Goal: Submit feedback/report problem: Submit feedback/report problem

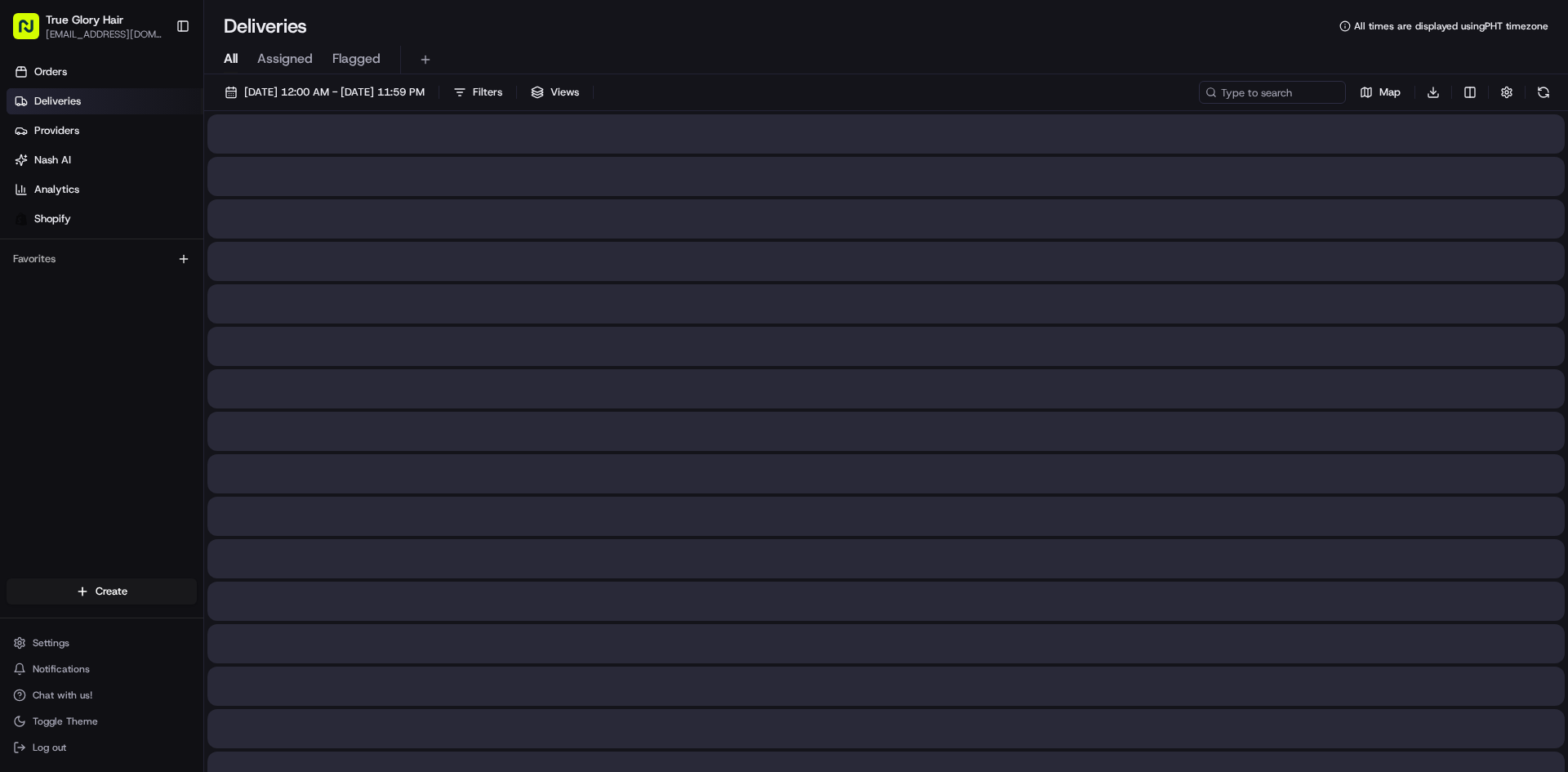
click at [231, 63] on span "All" at bounding box center [231, 59] width 14 height 19
click at [424, 88] on span "08/22/2025 12:00 AM - 08/22/2025 11:59 PM" at bounding box center [334, 92] width 181 height 14
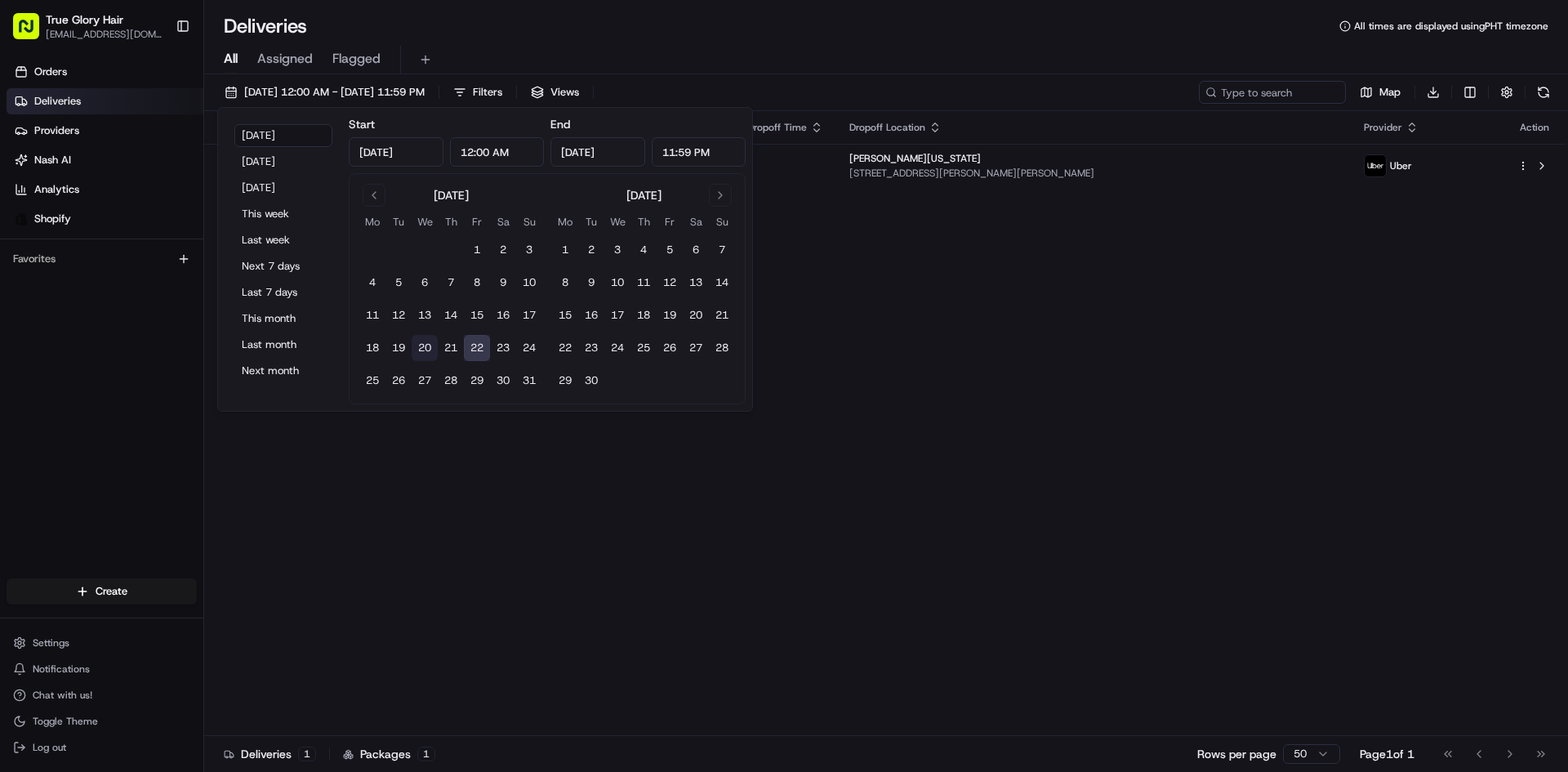
click at [428, 347] on button "20" at bounding box center [424, 347] width 26 height 26
type input "Aug 20, 2025"
click at [478, 350] on button "22" at bounding box center [477, 347] width 26 height 26
type input "Aug 22, 2025"
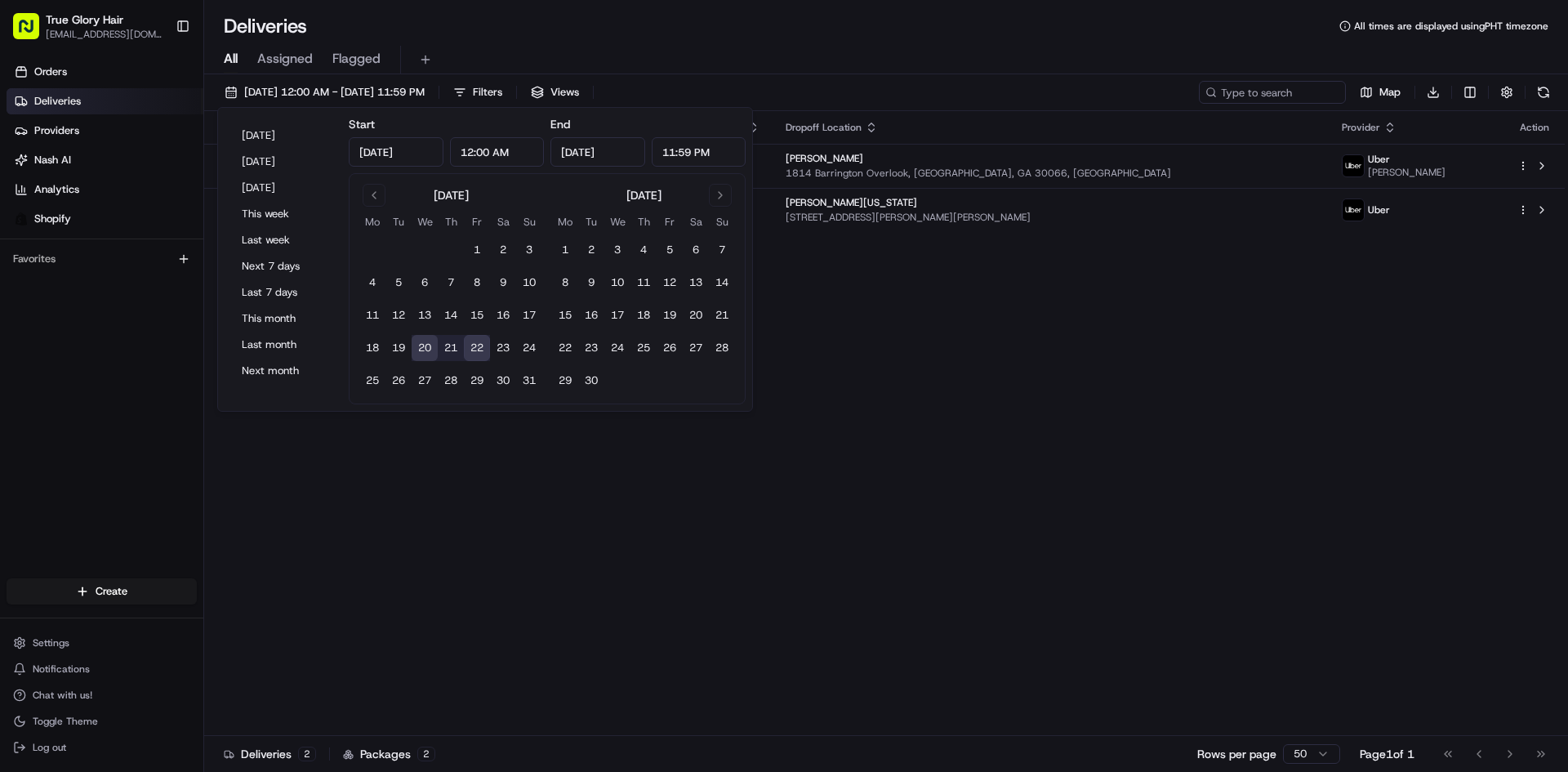
click at [745, 3] on div "Deliveries All times are displayed using PHT timezone All Assigned Flagged 08/2…" at bounding box center [886, 386] width 1364 height 772
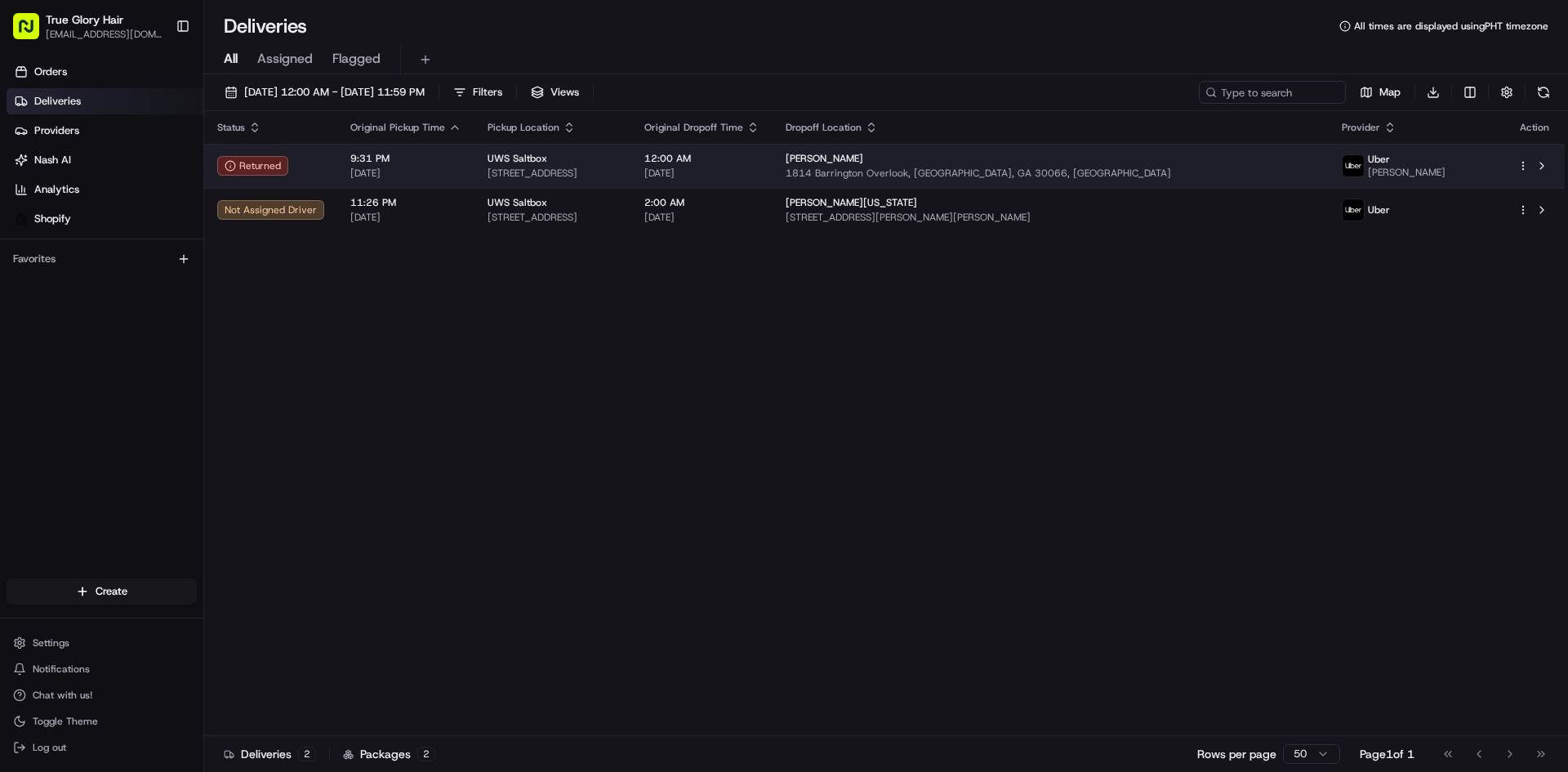
click at [583, 181] on td "UWS Saltbox 1339 Seaboard Industrial Blvd NW, Atlanta, GA 30318, US" at bounding box center [553, 166] width 157 height 44
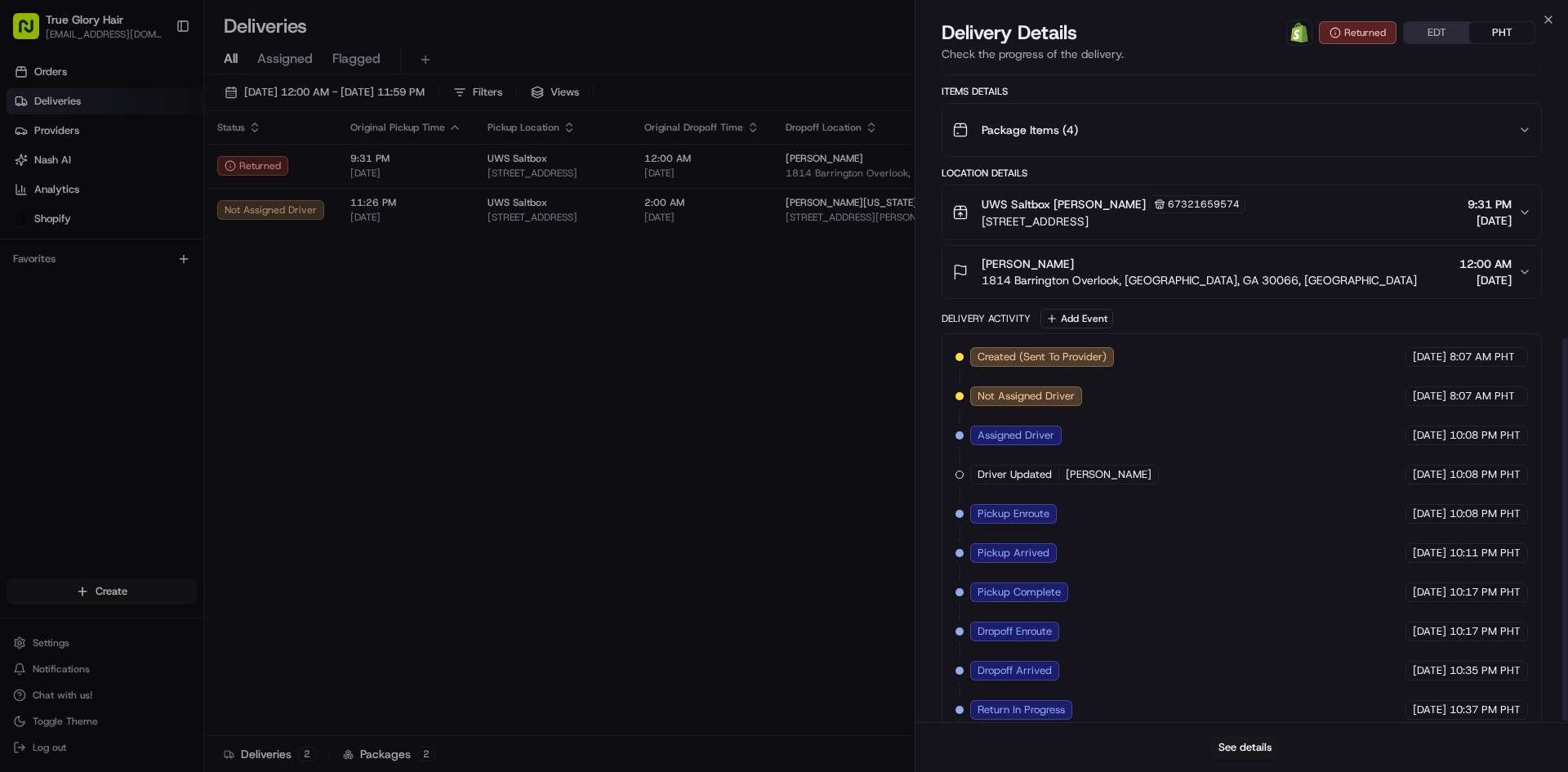
scroll to position [461, 0]
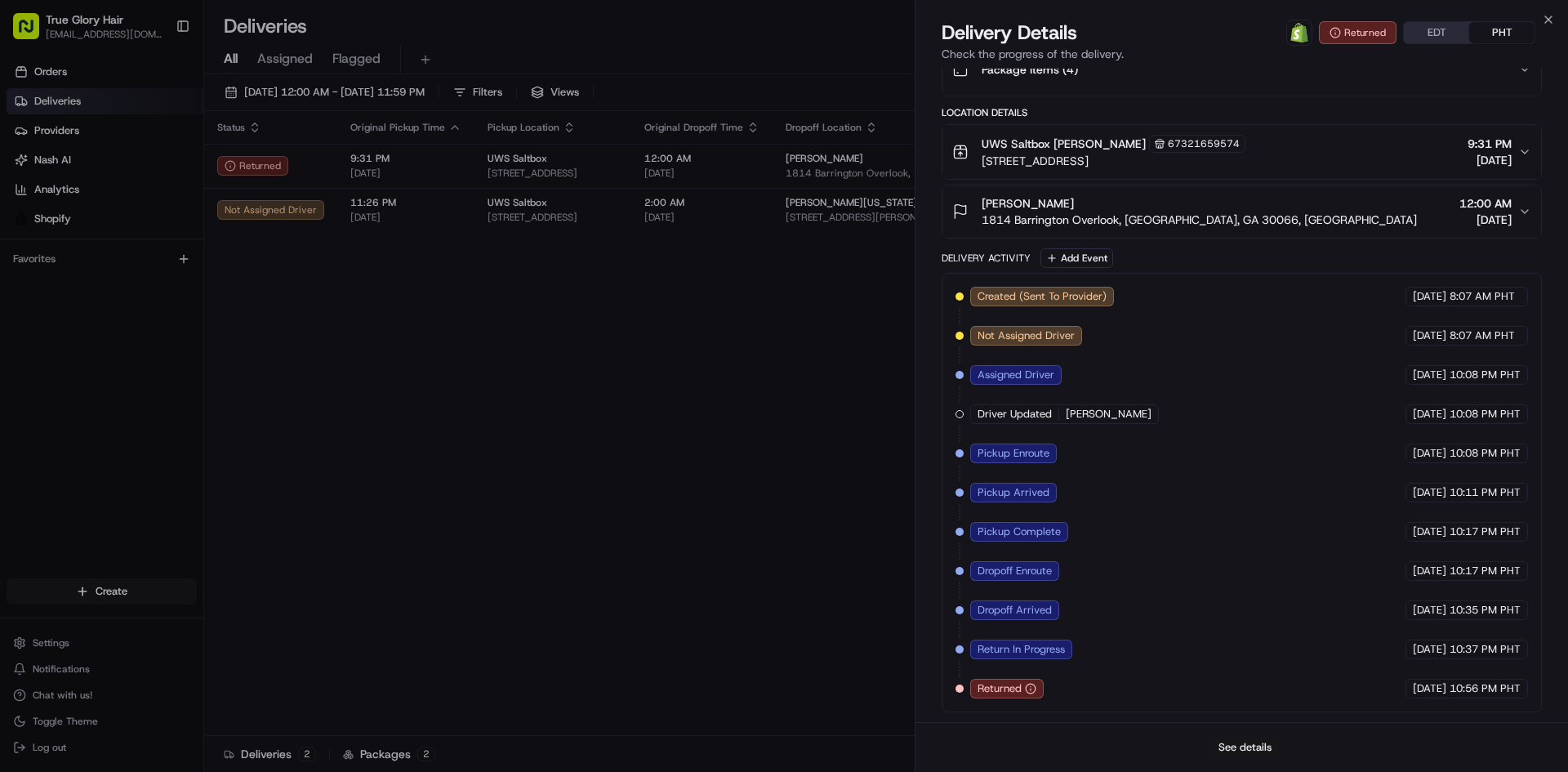
click at [1252, 752] on button "See details" at bounding box center [1245, 747] width 68 height 23
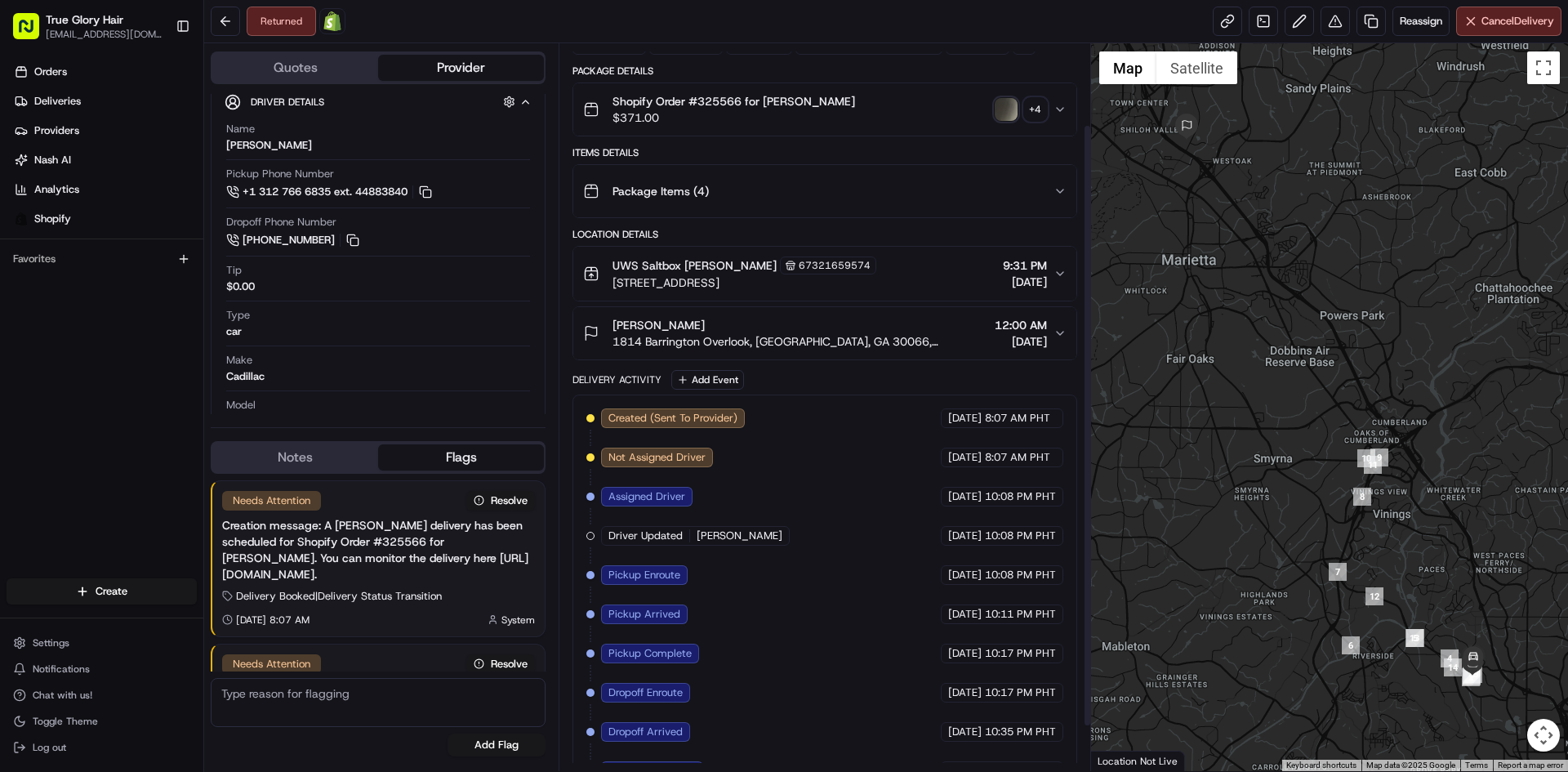
scroll to position [153, 0]
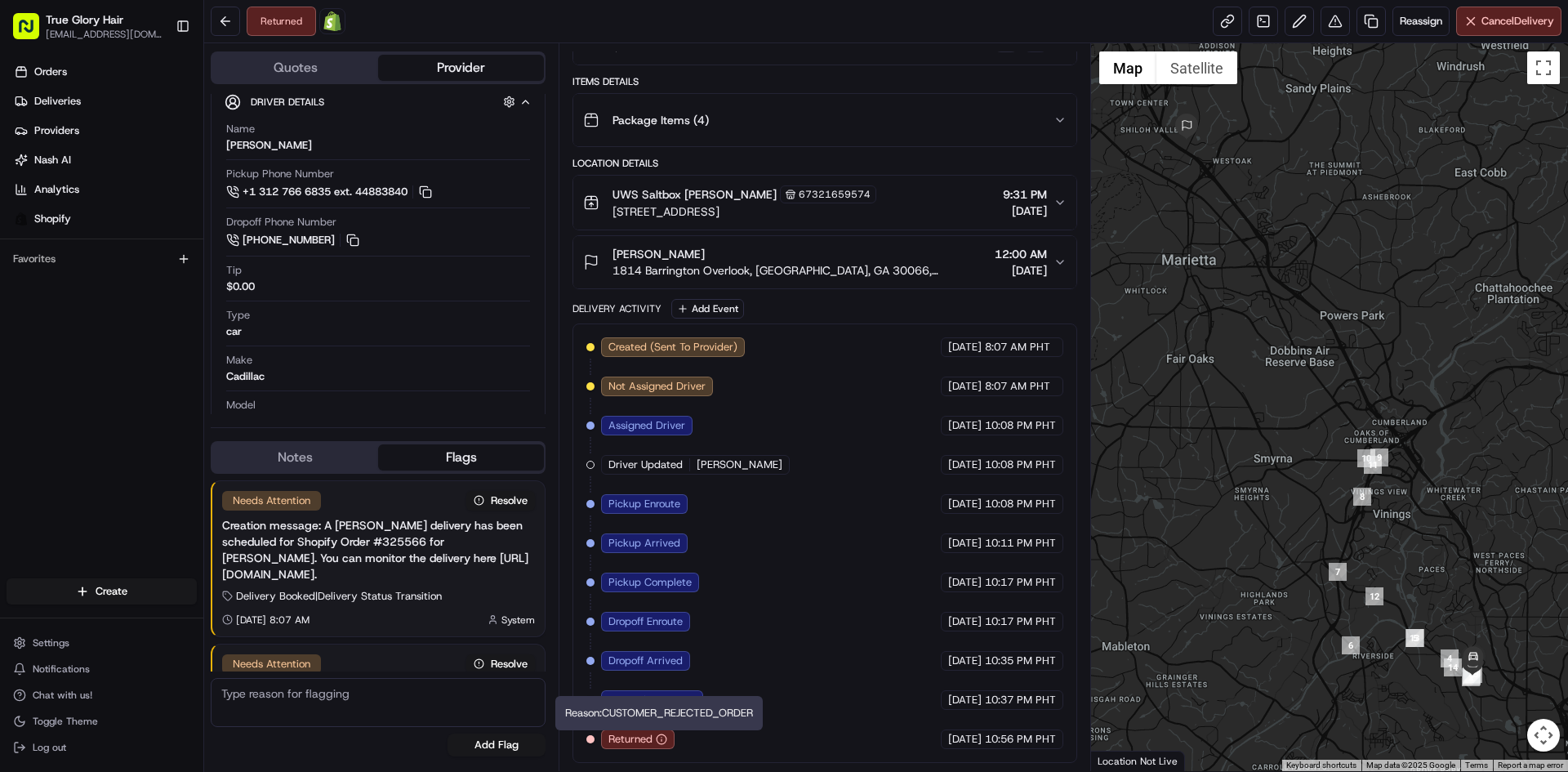
click at [661, 740] on icon "button" at bounding box center [661, 740] width 0 height 2
click at [616, 740] on span "Returned" at bounding box center [631, 738] width 44 height 14
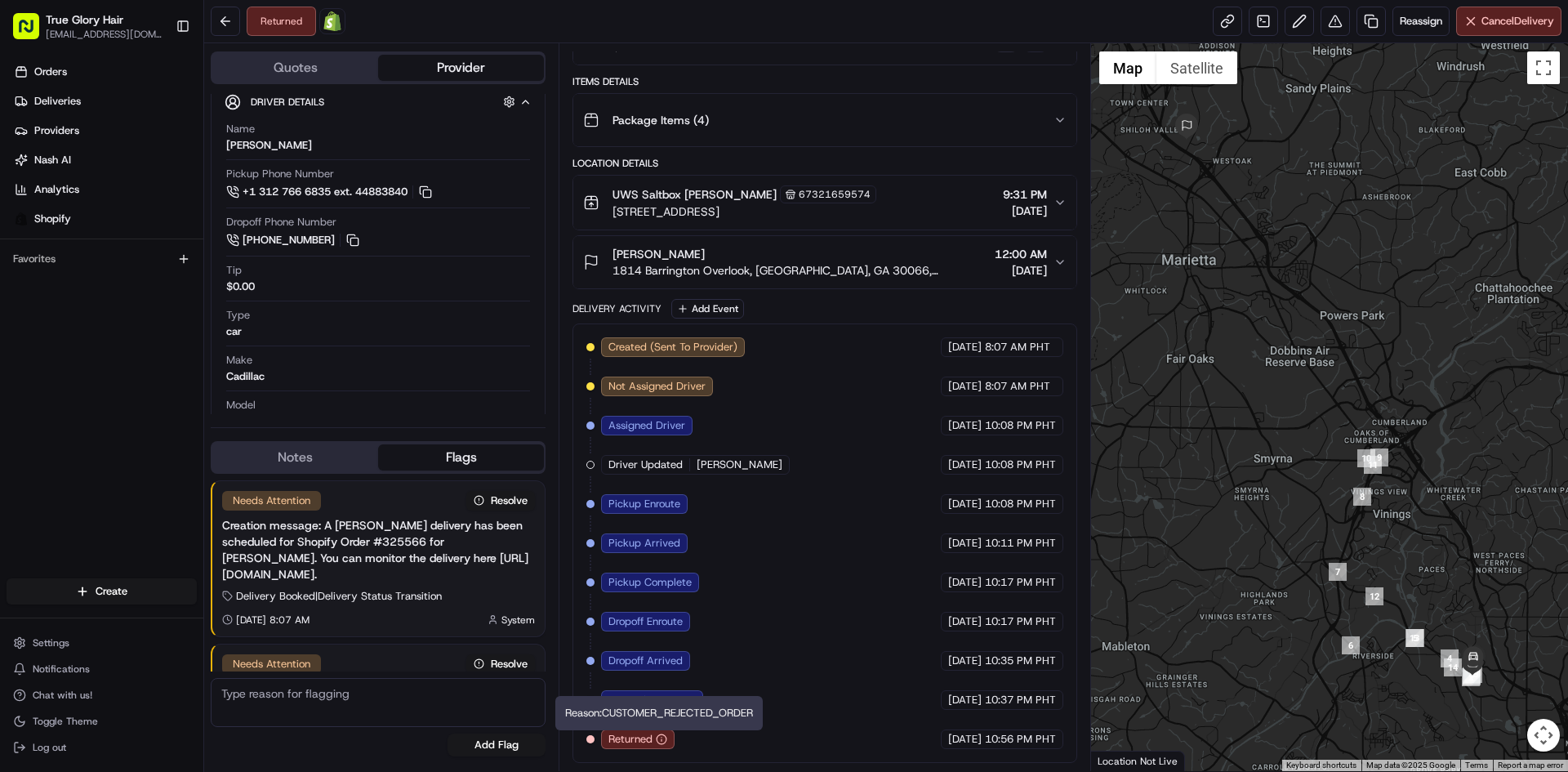
click at [661, 741] on icon "button" at bounding box center [662, 739] width 12 height 12
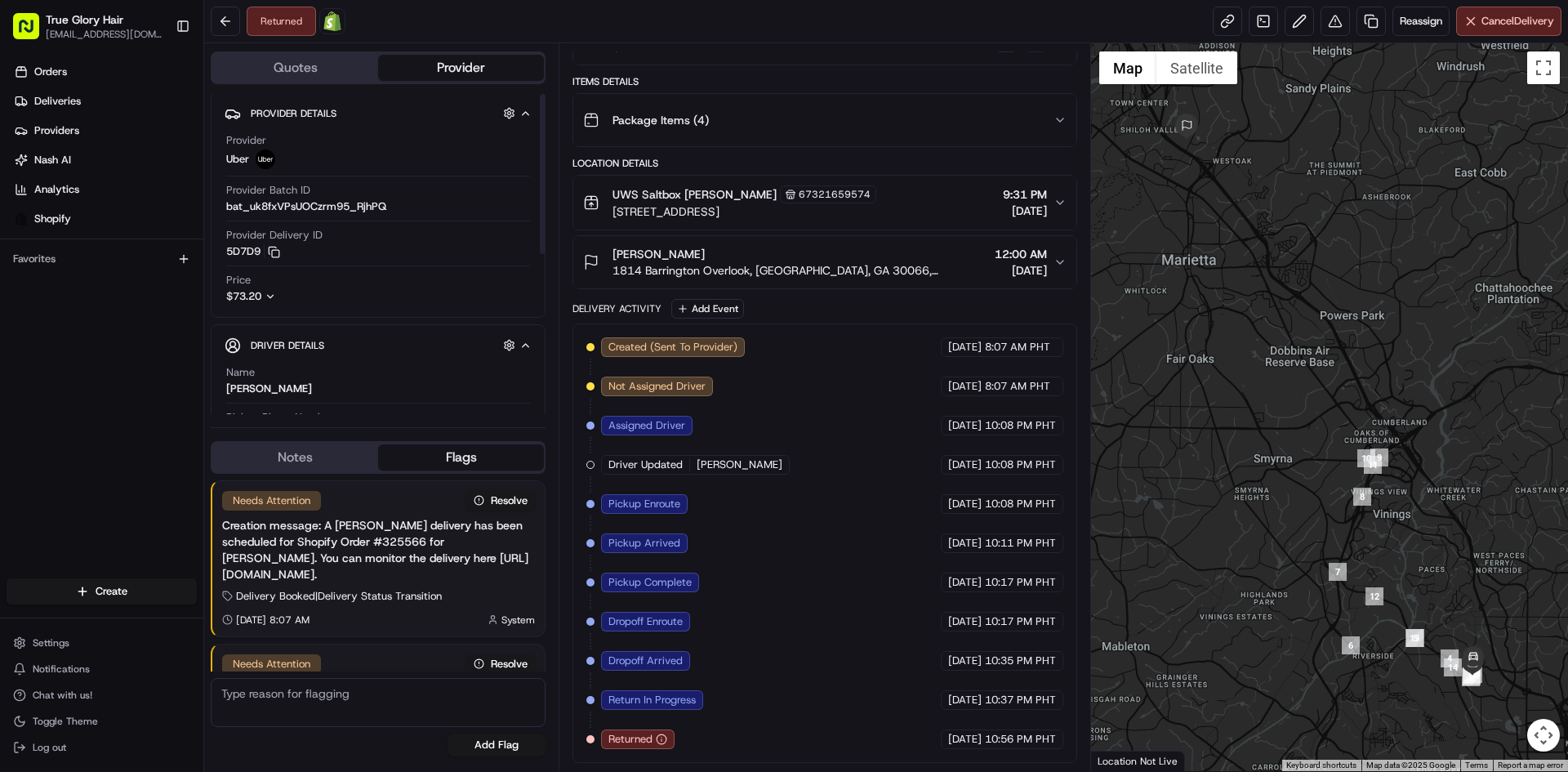
scroll to position [0, 0]
click at [392, 751] on div "Needs Attention Resolve Creation message: A Nash delivery has been scheduled fo…" at bounding box center [378, 617] width 334 height 289
click at [73, 693] on span "Chat with us!" at bounding box center [63, 695] width 60 height 14
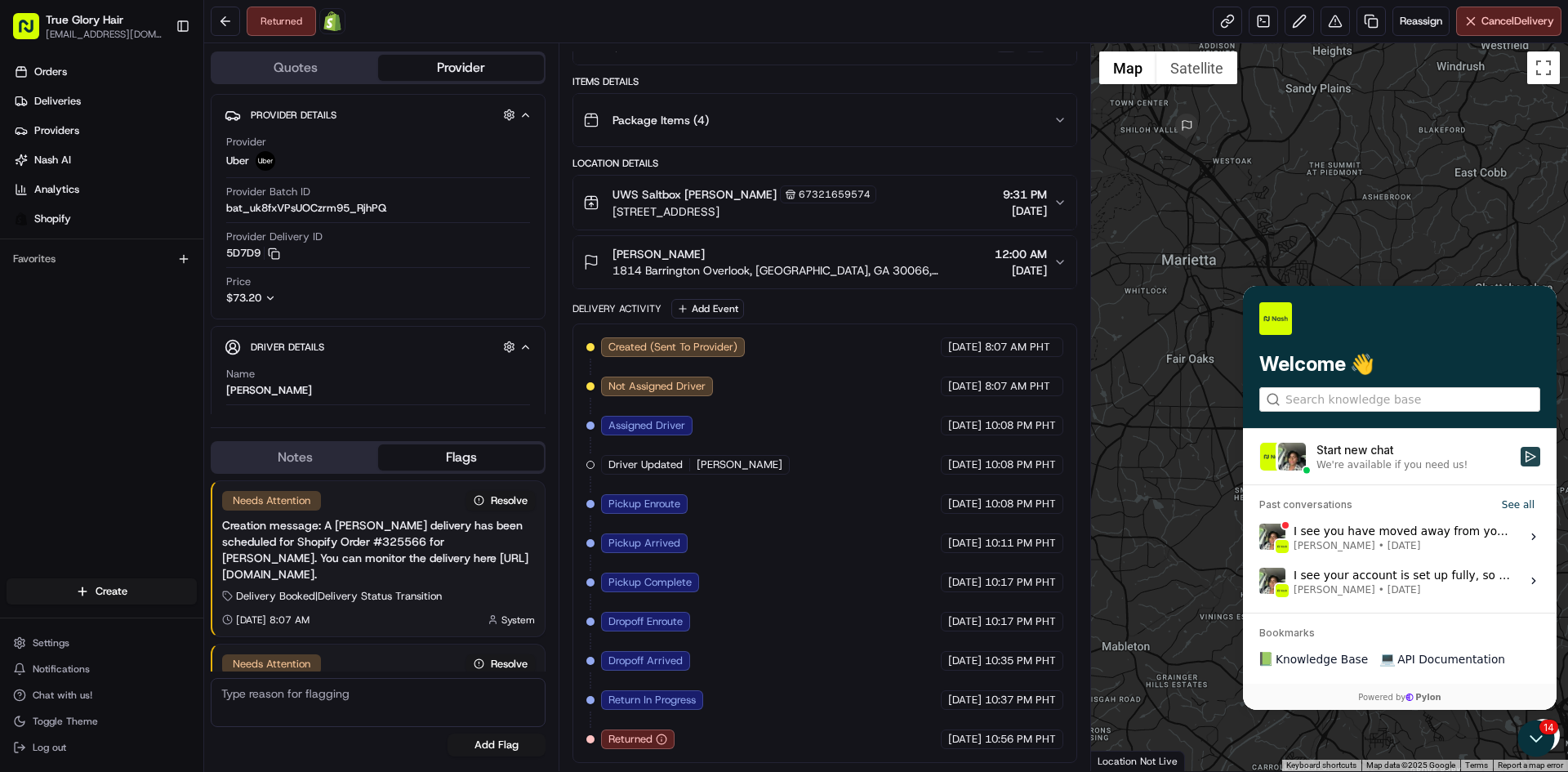
click at [1540, 456] on button "Start new chat We're available if you need us!" at bounding box center [1530, 456] width 19 height 19
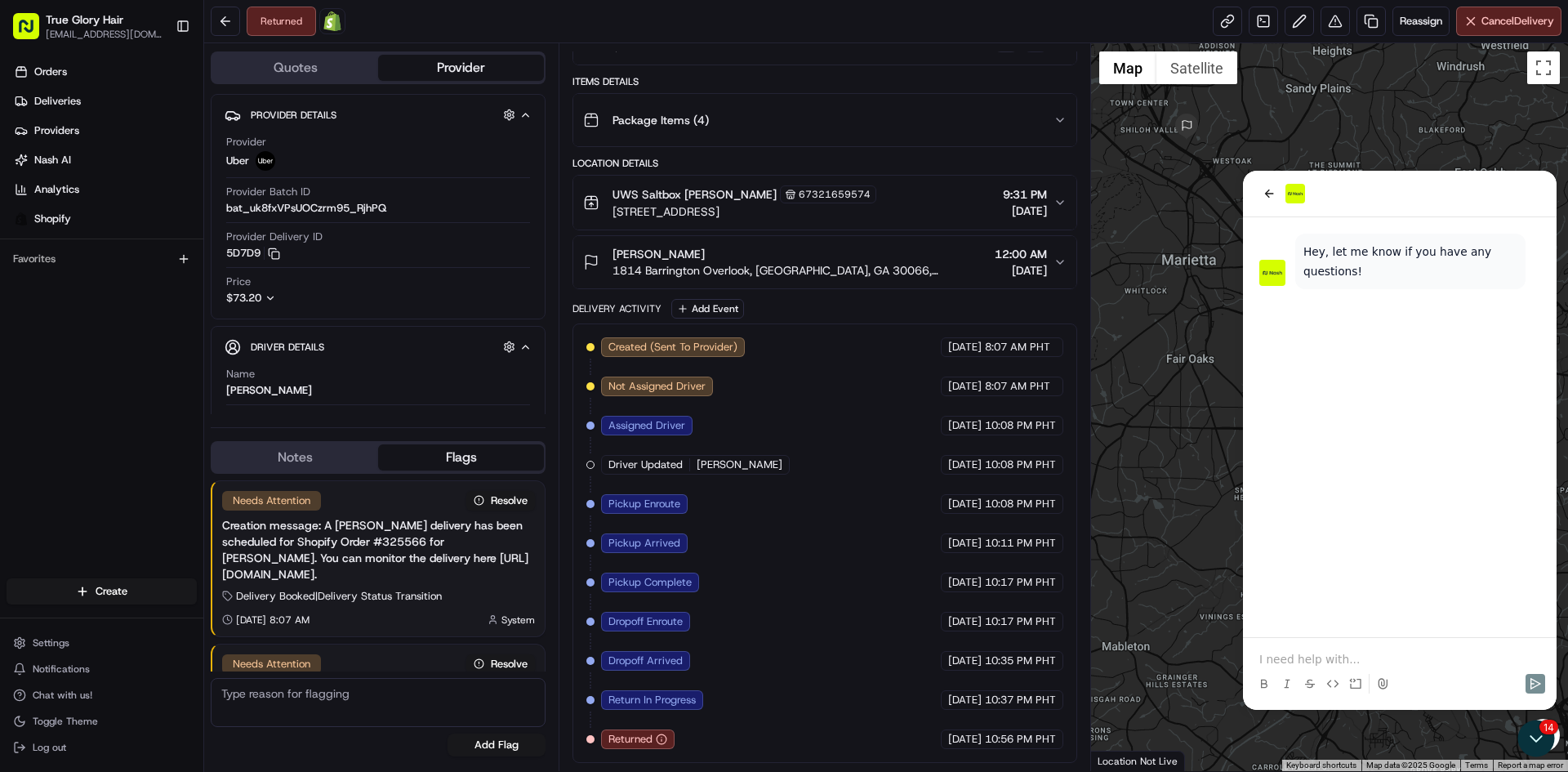
click at [1420, 660] on p at bounding box center [1400, 658] width 281 height 16
click at [1452, 655] on p "Hi we have a returned to sender package but we have not receive the package bac…" at bounding box center [1400, 651] width 281 height 33
click at [1530, 659] on p "Hi we have a returned to sender package but we have not receive the package bac…" at bounding box center [1400, 643] width 281 height 49
click at [1531, 687] on icon "Send" at bounding box center [1536, 683] width 11 height 12
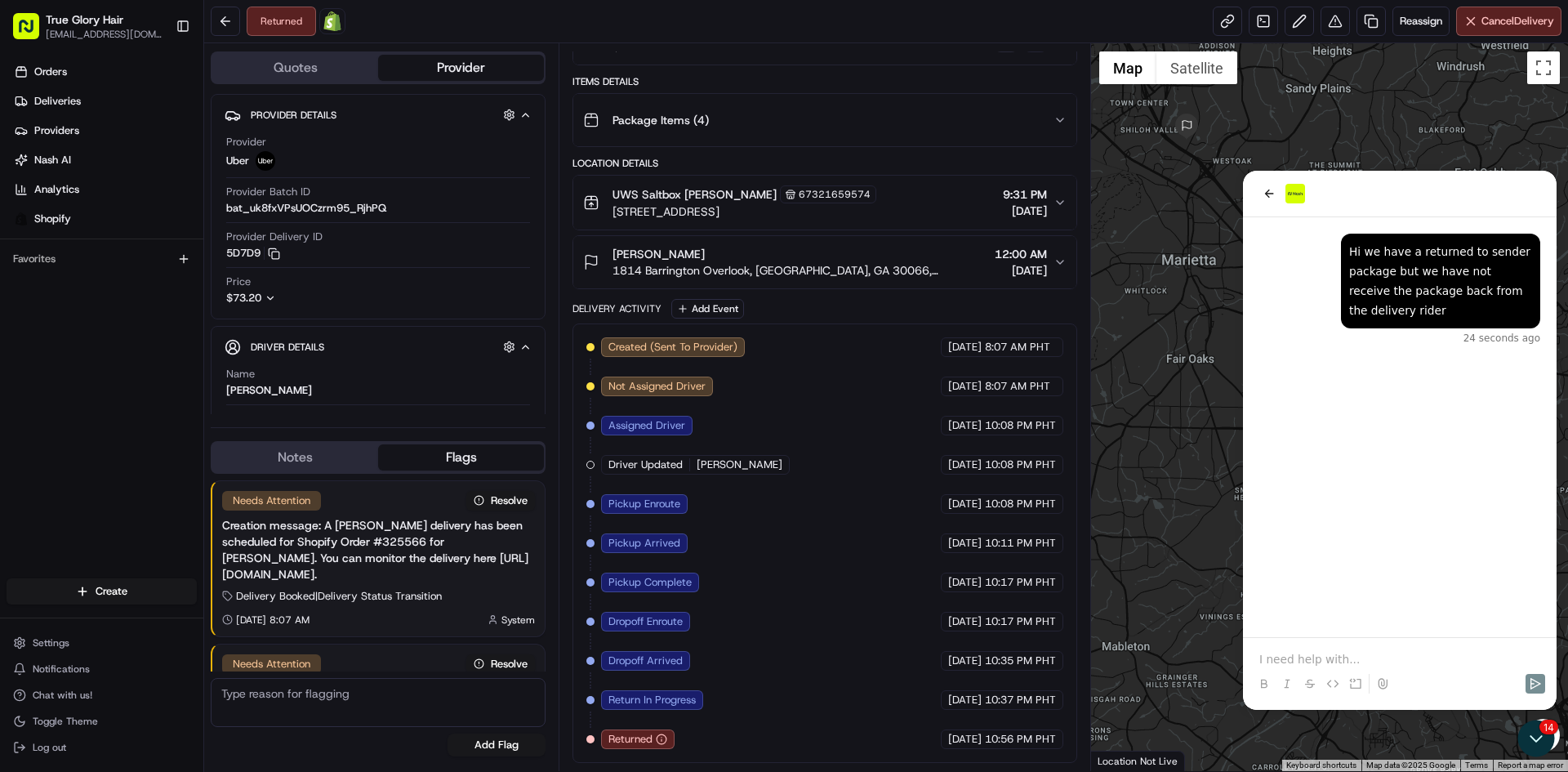
click at [680, 121] on span "Package Items ( 4 )" at bounding box center [661, 120] width 97 height 16
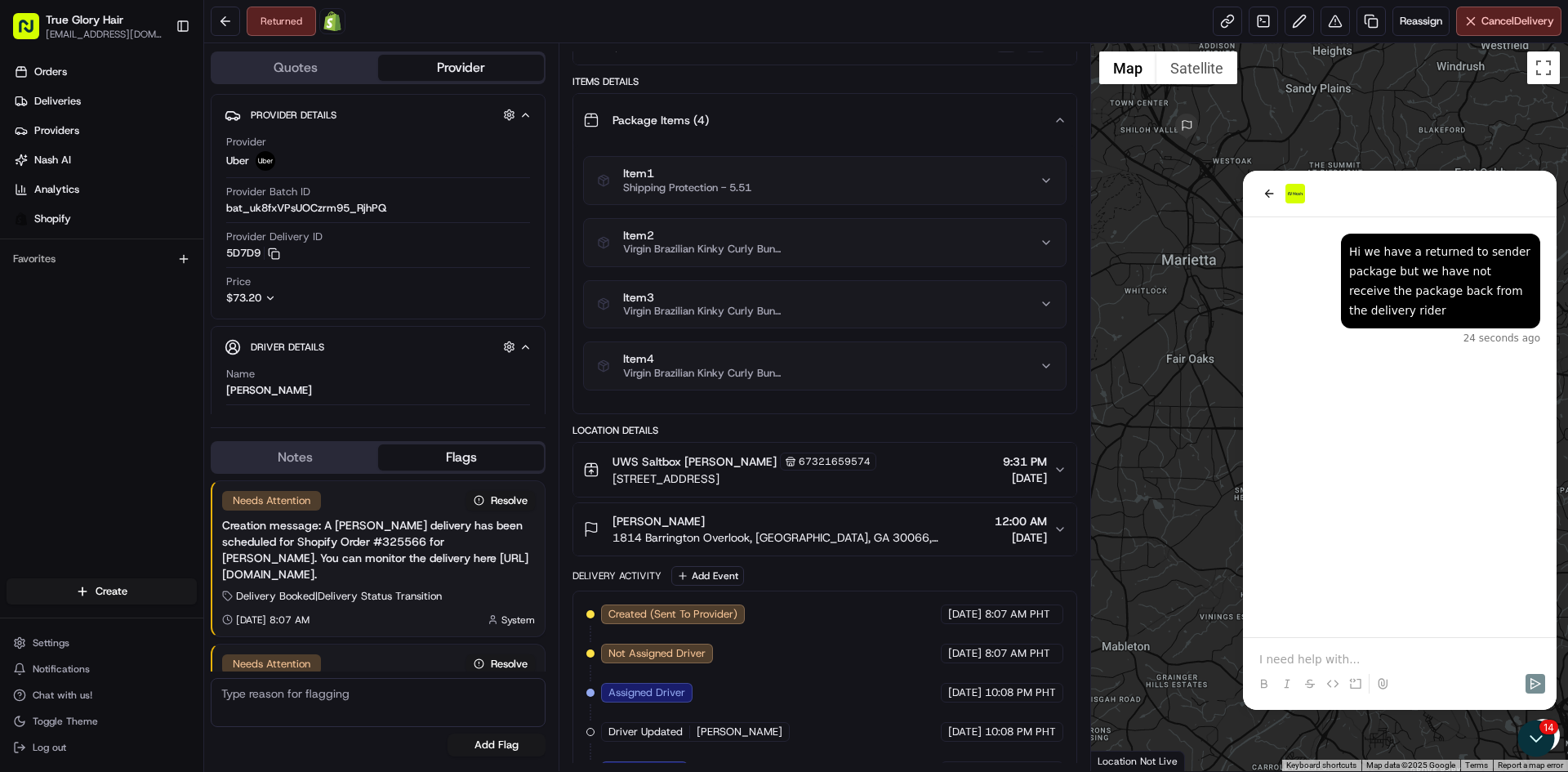
click at [680, 121] on span "Package Items ( 4 )" at bounding box center [661, 120] width 97 height 16
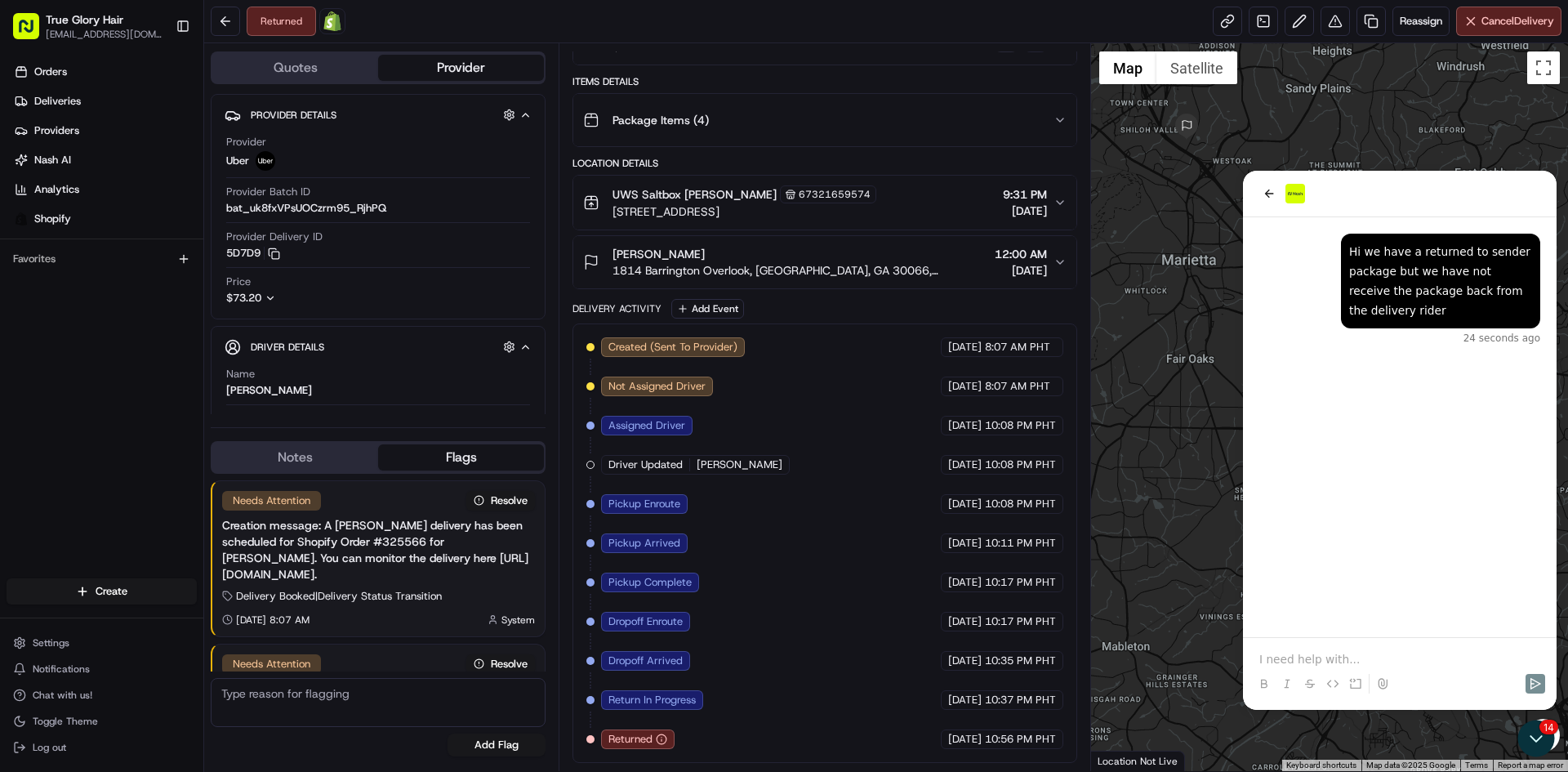
click at [1384, 656] on p at bounding box center [1400, 658] width 281 height 16
click at [1454, 567] on div "i would like to report this incident 6 minutes ago Hi we have a returned to sen…" at bounding box center [1400, 427] width 313 height 419
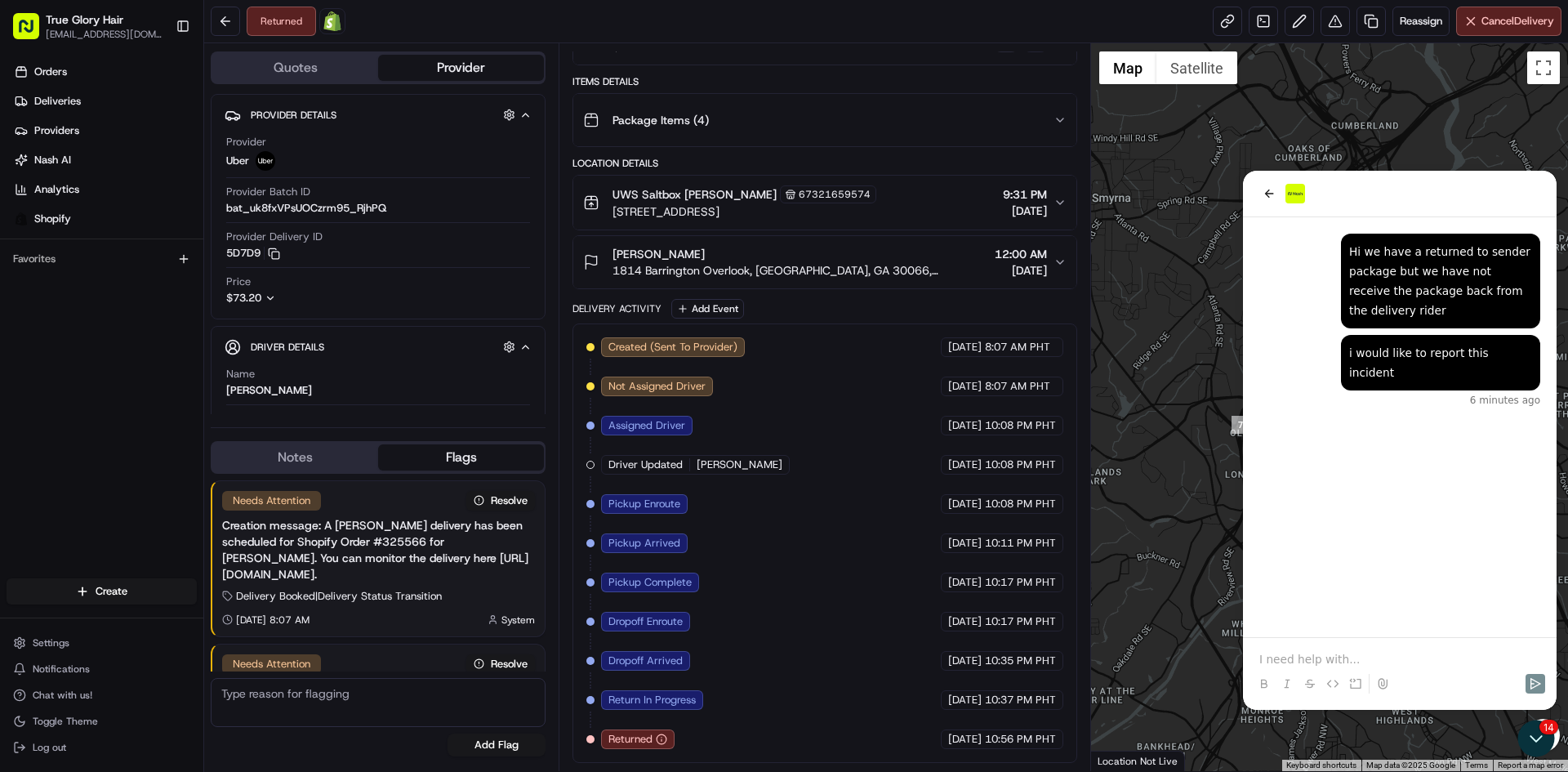
click at [1062, 261] on icon "button" at bounding box center [1060, 262] width 7 height 3
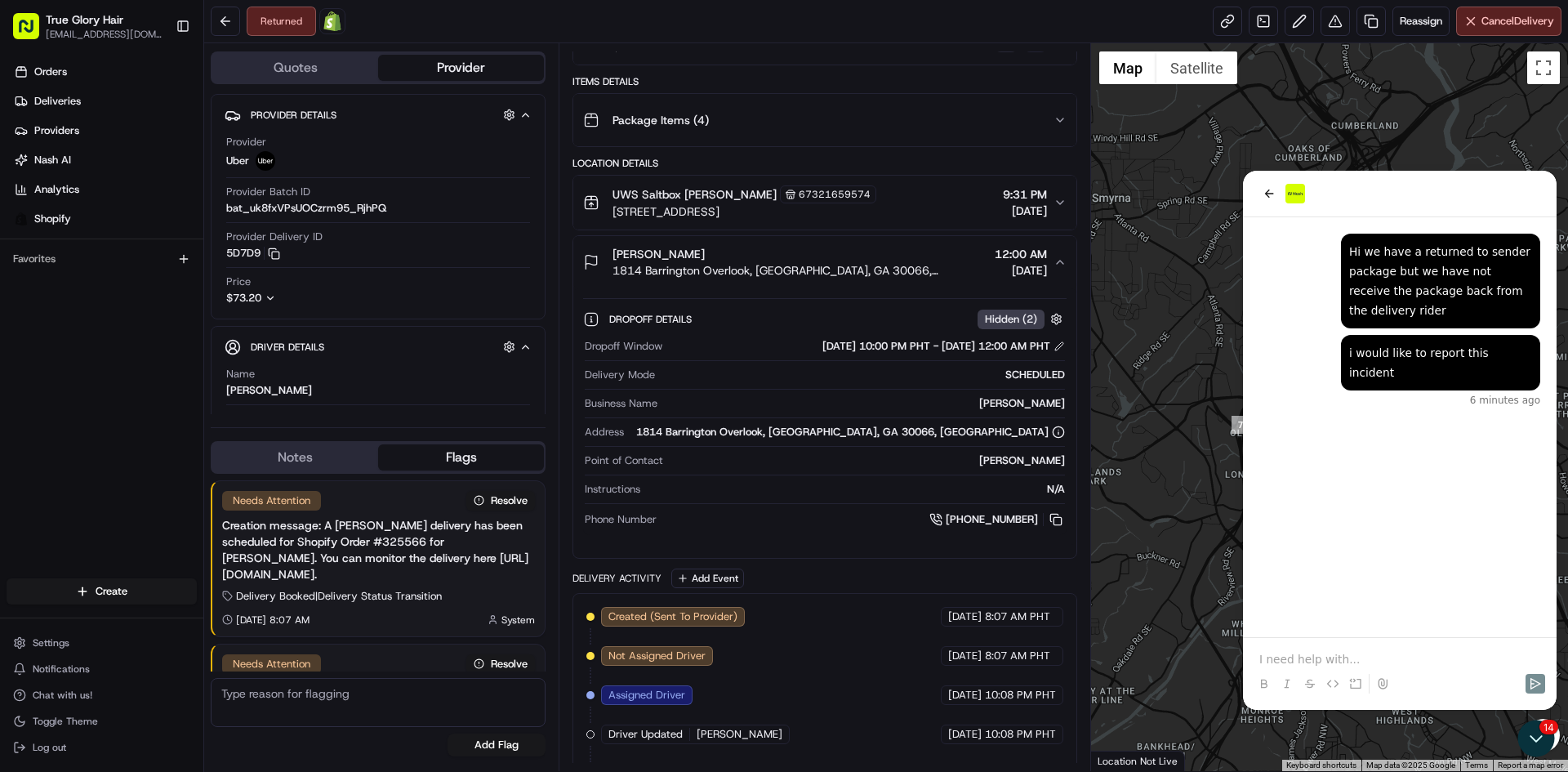
click at [1031, 322] on span "Hidden ( 2 )" at bounding box center [1011, 319] width 52 height 14
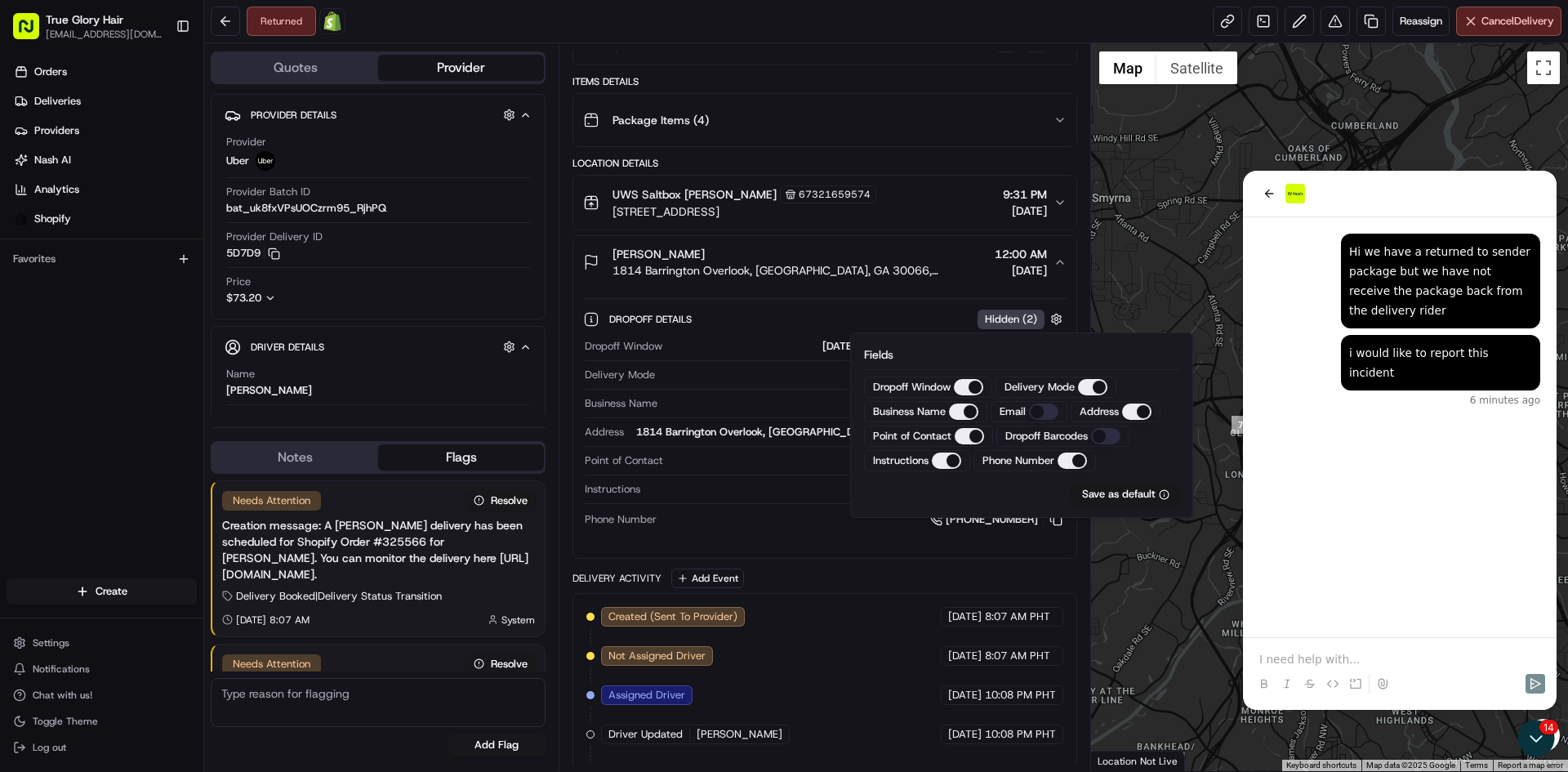
click at [1031, 322] on span "Hidden ( 2 )" at bounding box center [1011, 319] width 52 height 14
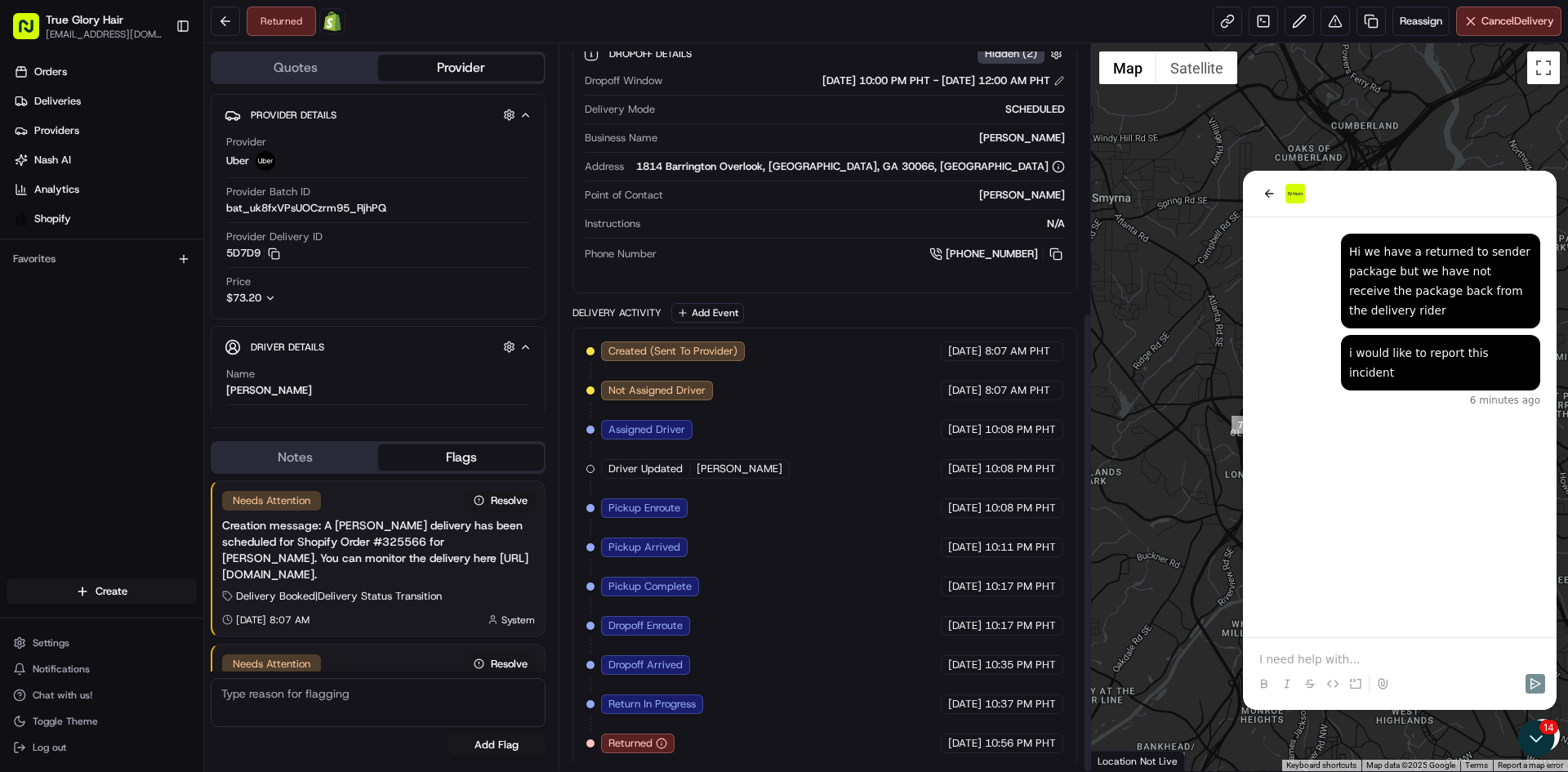
scroll to position [422, 0]
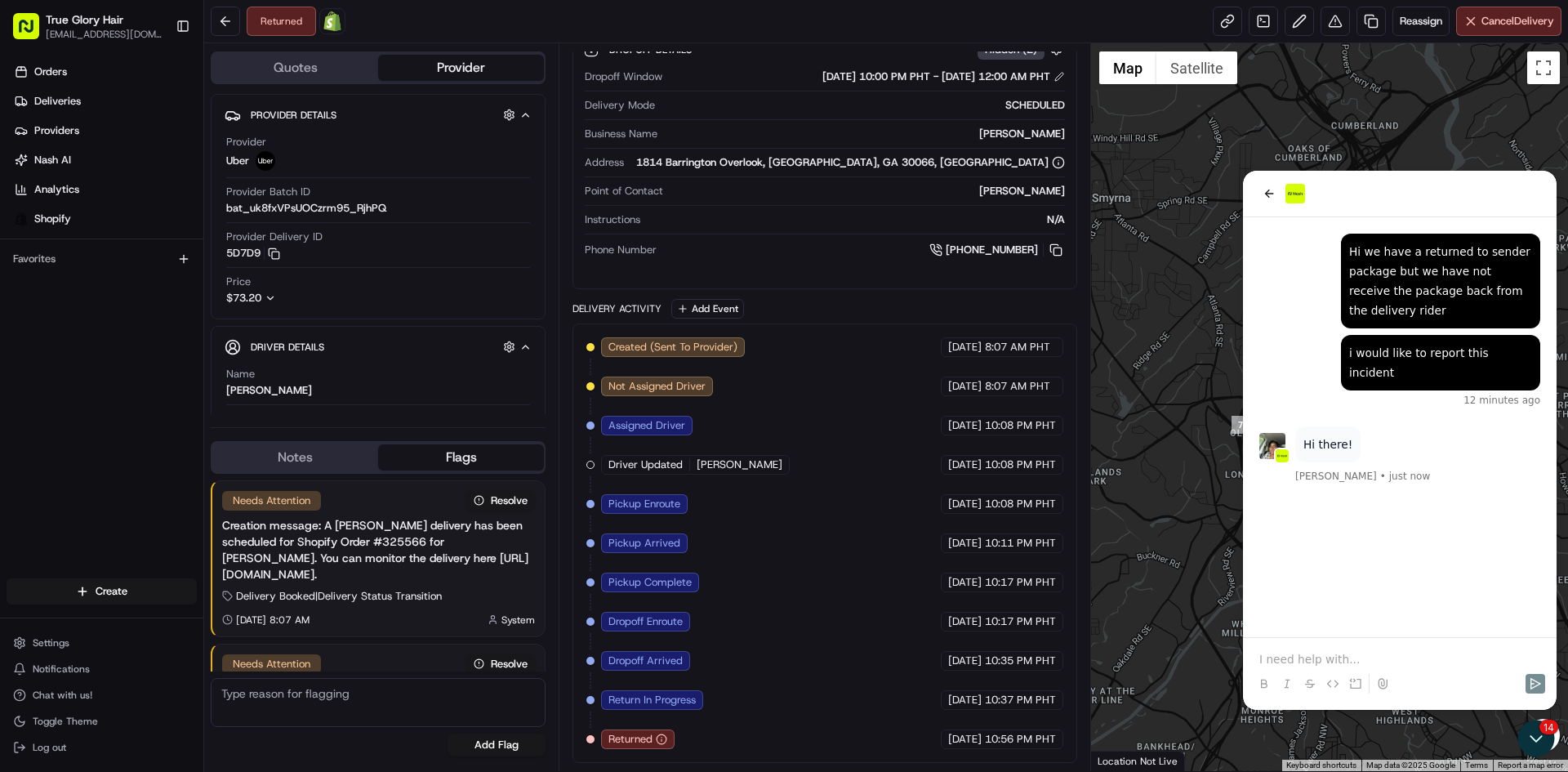
click at [1398, 640] on div at bounding box center [1400, 669] width 301 height 62
click at [1398, 648] on div at bounding box center [1400, 669] width 301 height 62
click at [1398, 661] on p at bounding box center [1400, 658] width 281 height 16
click at [1371, 659] on p at bounding box center [1400, 658] width 281 height 16
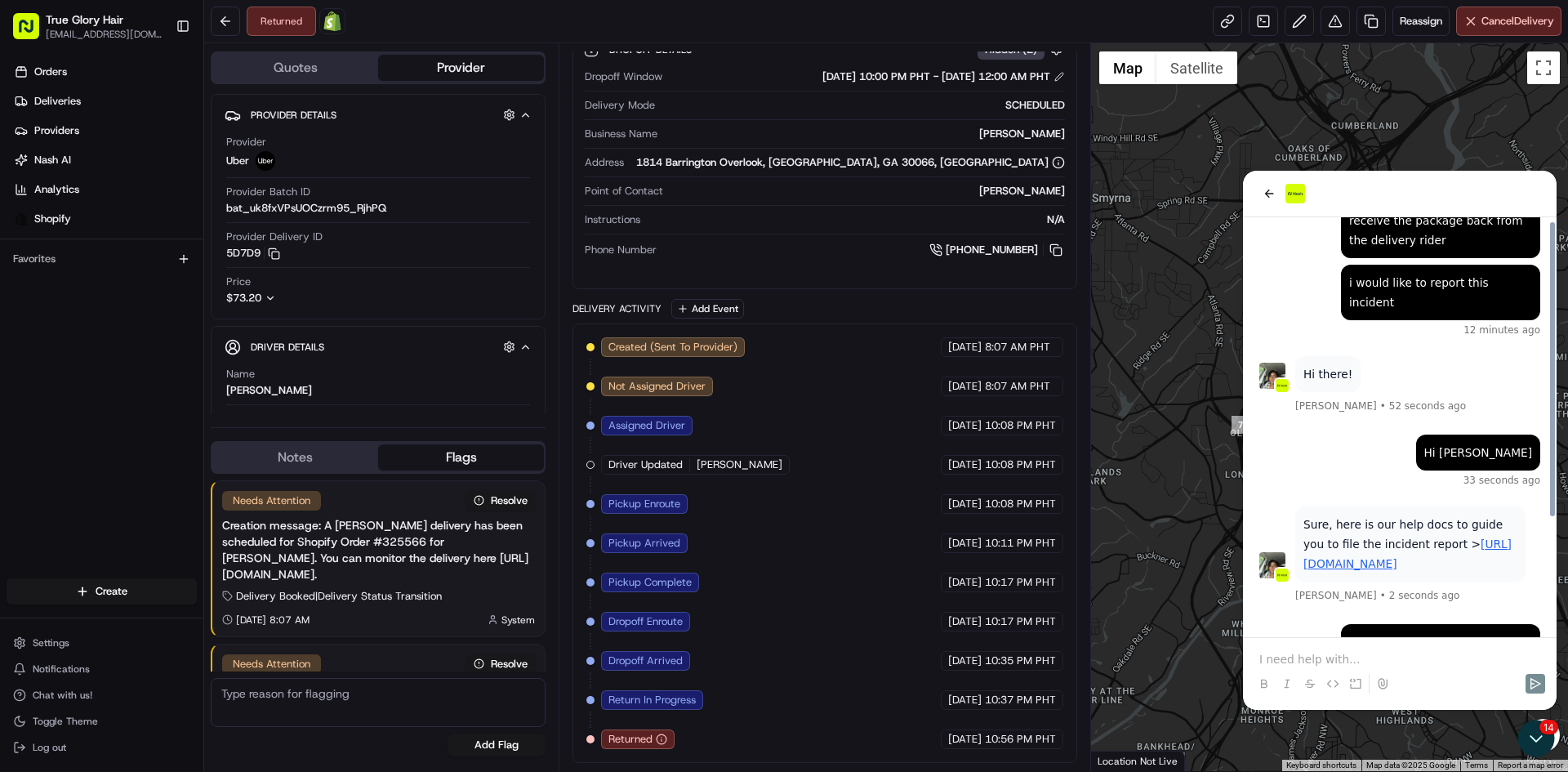
scroll to position [165, 0]
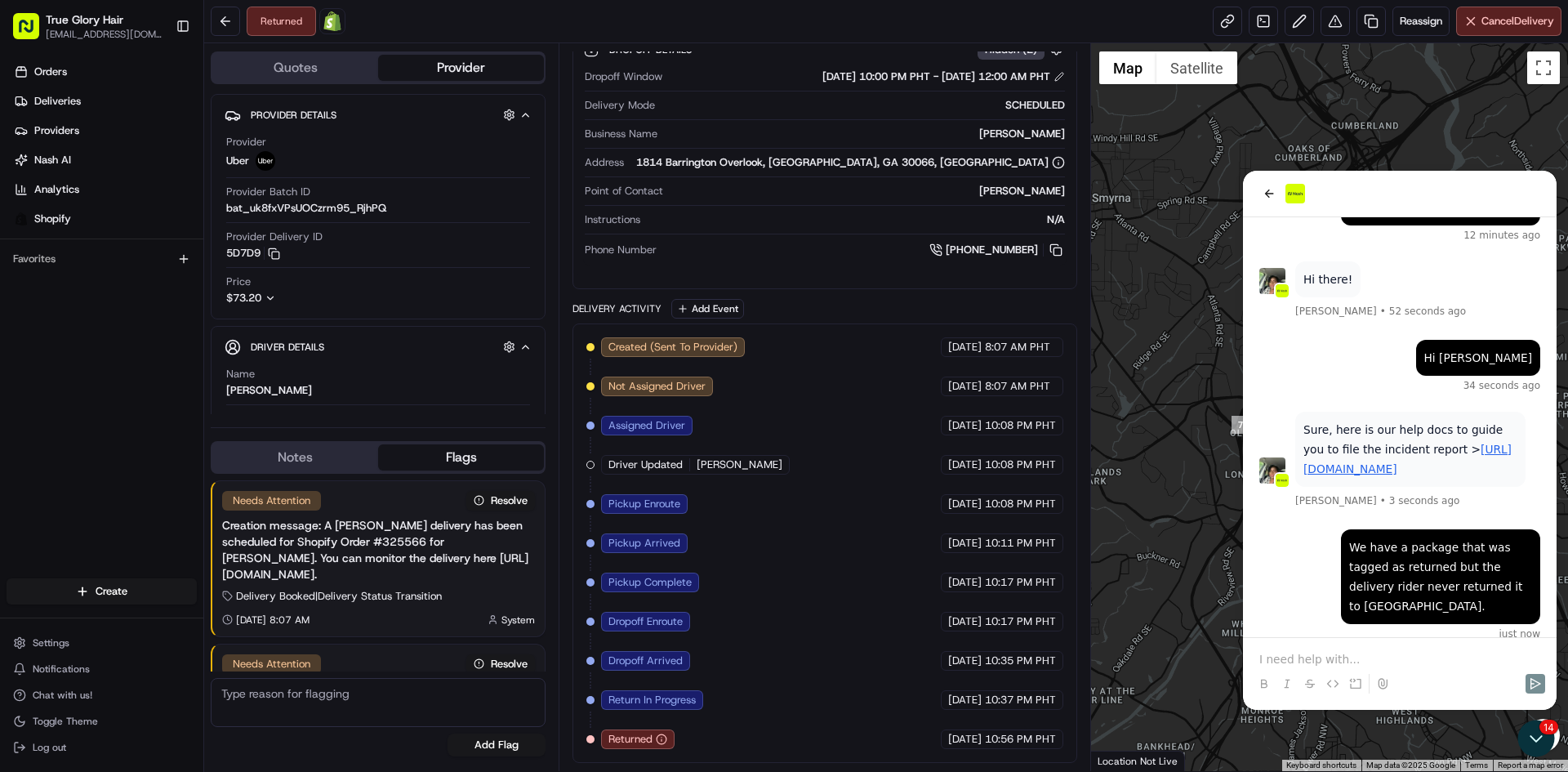
click at [1436, 447] on link "https://help.usenash.com/articles/1249125183-request-a-refund-using-delivery-in…" at bounding box center [1408, 459] width 208 height 33
click at [1337, 26] on button at bounding box center [1335, 21] width 29 height 29
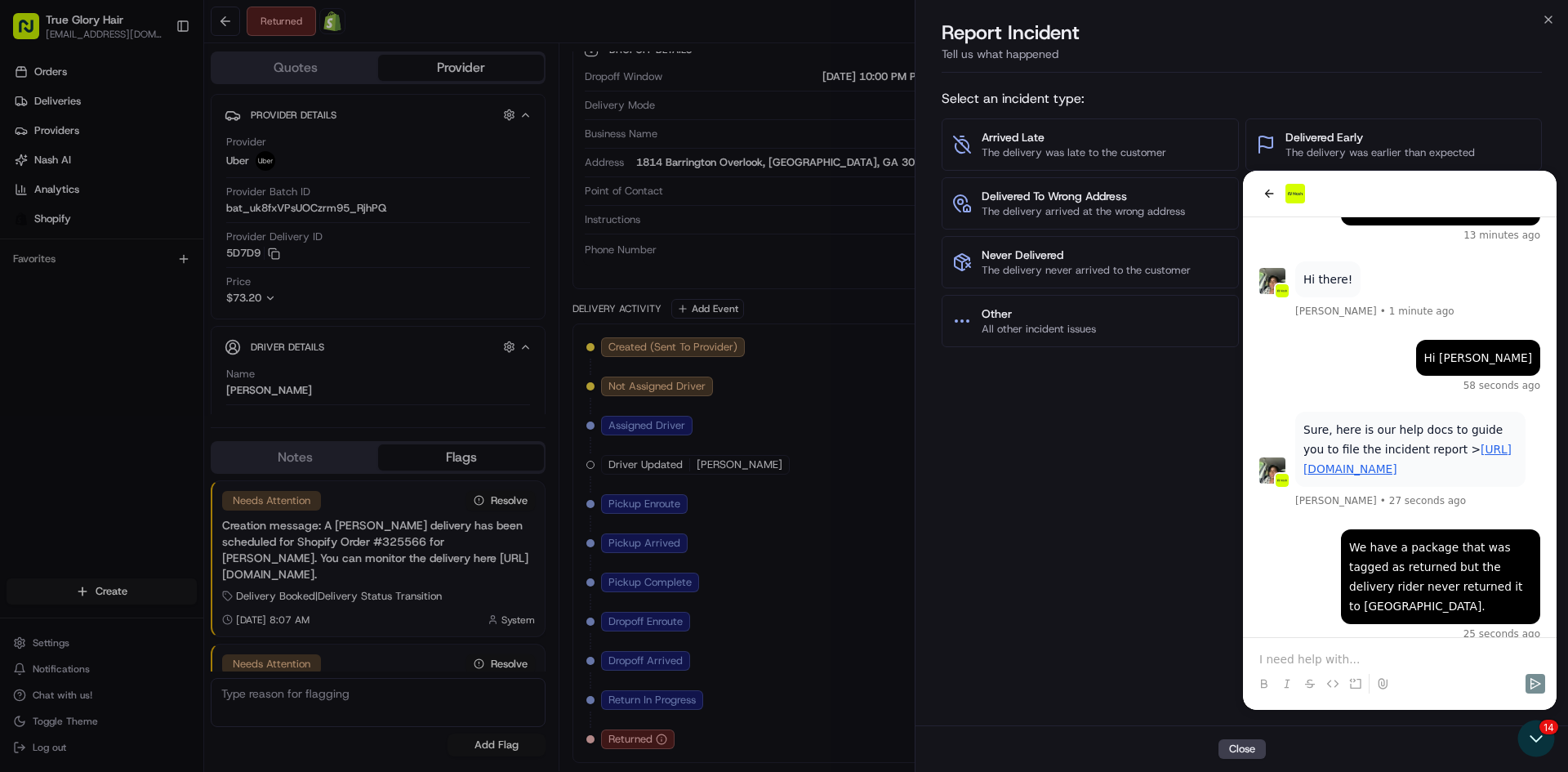
click at [1265, 193] on icon at bounding box center [1266, 203] width 19 height 19
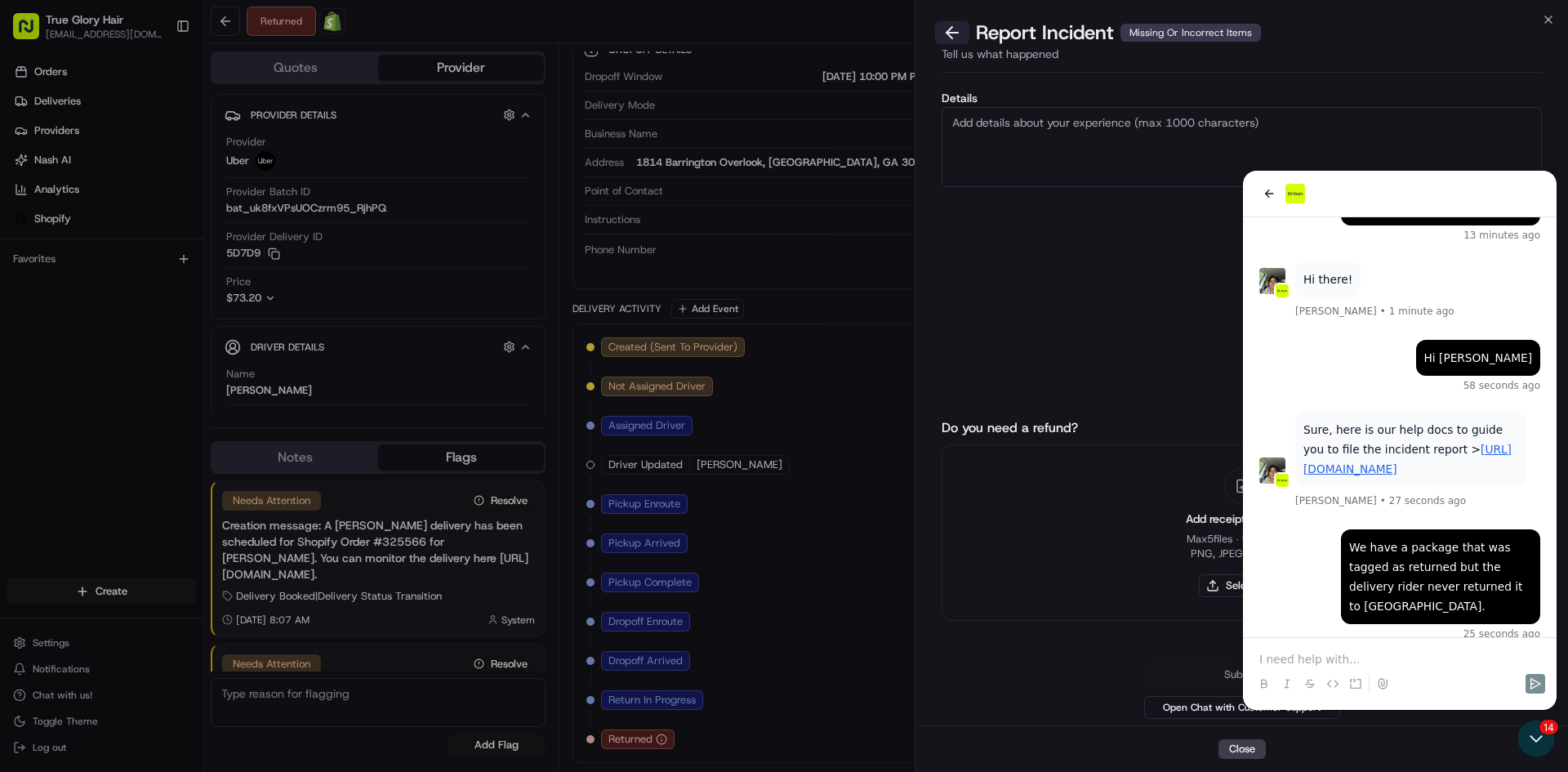
click at [947, 34] on button at bounding box center [952, 33] width 34 height 23
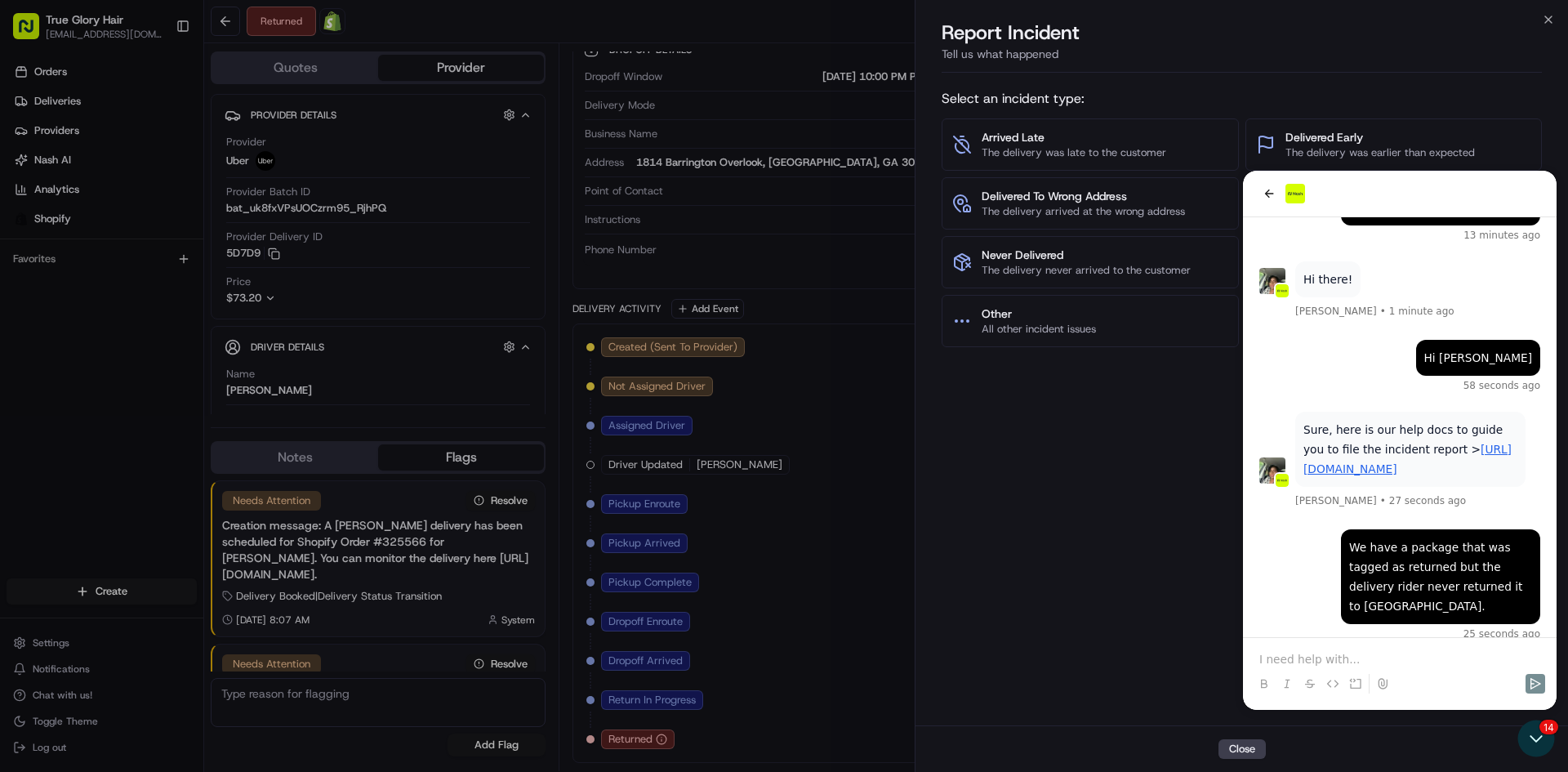
click at [1551, 734] on div "Close" at bounding box center [1241, 748] width 653 height 46
click at [1540, 735] on div "Close" at bounding box center [1241, 748] width 653 height 46
click at [1531, 735] on div "Close" at bounding box center [1241, 748] width 653 height 46
click at [1543, 739] on div "Close" at bounding box center [1241, 748] width 653 height 46
click at [1269, 195] on icon at bounding box center [1266, 203] width 19 height 19
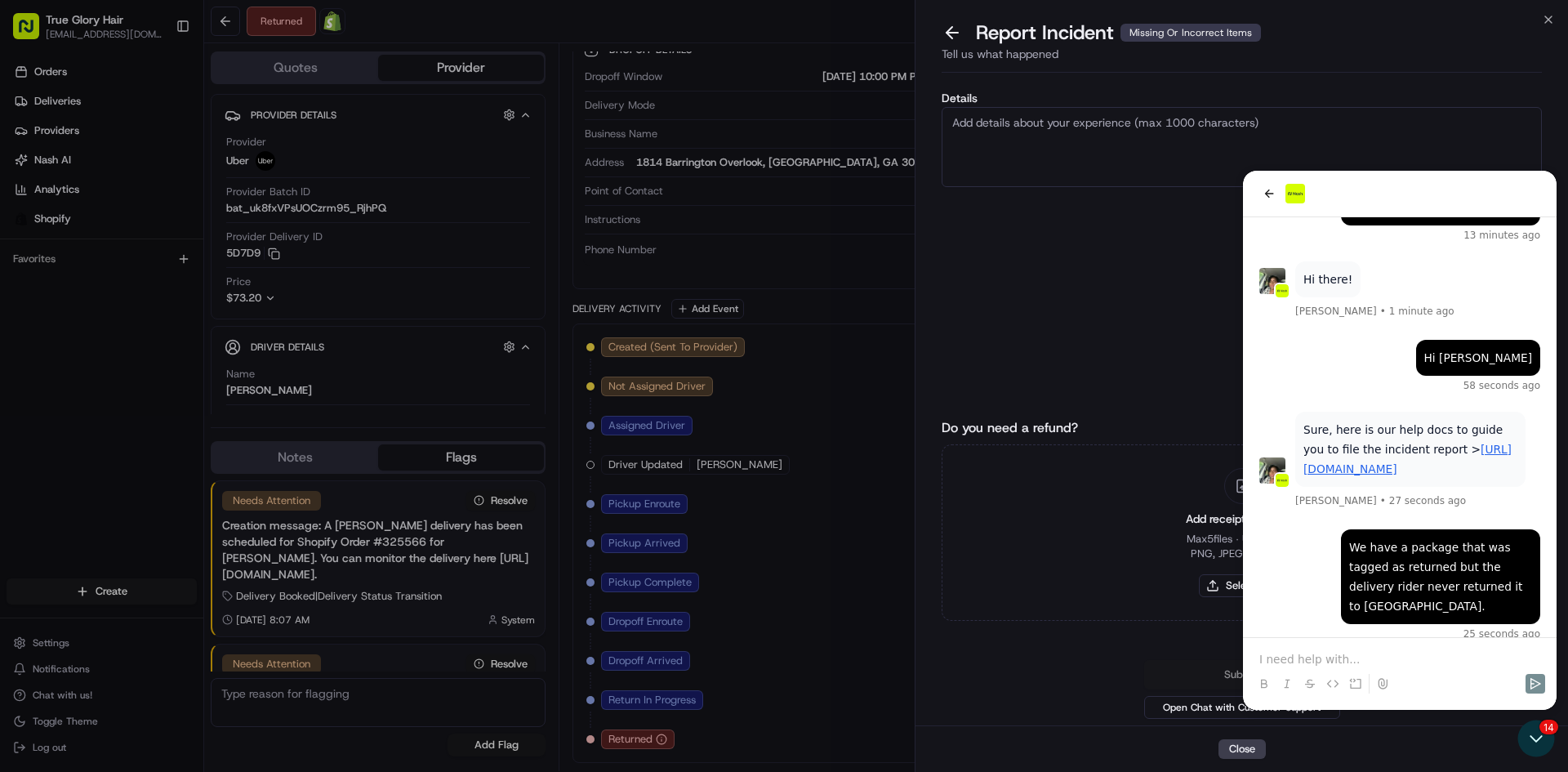
click at [1269, 195] on span "0 /1000" at bounding box center [1241, 197] width 600 height 14
click at [1541, 683] on div "Details 0 /1000 Do you need a refund? Yes Add receipt (required) Max 5 files ∙ …" at bounding box center [1241, 402] width 653 height 645
click at [1540, 740] on div "Close" at bounding box center [1241, 748] width 653 height 46
click at [1541, 745] on div "Close" at bounding box center [1241, 748] width 653 height 46
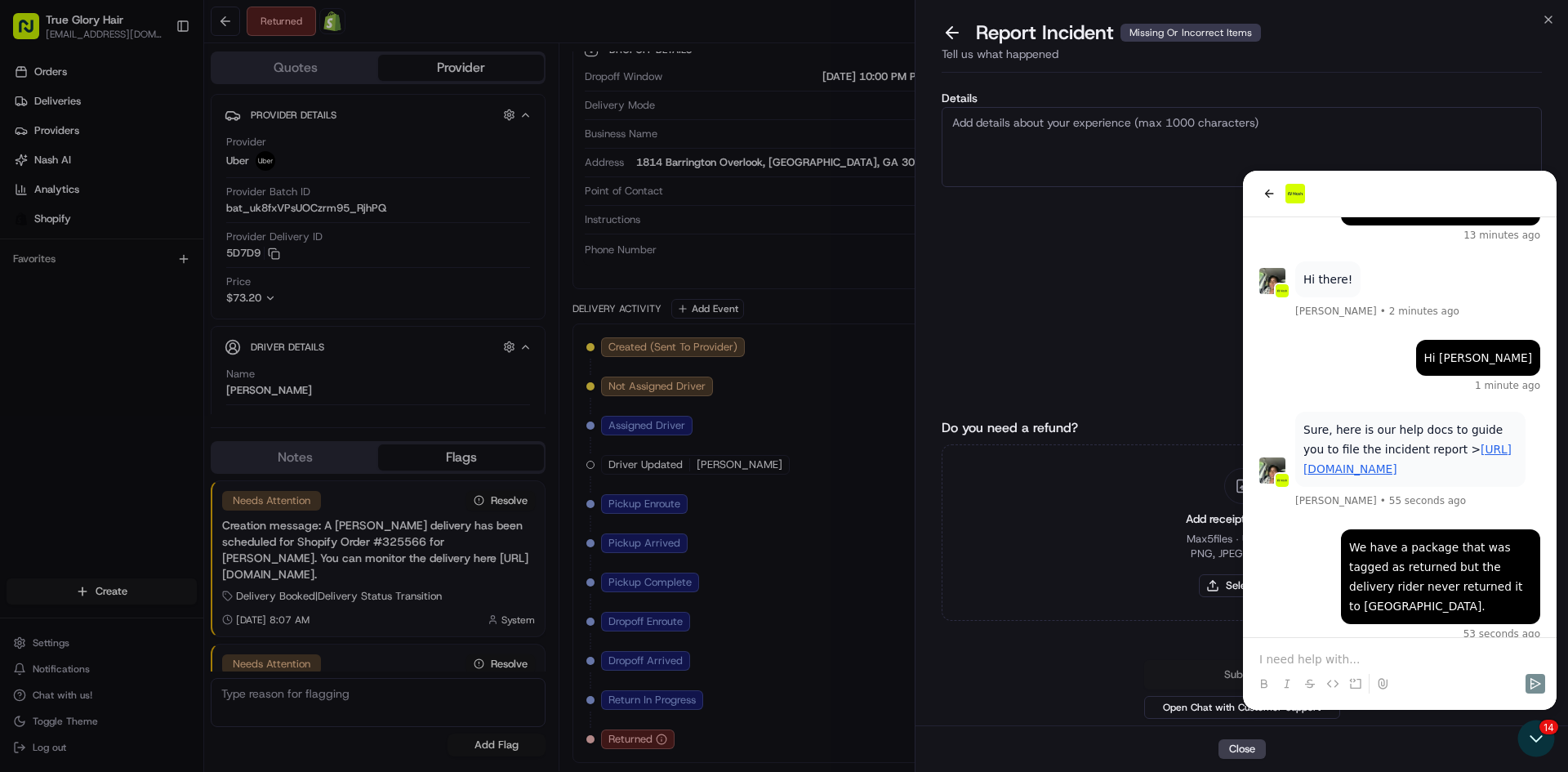
click at [1272, 193] on span "0 /1000" at bounding box center [1241, 197] width 600 height 14
click at [1266, 193] on span "0 /1000" at bounding box center [1241, 197] width 600 height 14
click at [1266, 192] on span "0 /1000" at bounding box center [1241, 197] width 600 height 14
click at [1539, 738] on div "Close" at bounding box center [1241, 748] width 653 height 46
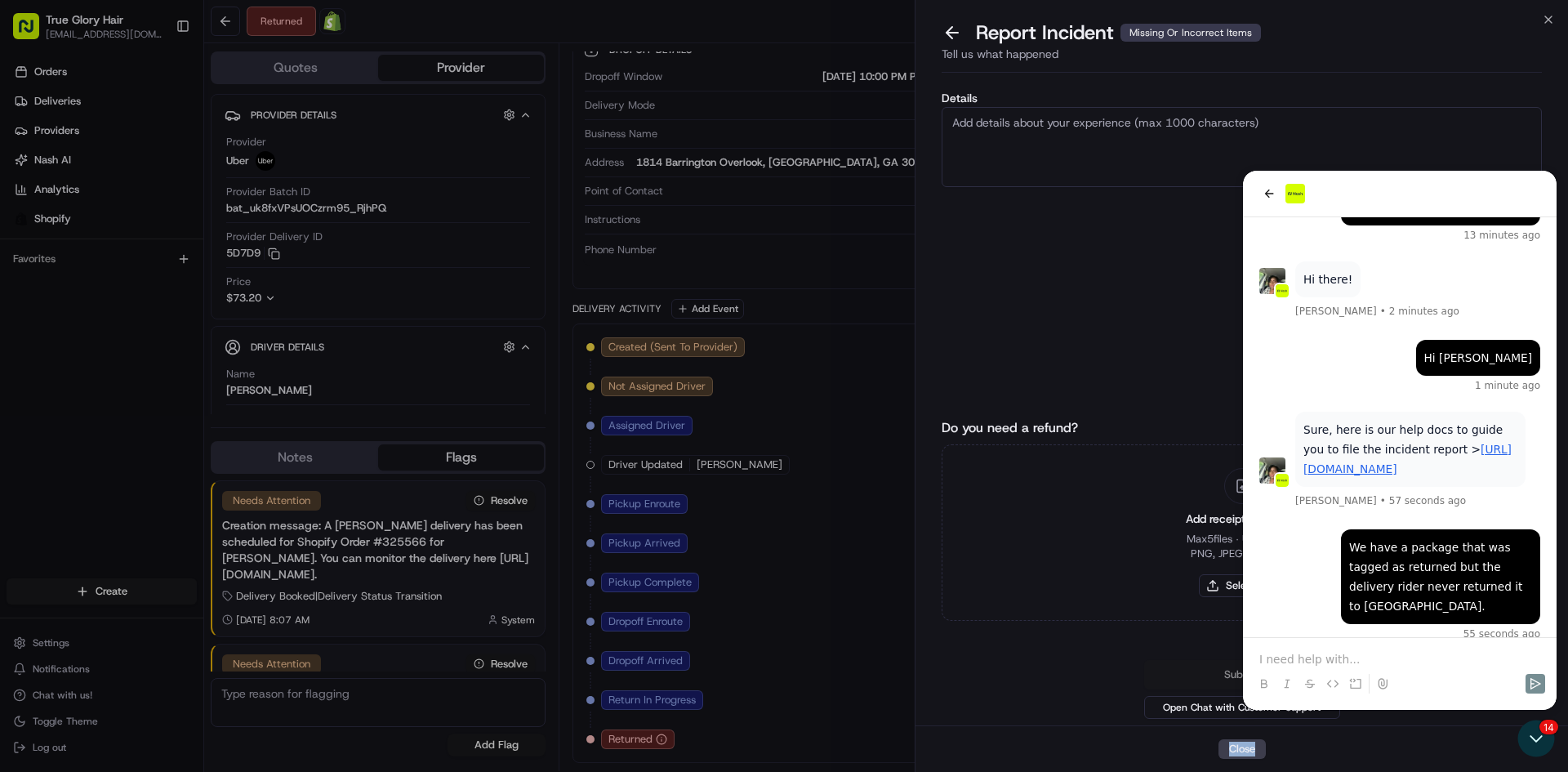
drag, startPoint x: 1540, startPoint y: 738, endPoint x: 1431, endPoint y: 771, distance: 113.9
click at [1540, 739] on div "Close" at bounding box center [1241, 748] width 653 height 46
click at [1243, 753] on button "Close" at bounding box center [1242, 749] width 47 height 19
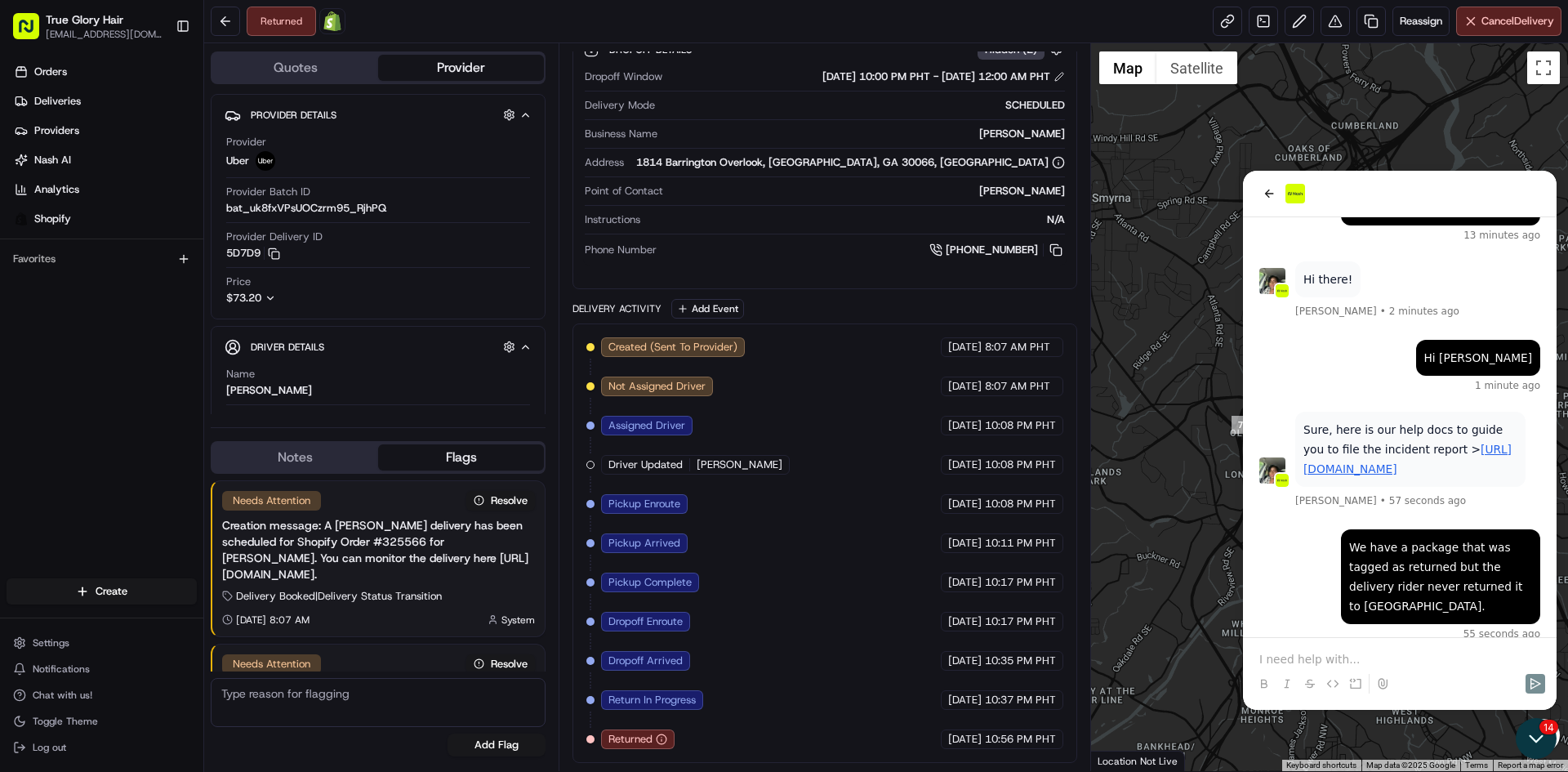
click at [1545, 737] on icon "Open customer support" at bounding box center [1536, 738] width 41 height 41
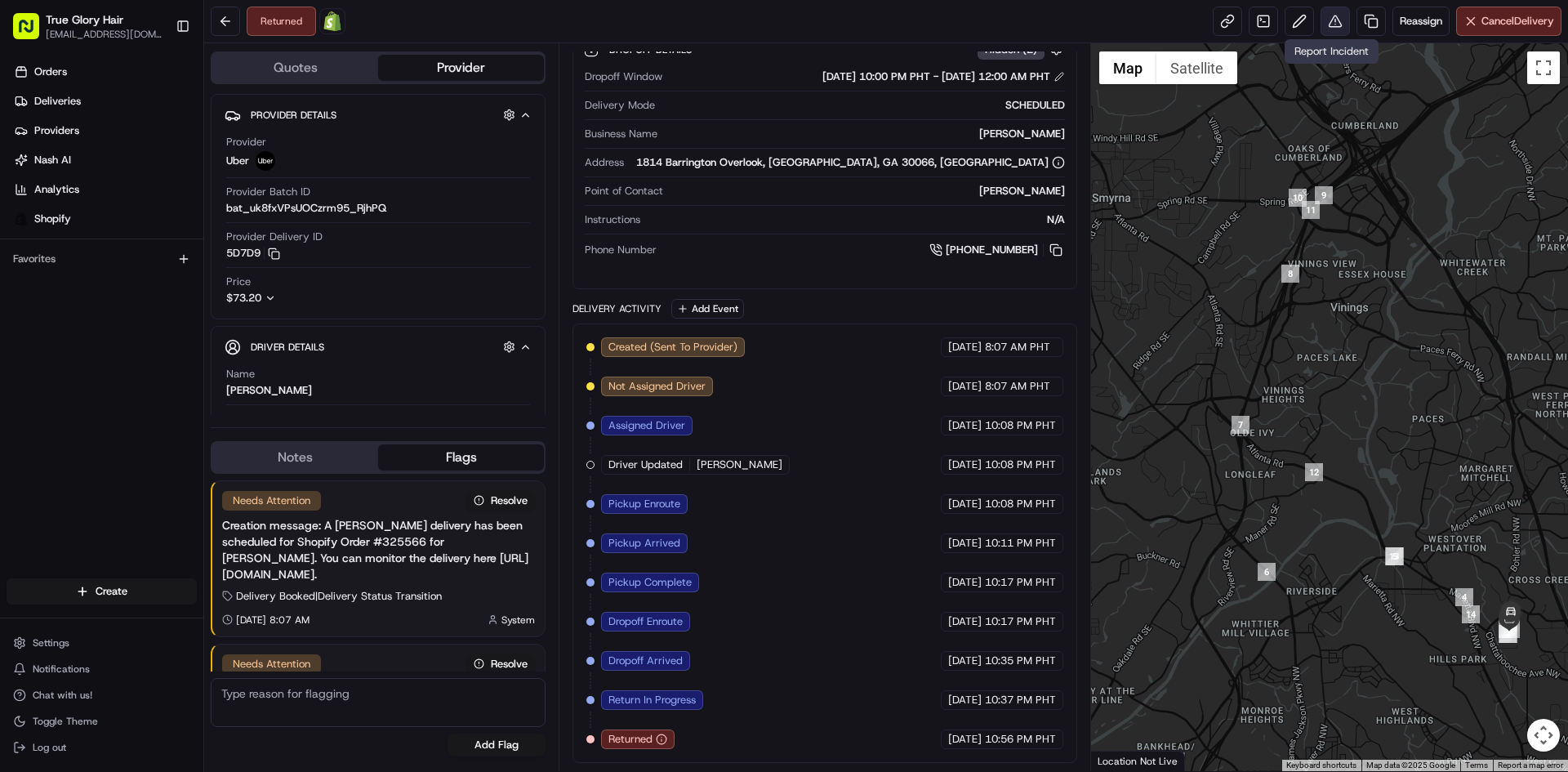
click at [1333, 19] on button at bounding box center [1335, 21] width 29 height 29
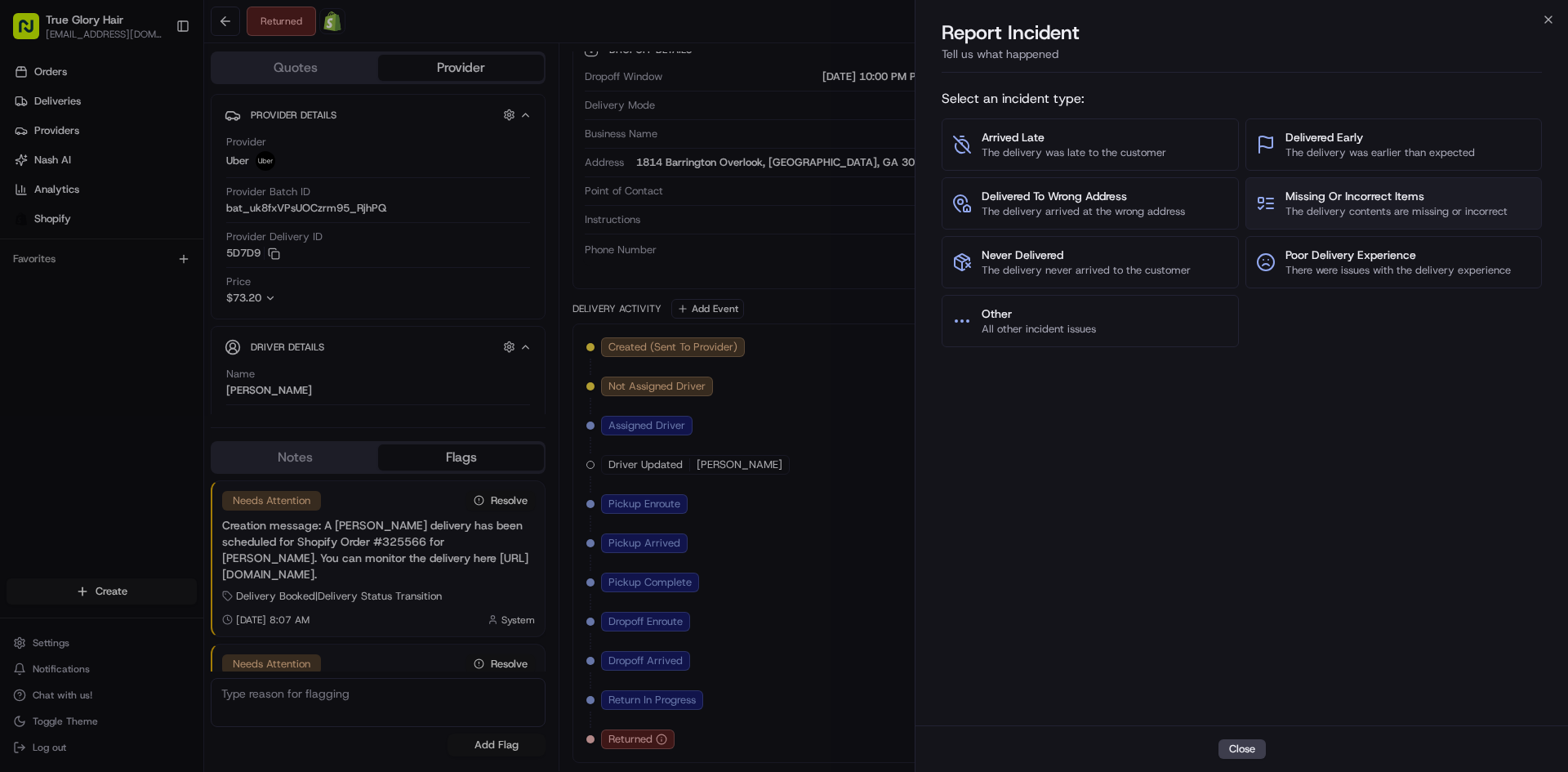
click at [1348, 202] on span "Missing Or Incorrect Items" at bounding box center [1397, 195] width 222 height 16
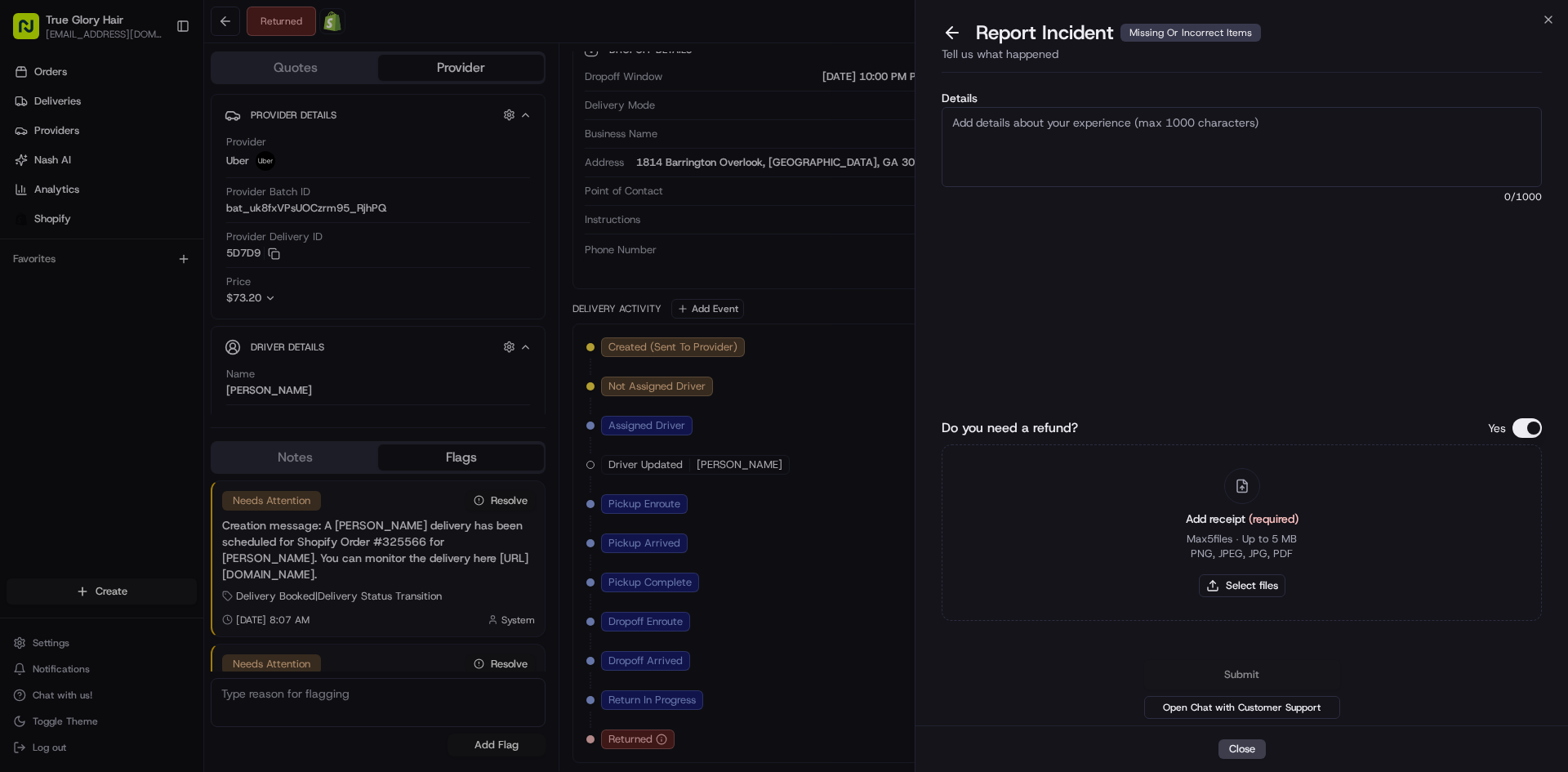
click at [1047, 132] on textarea "Details" at bounding box center [1241, 147] width 600 height 80
type textarea "The package was tagged as returned to us but we never received the package back"
click at [1525, 428] on button "Do you need a refund?" at bounding box center [1527, 428] width 29 height 19
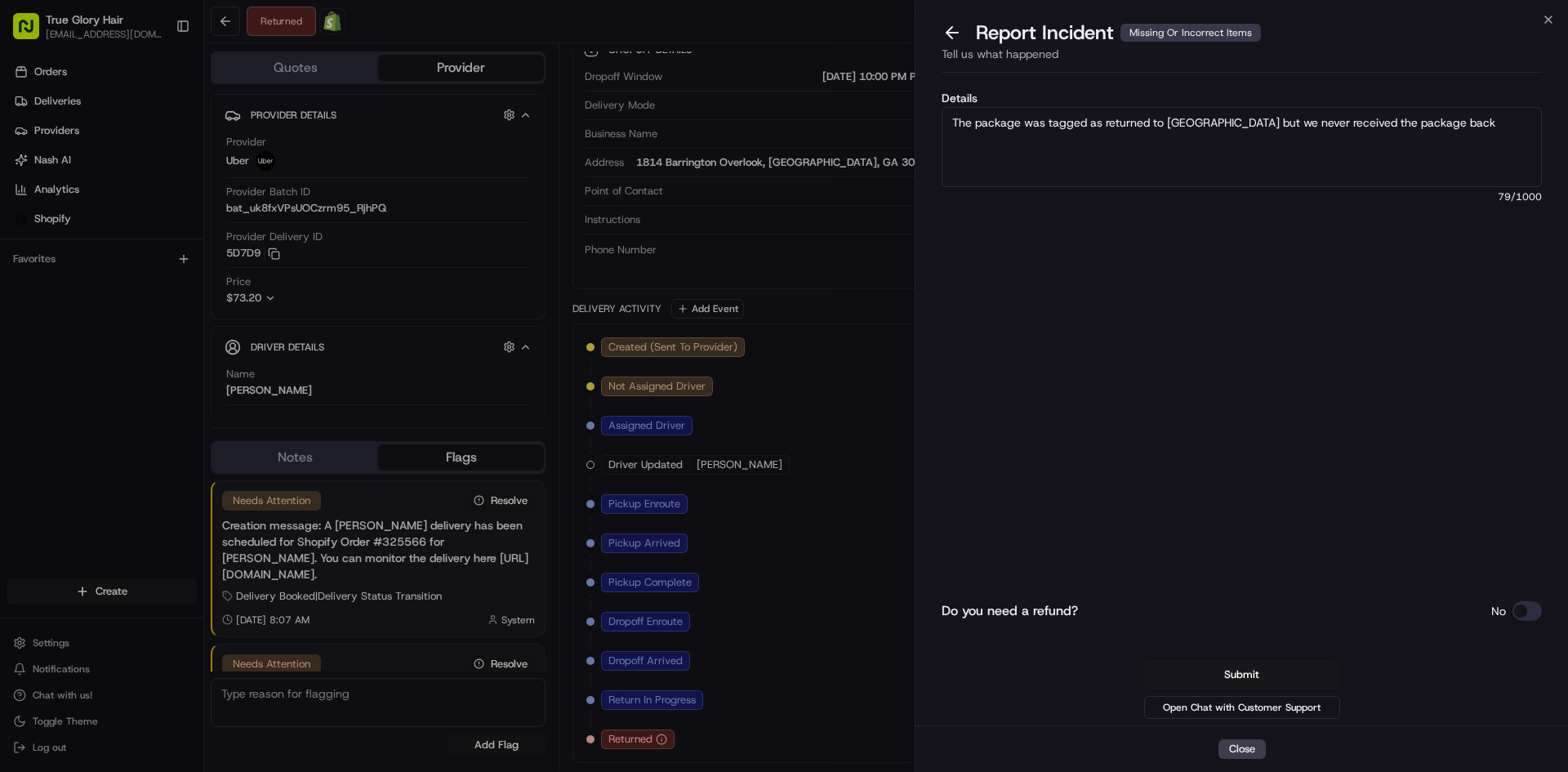
click at [1521, 612] on button "Do you need a refund?" at bounding box center [1527, 611] width 29 height 19
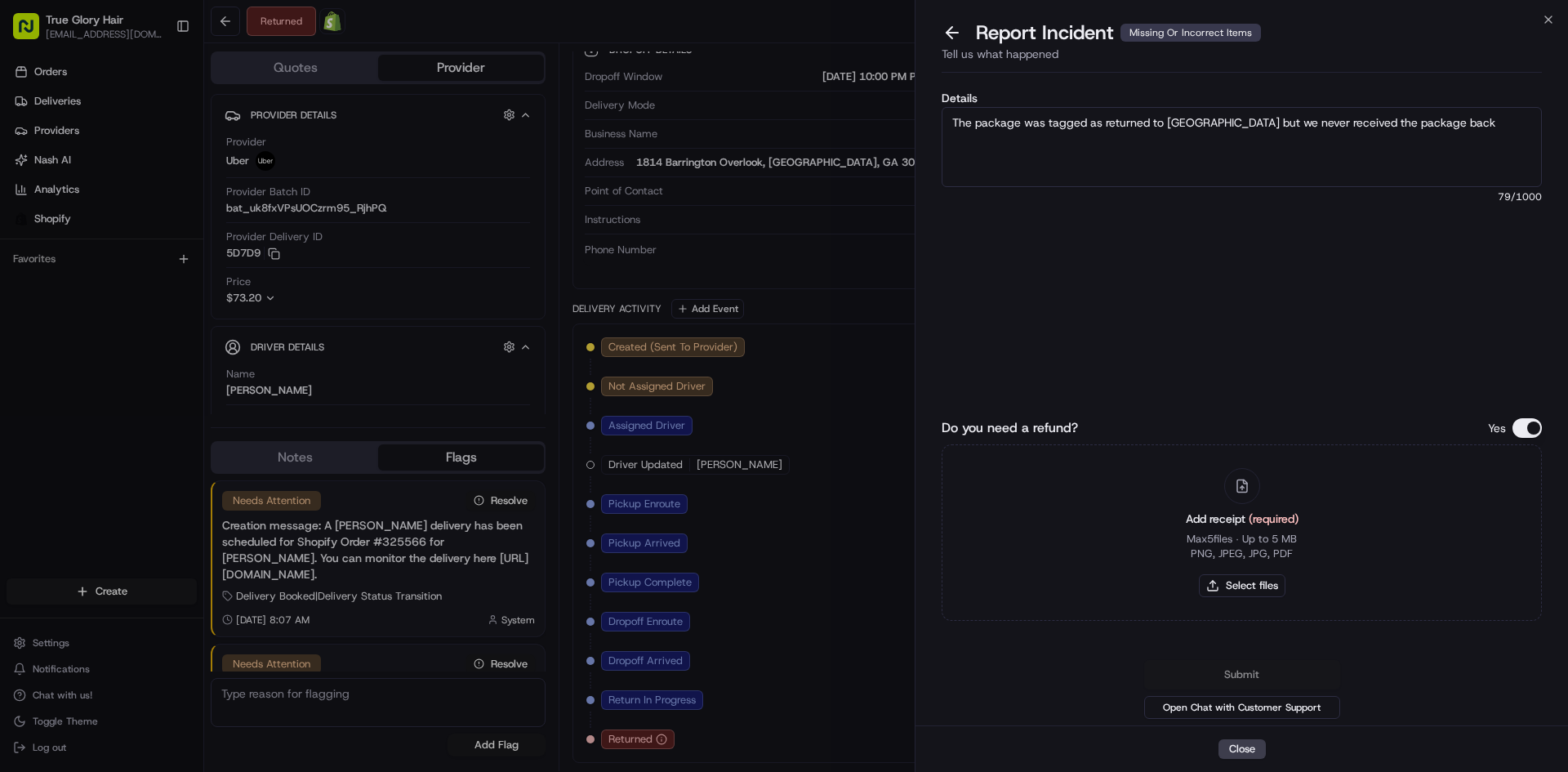
click at [1521, 612] on div "Add receipt (required) Max 5 files ∙ Up to 5 MB PNG, JPEG, JPG, PDF Select files" at bounding box center [1241, 532] width 600 height 177
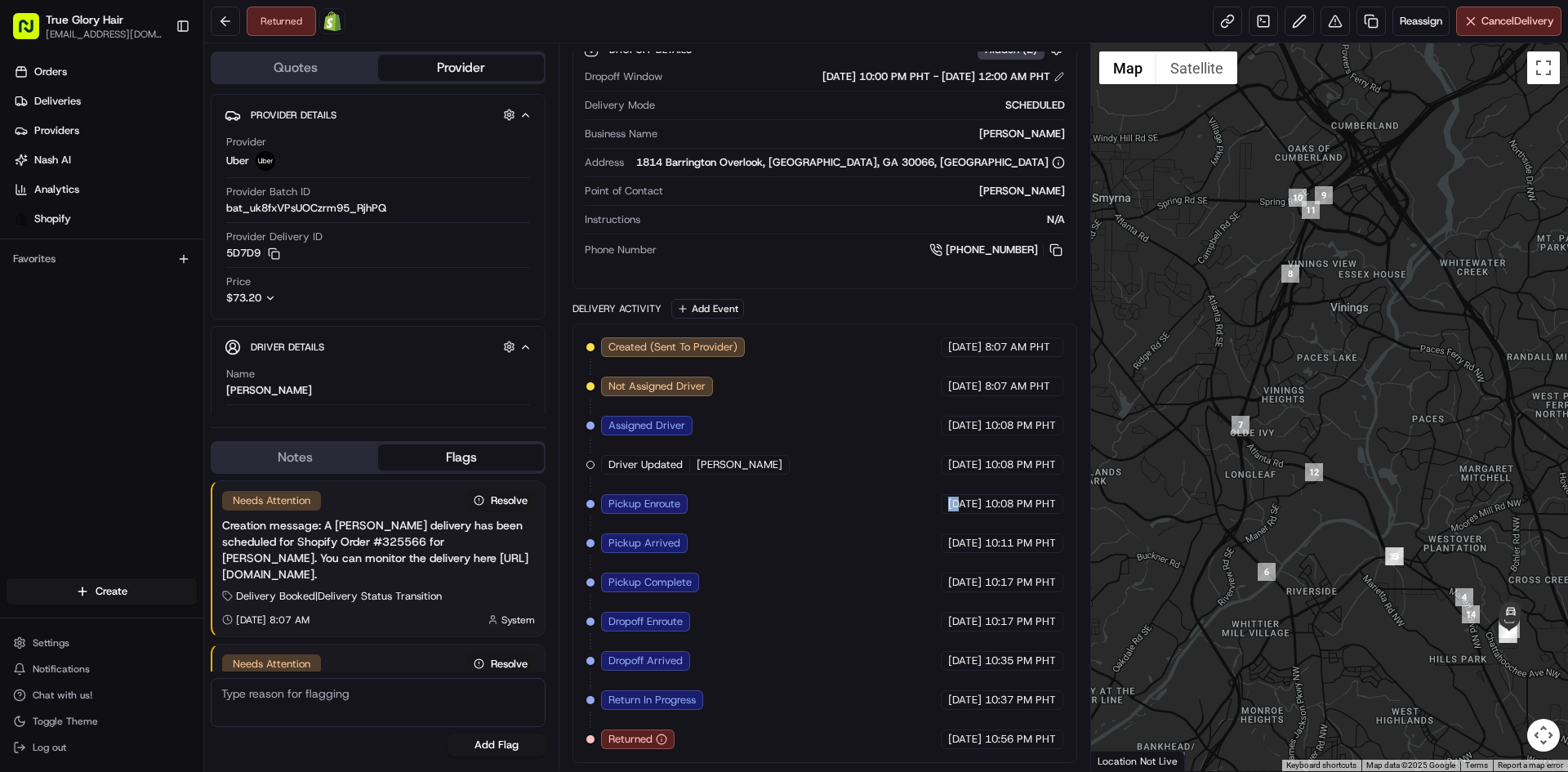
click at [857, 521] on div "Created (Sent To Provider) Uber 08/21/2025 8:07 AM PHT Not Assigned Driver Uber…" at bounding box center [825, 543] width 477 height 412
click at [1299, 29] on button at bounding box center [1299, 21] width 29 height 29
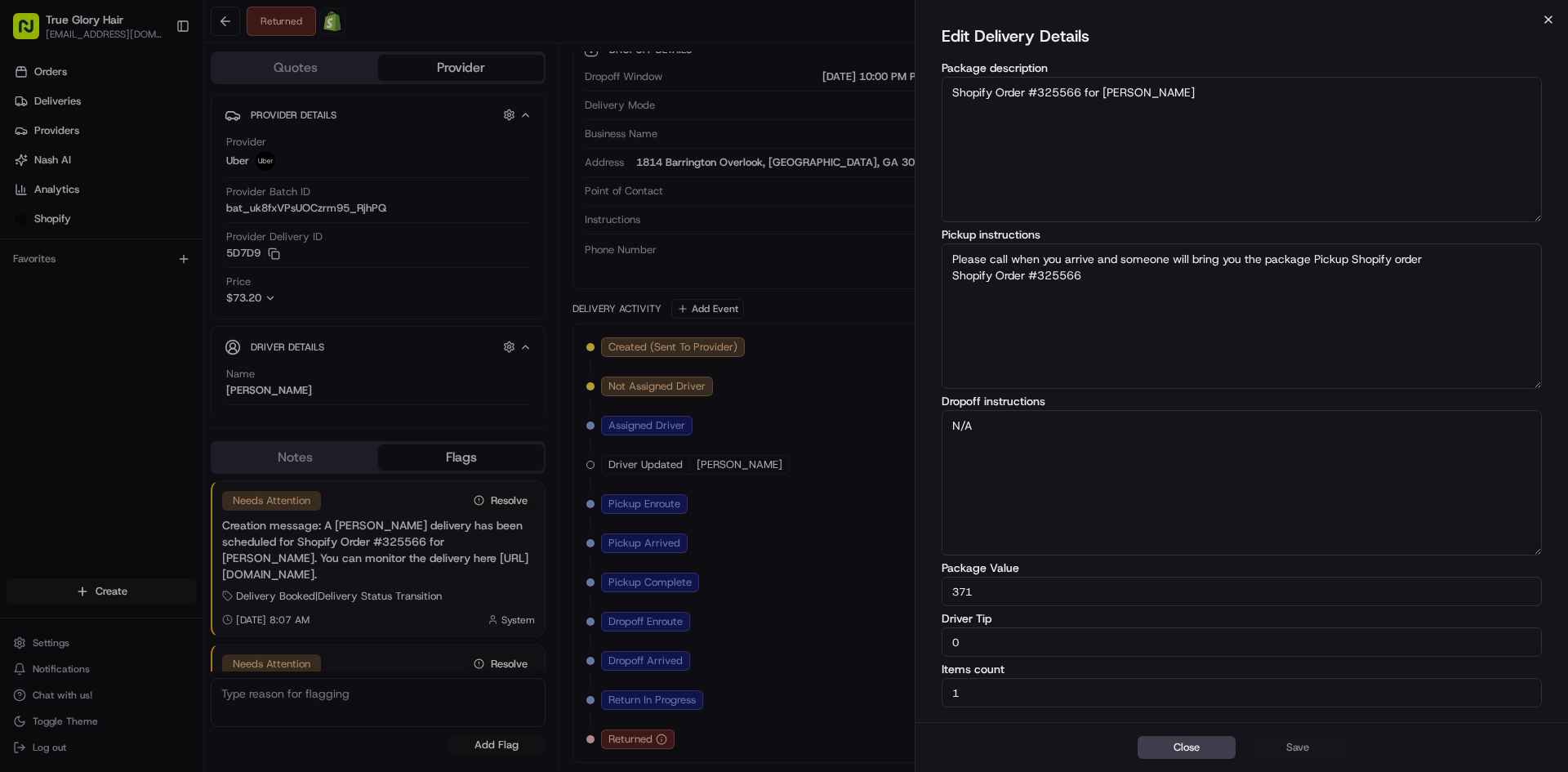
click at [1553, 16] on icon "button" at bounding box center [1549, 20] width 14 height 14
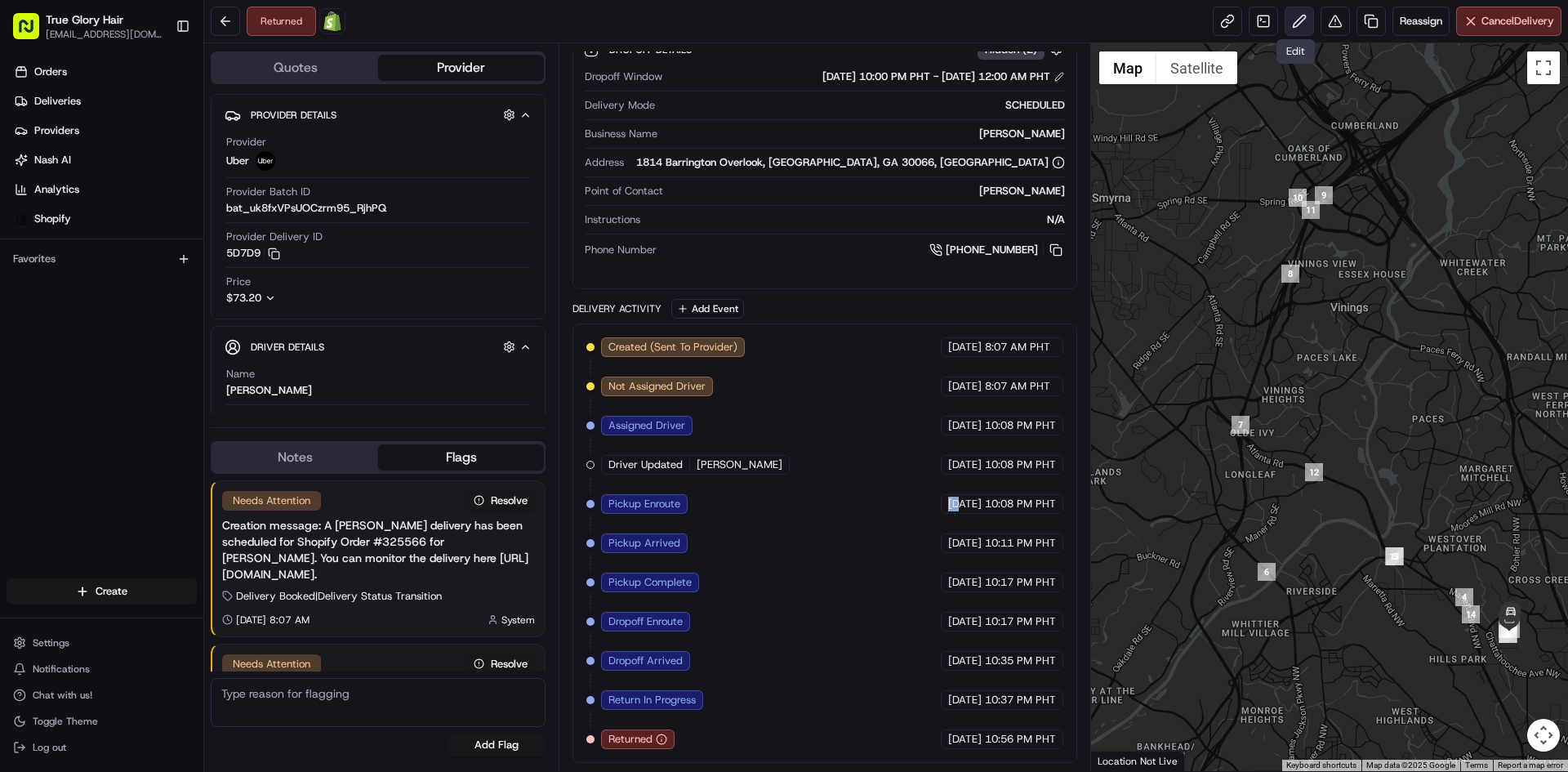
click at [1299, 32] on button at bounding box center [1299, 21] width 29 height 29
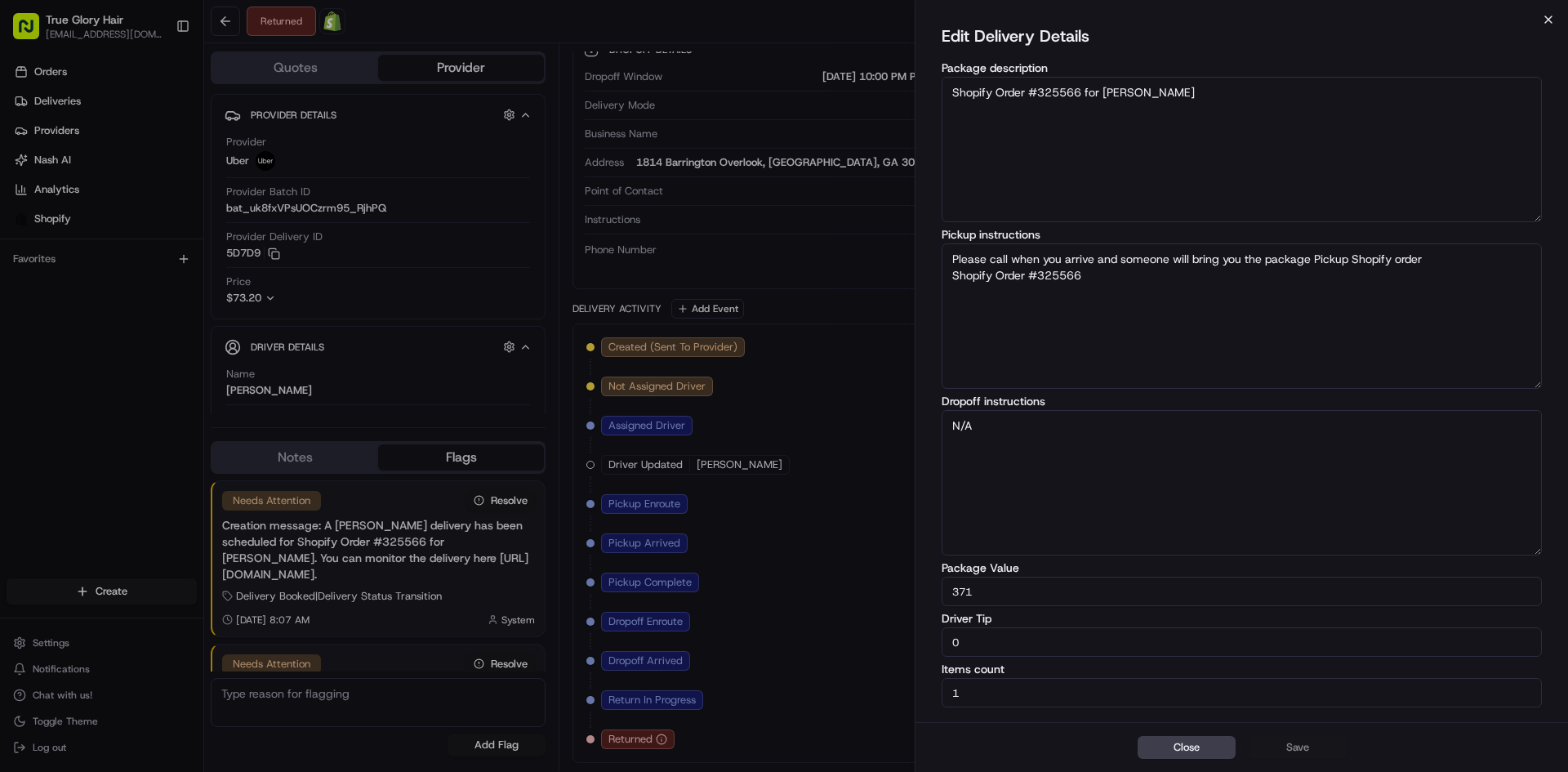
click at [1546, 18] on icon "button" at bounding box center [1549, 20] width 14 height 14
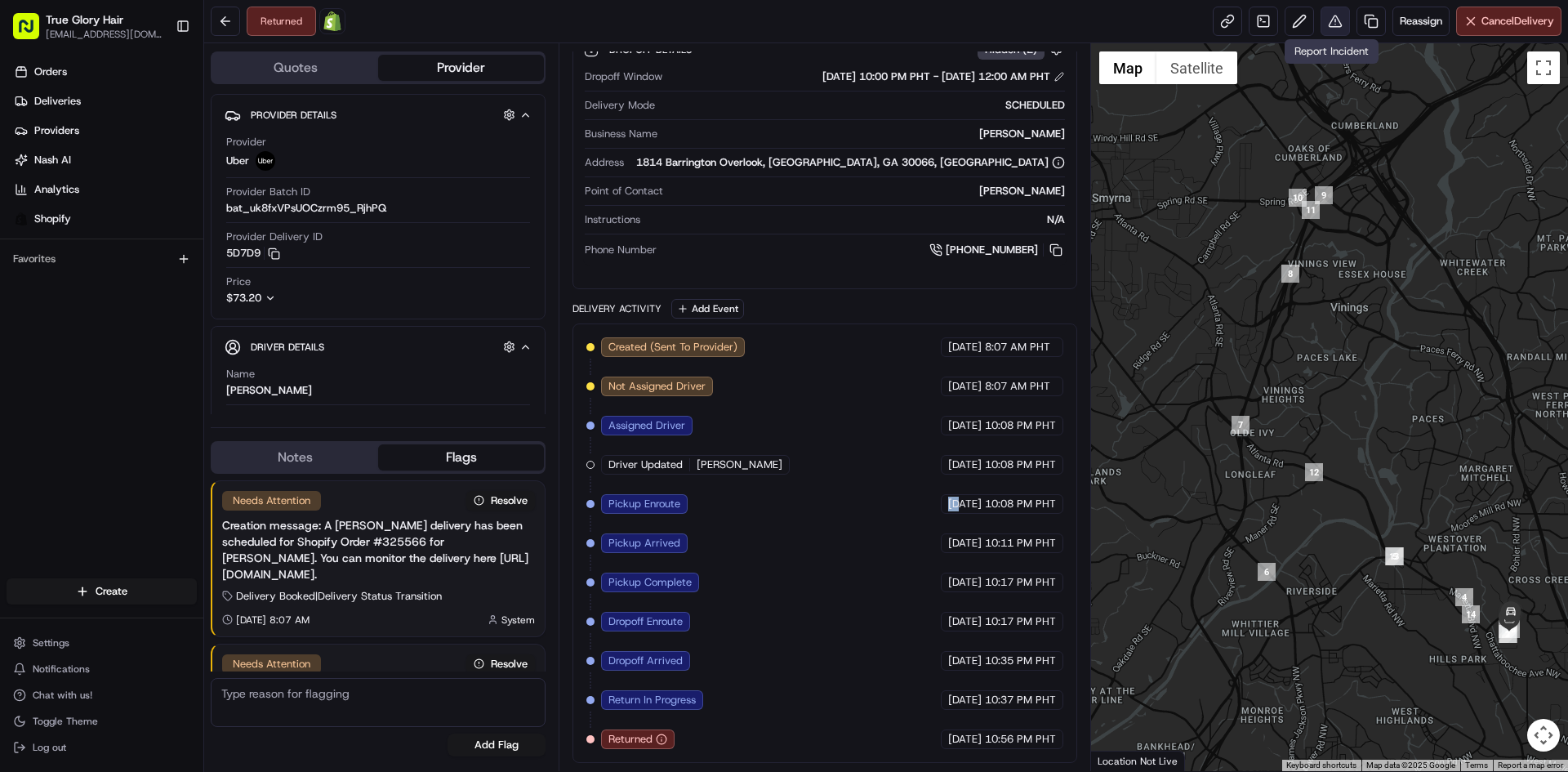
click at [1336, 21] on button at bounding box center [1335, 21] width 29 height 29
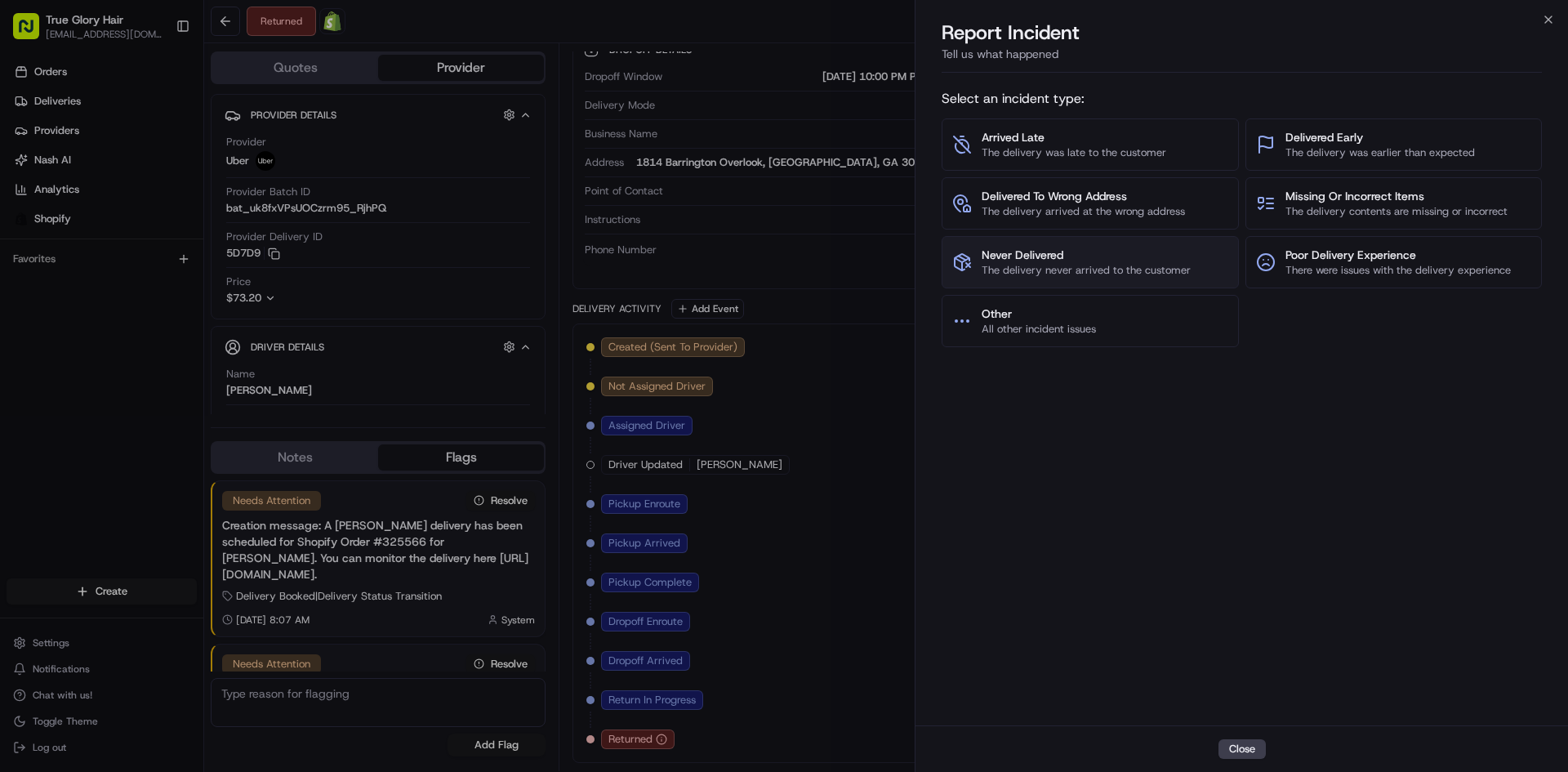
click at [1110, 277] on button "Never Delivered The delivery never arrived to the customer" at bounding box center [1090, 262] width 298 height 52
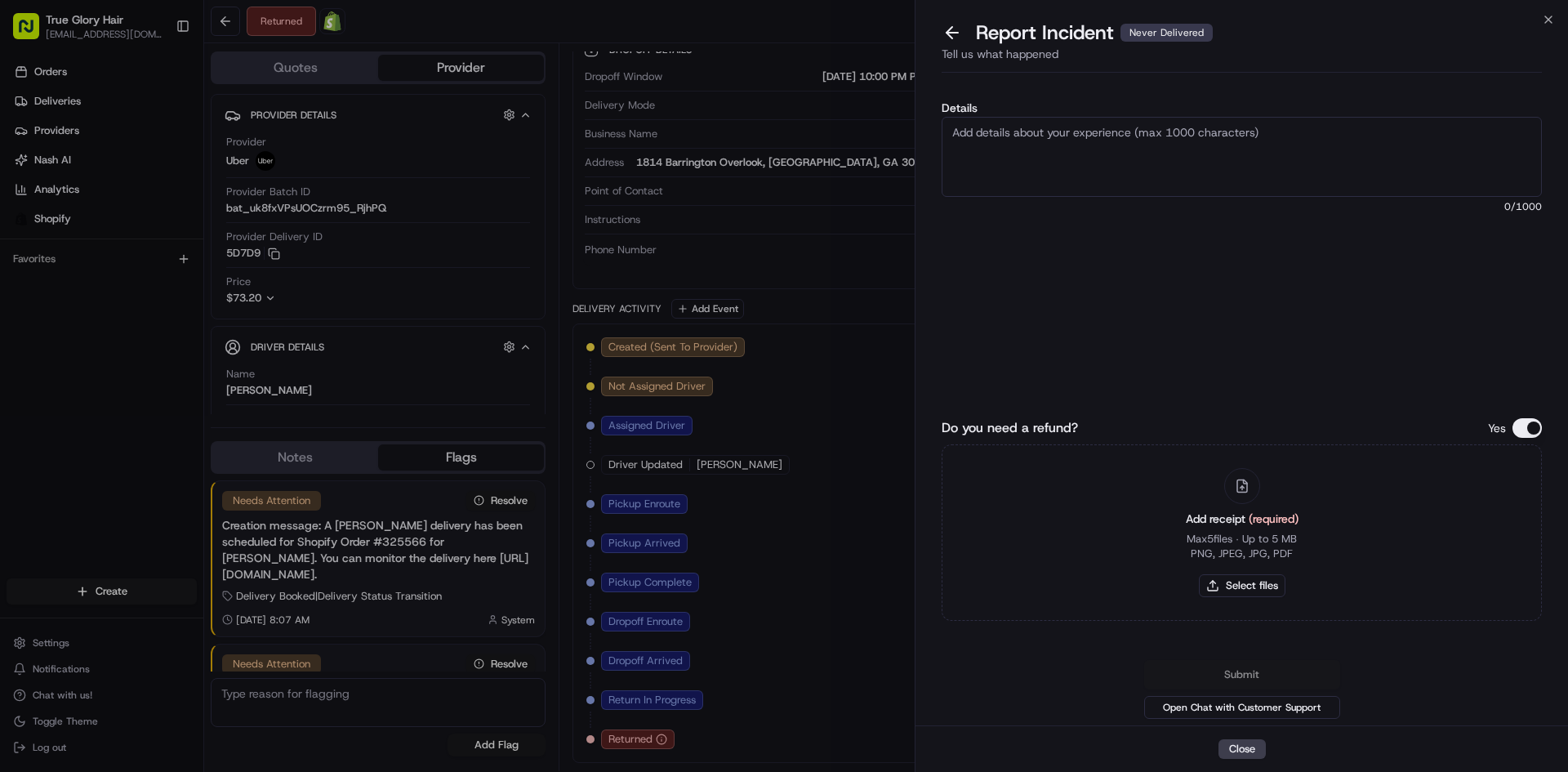
click at [1138, 144] on textarea "Details" at bounding box center [1241, 157] width 600 height 80
type textarea "the delivery rider tagged the package as returned but we never received back th…"
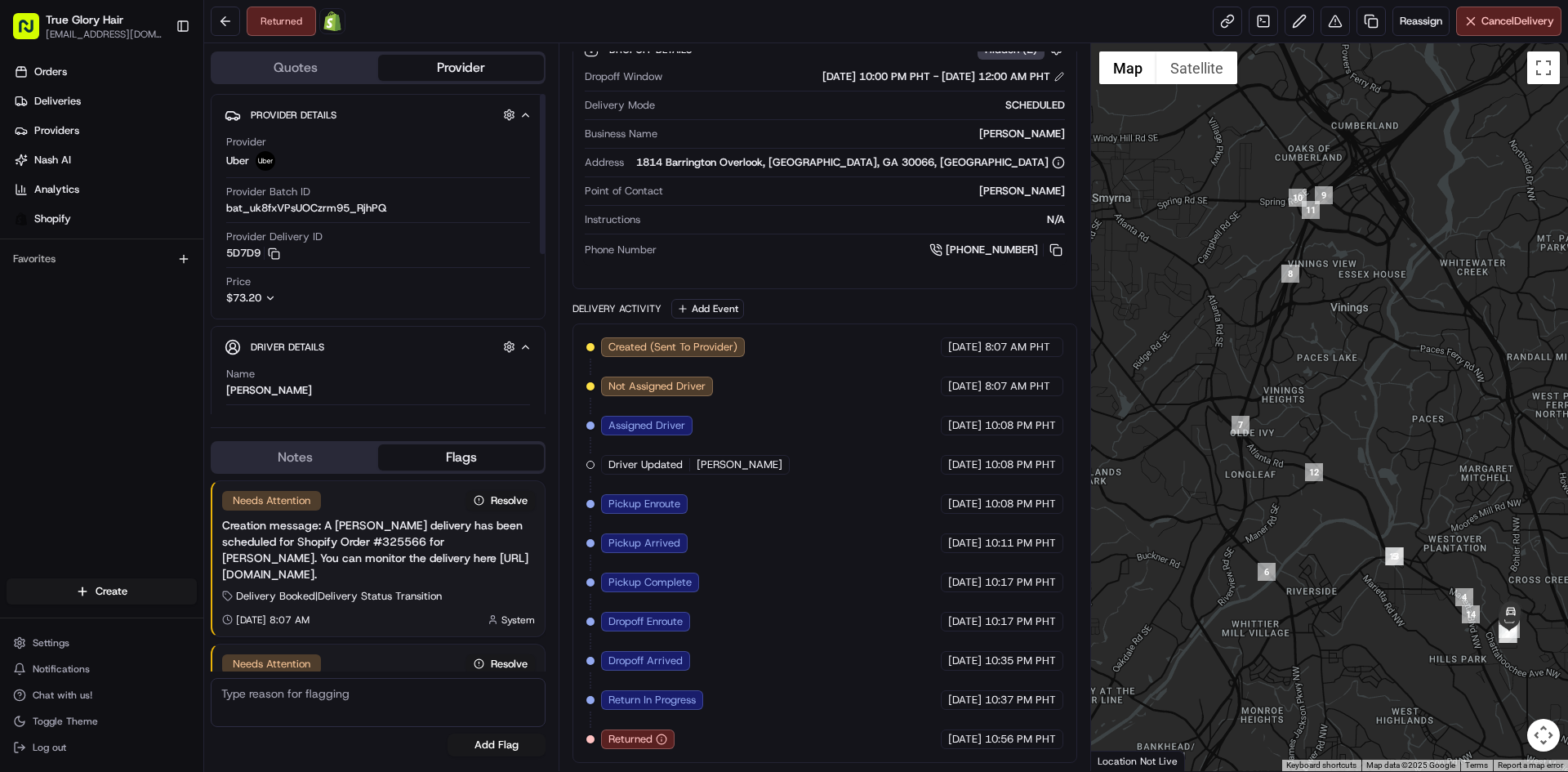
click at [272, 300] on icon "button" at bounding box center [271, 299] width 12 height 12
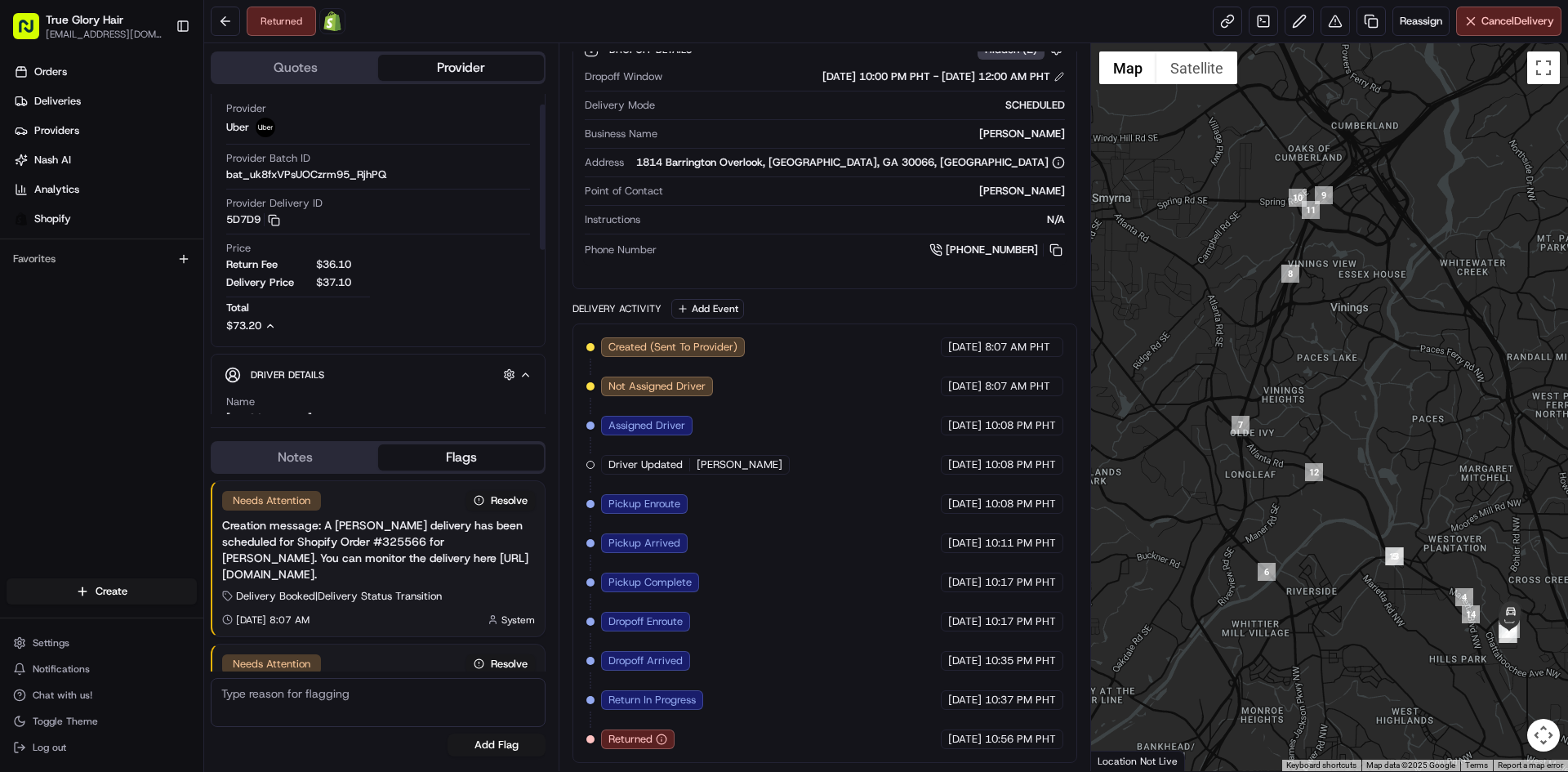
drag, startPoint x: 539, startPoint y: 169, endPoint x: 545, endPoint y: 195, distance: 26.7
click at [544, 192] on div at bounding box center [542, 253] width 7 height 320
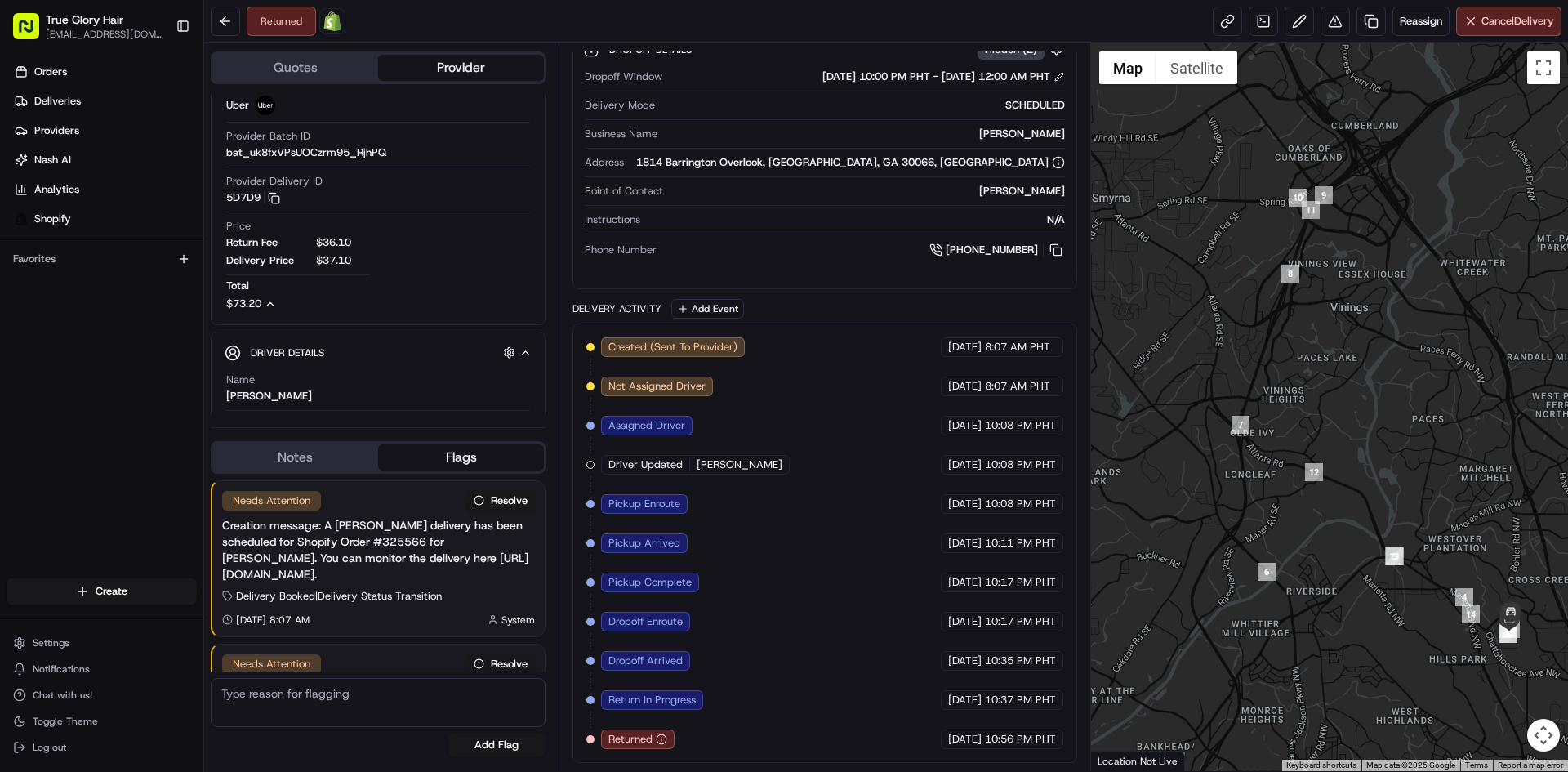
drag, startPoint x: 551, startPoint y: 265, endPoint x: 546, endPoint y: 117, distance: 148.1
click at [546, 117] on div "Quotes Provider Provider Details Hidden ( 3 ) Provider Uber Provider Batch ID b…" at bounding box center [381, 407] width 355 height 728
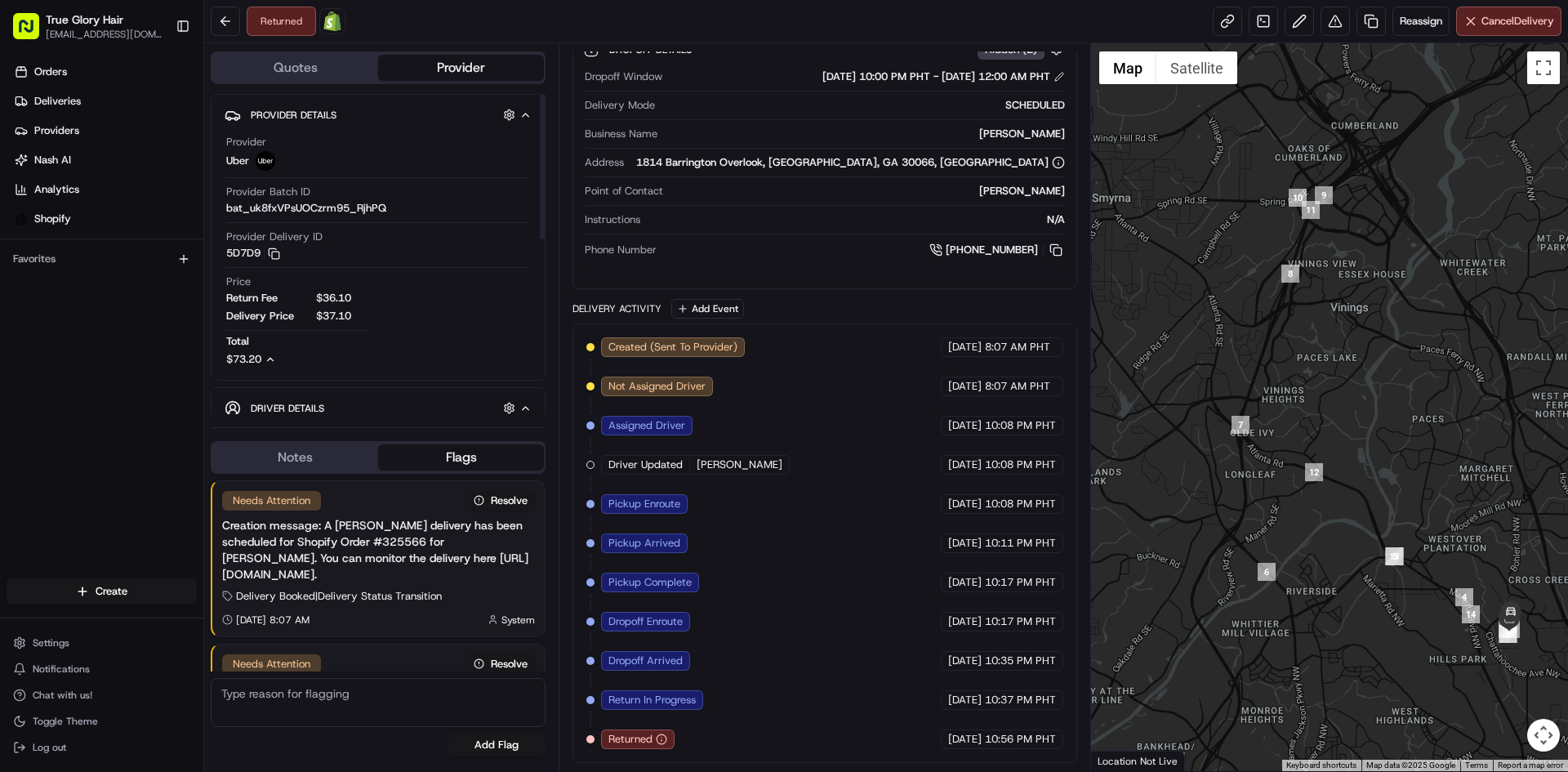
drag, startPoint x: 545, startPoint y: 131, endPoint x: 545, endPoint y: 102, distance: 29.0
click at [545, 102] on div at bounding box center [543, 166] width 6 height 145
click at [1335, 21] on button at bounding box center [1335, 21] width 29 height 29
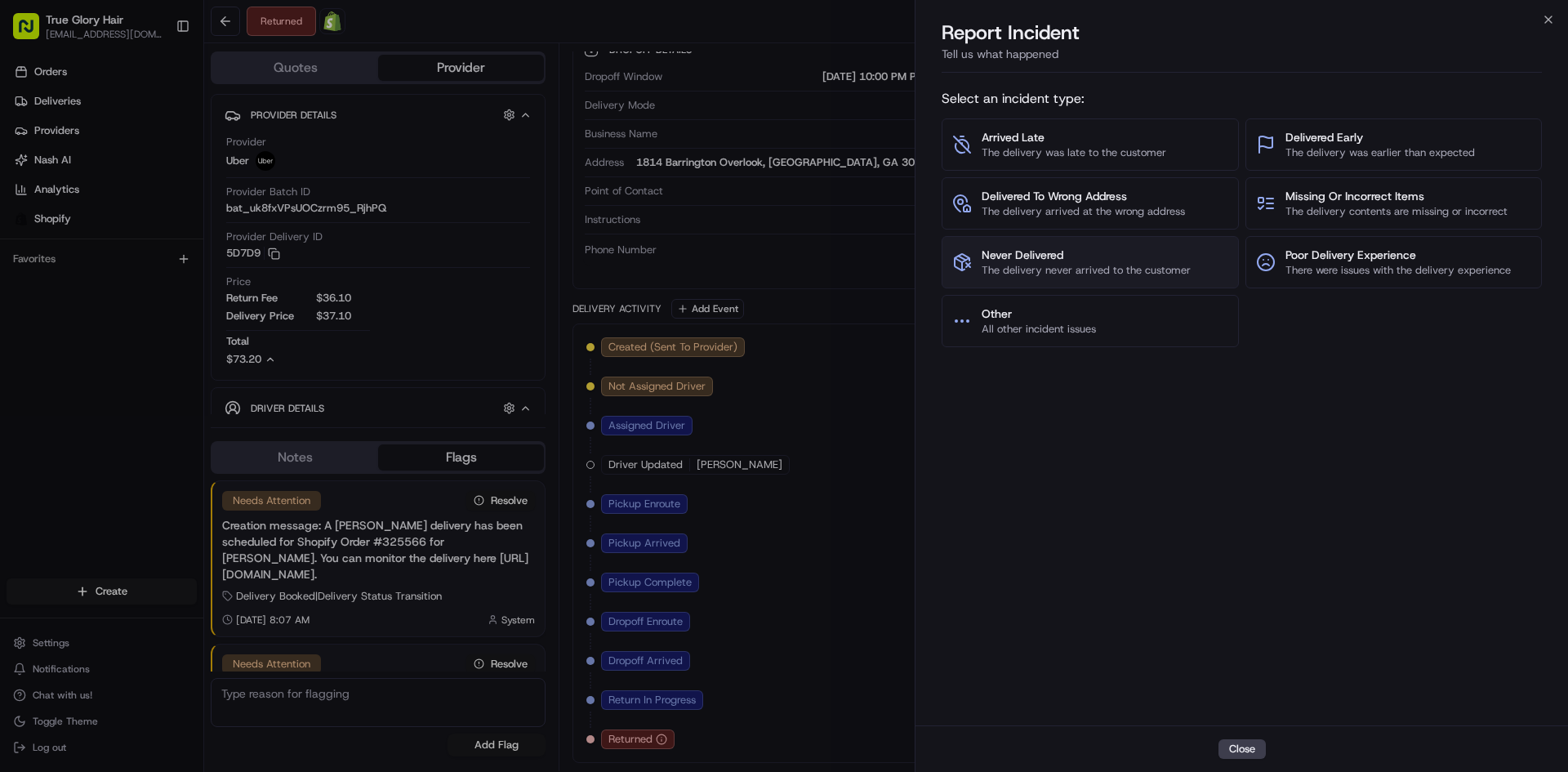
click at [1083, 261] on span "Never Delivered" at bounding box center [1087, 254] width 209 height 16
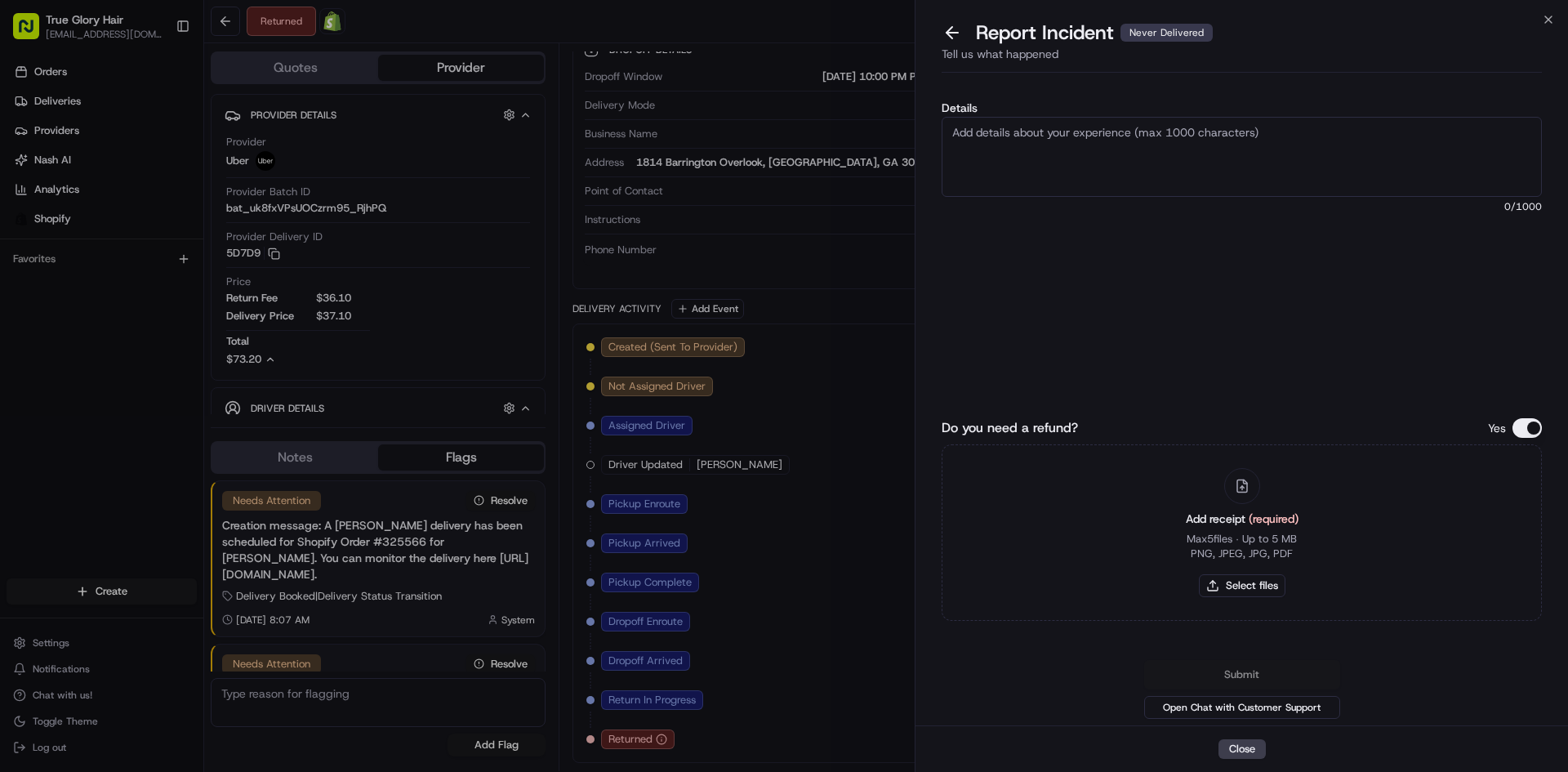
click at [1304, 141] on textarea "Details" at bounding box center [1241, 157] width 600 height 80
type textarea "m"
type textarea "the"
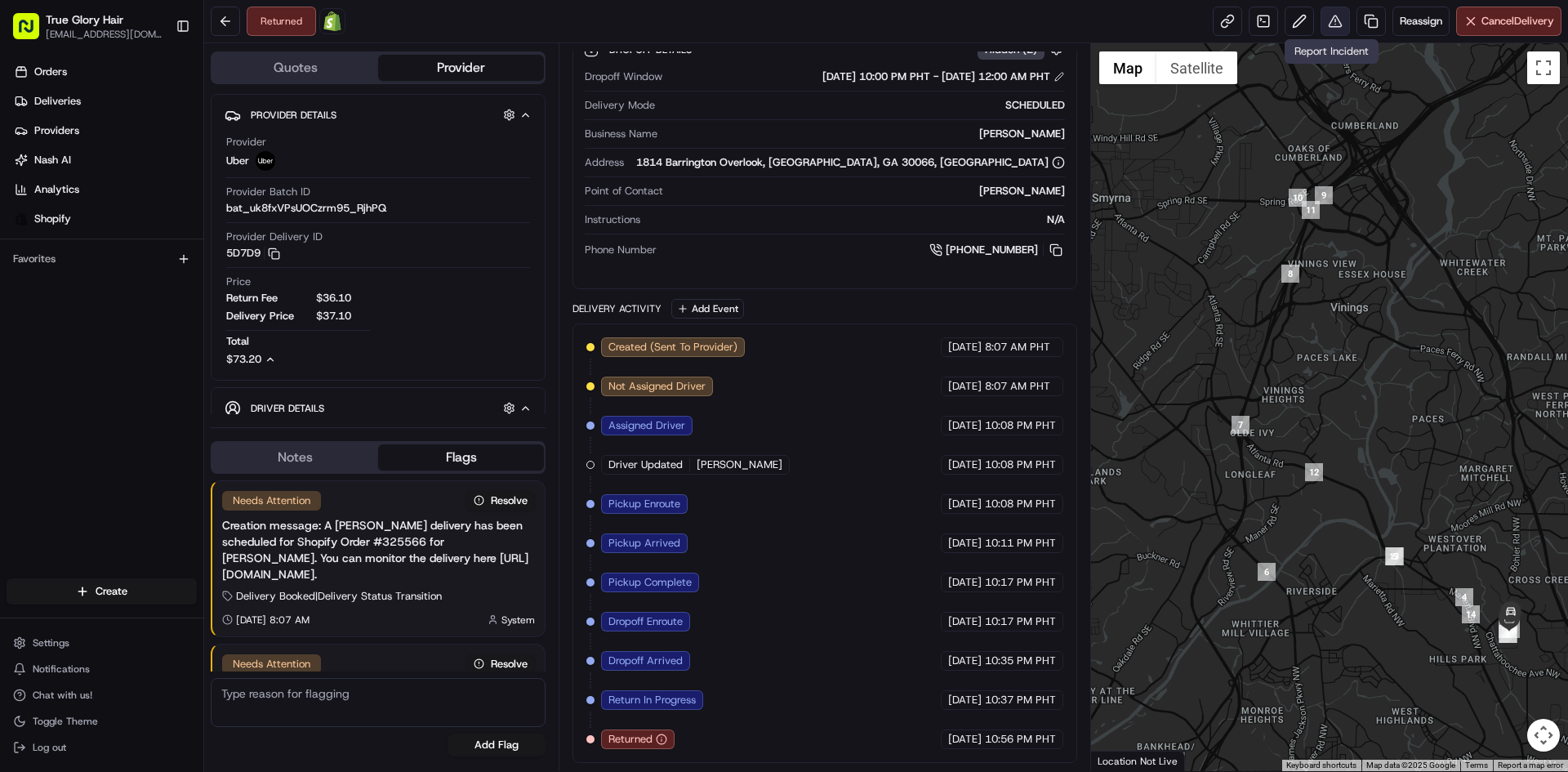
click at [1324, 24] on button at bounding box center [1335, 21] width 29 height 29
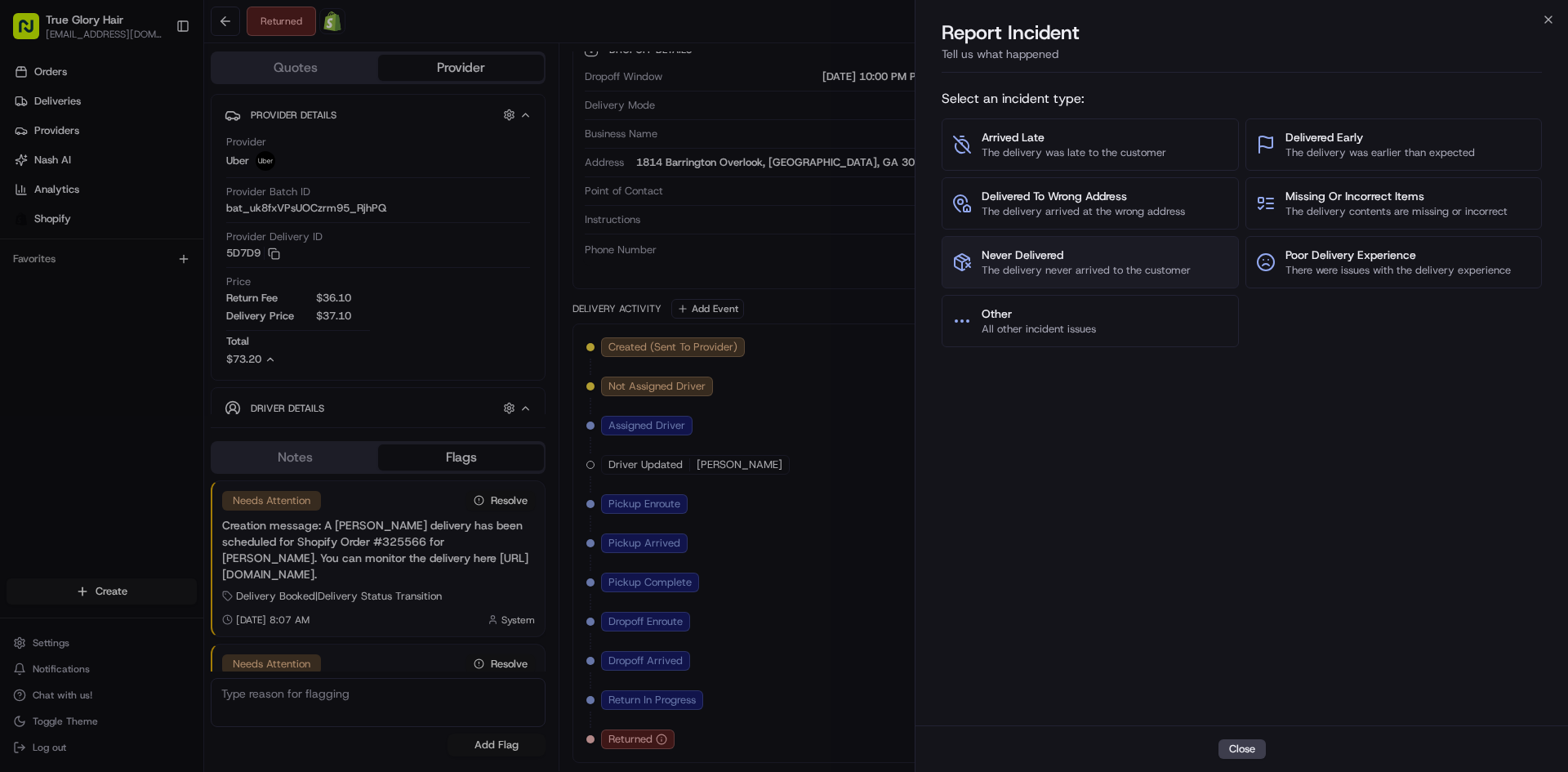
click at [1139, 283] on button "Never Delivered The delivery never arrived to the customer" at bounding box center [1090, 262] width 298 height 52
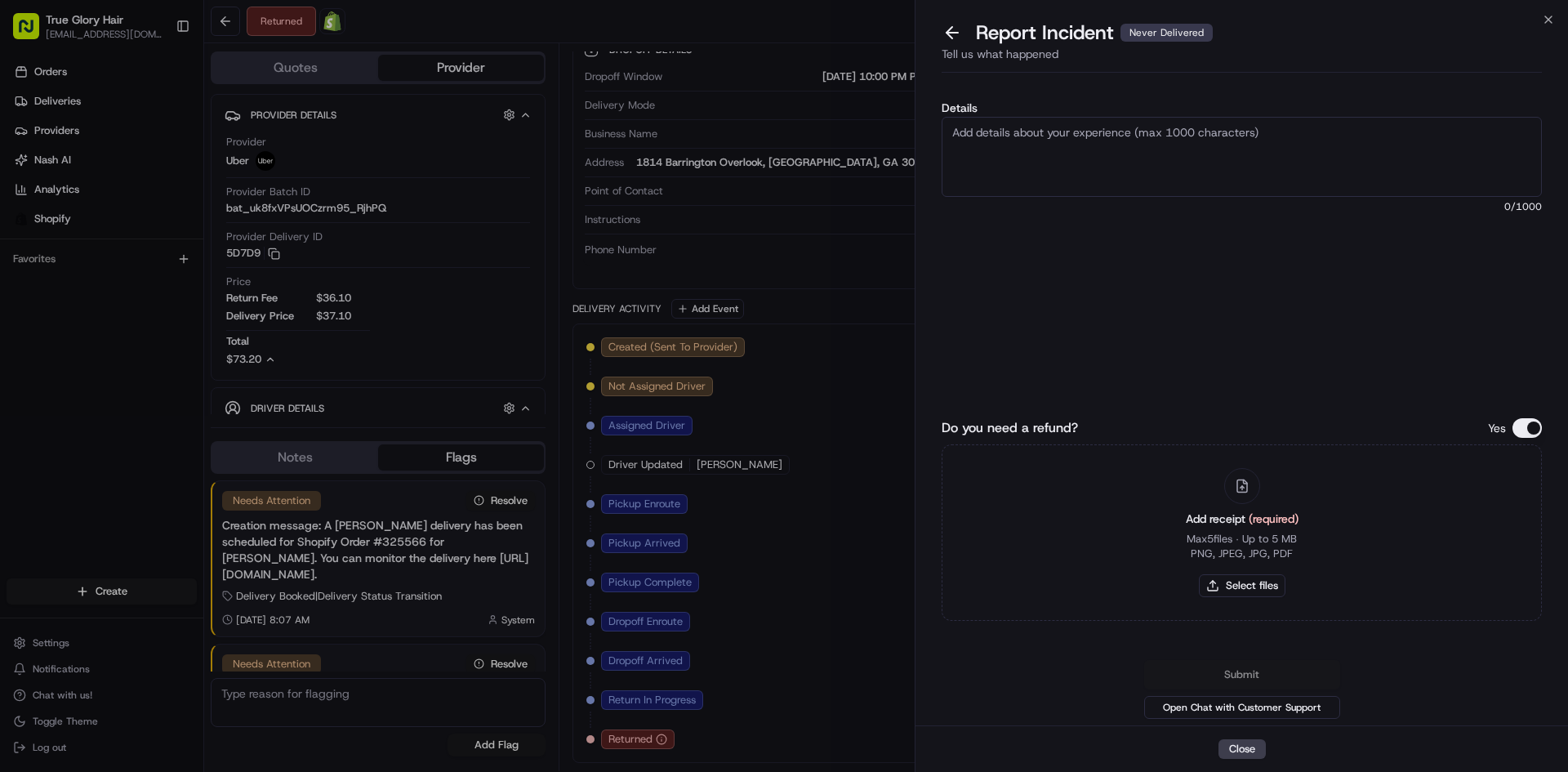
click at [1107, 166] on textarea "Details" at bounding box center [1241, 157] width 600 height 80
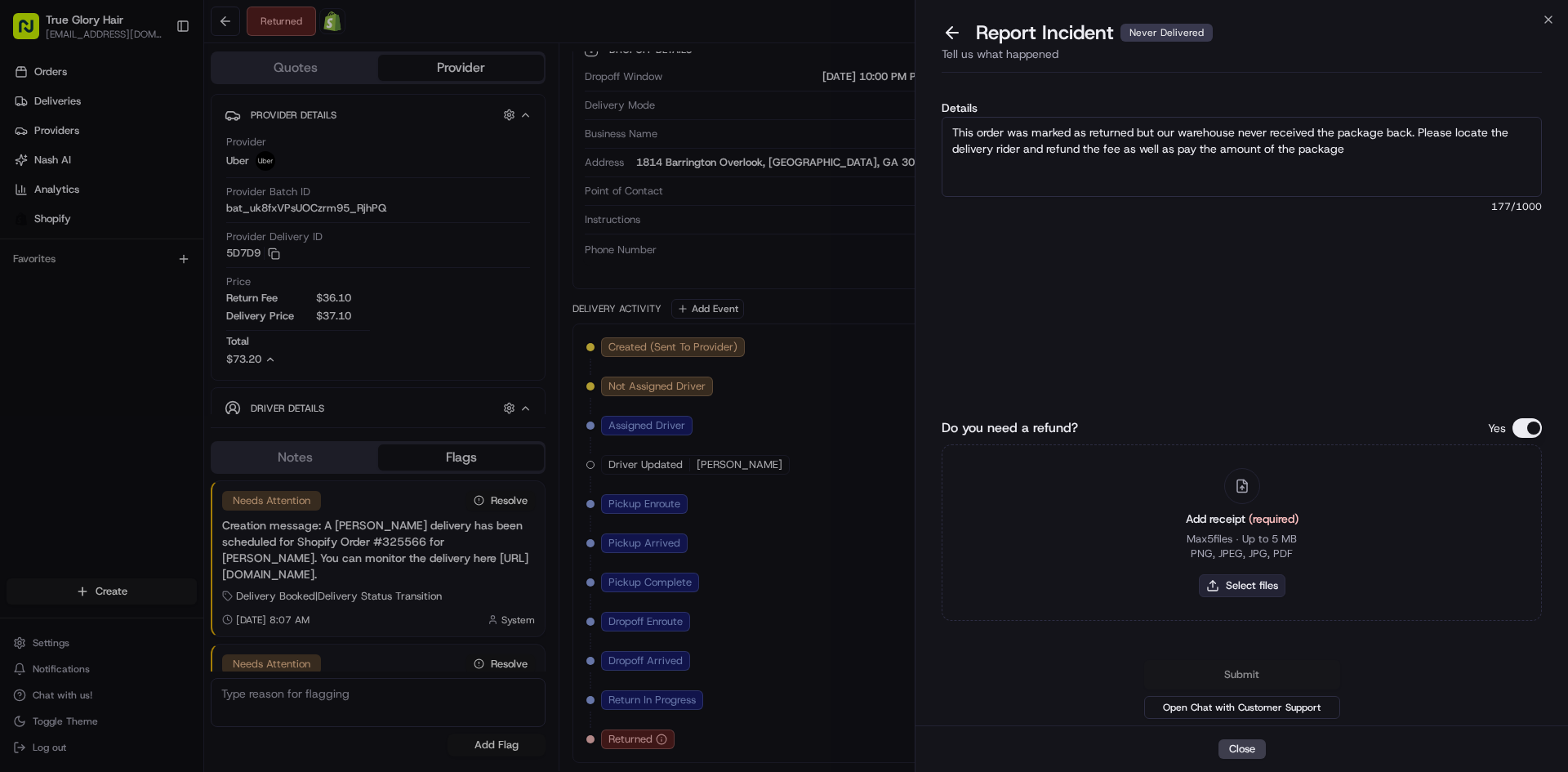
type textarea "This order was marked as returned but our warehouse never received the package …"
click at [1248, 586] on button "Select files" at bounding box center [1242, 586] width 87 height 23
type input "C:\fakepath\2025-08-22 (1).png"
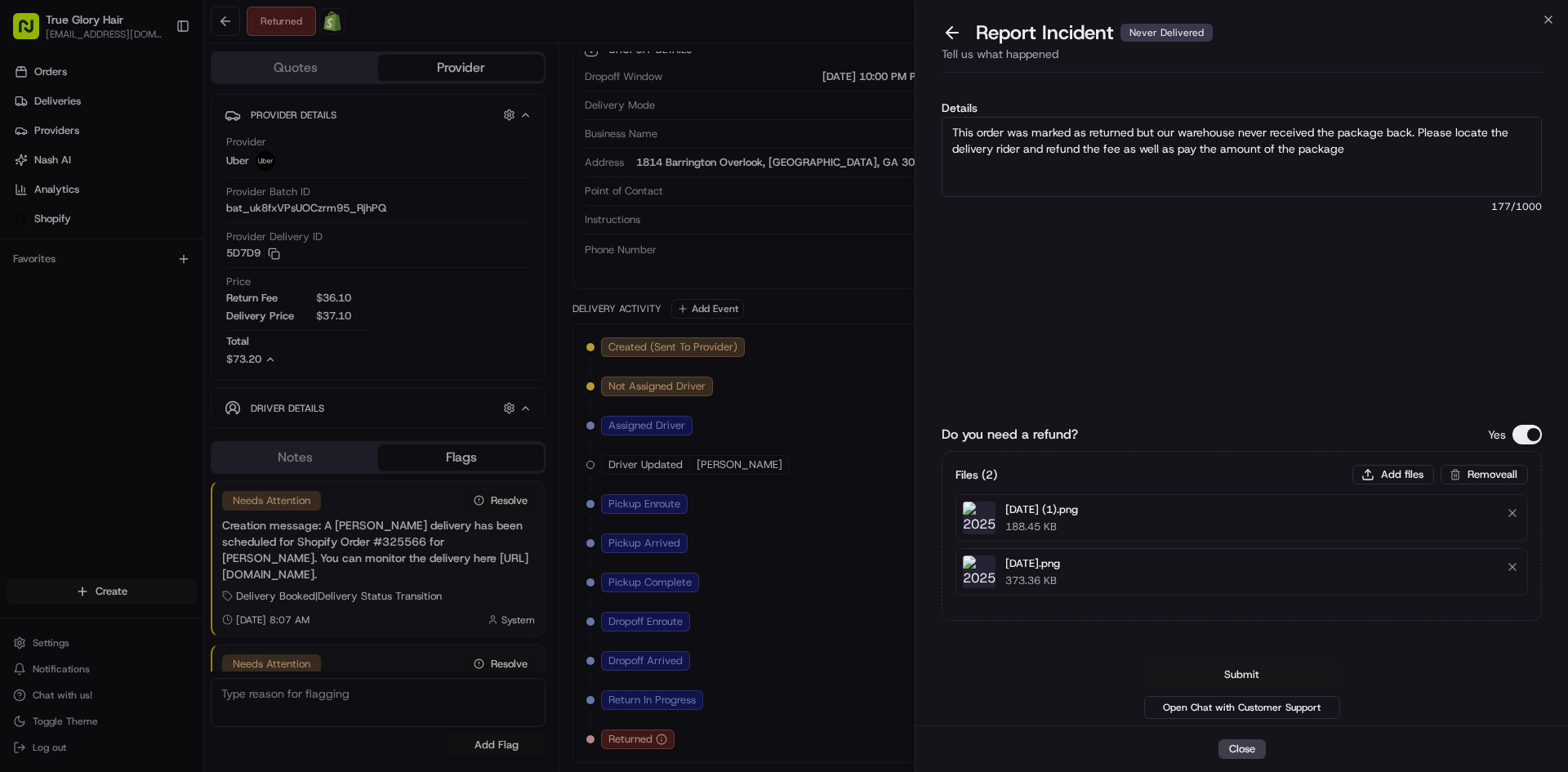
click at [1249, 677] on button "Submit" at bounding box center [1242, 674] width 196 height 29
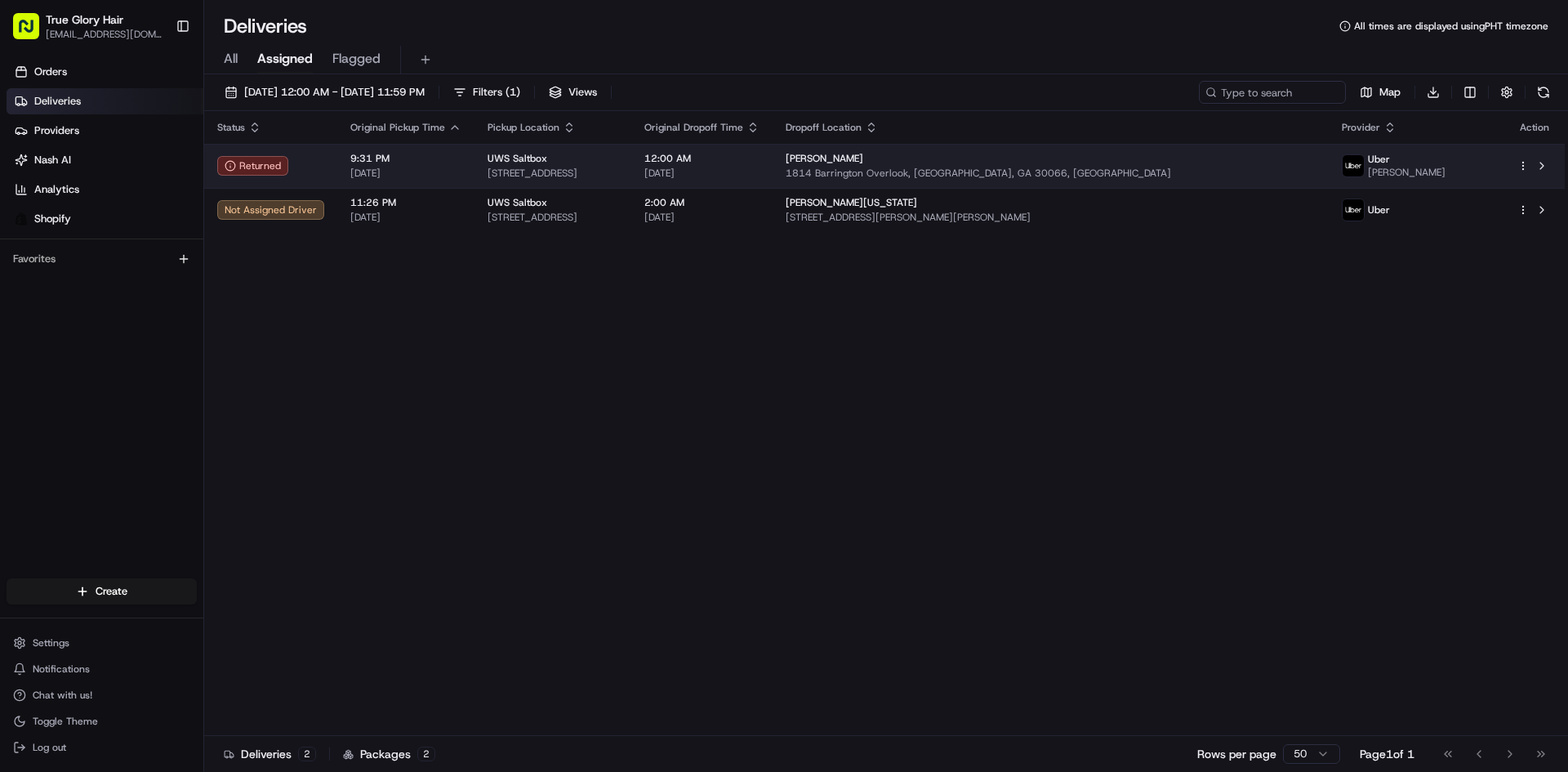
click at [409, 176] on span "[DATE]" at bounding box center [405, 173] width 111 height 14
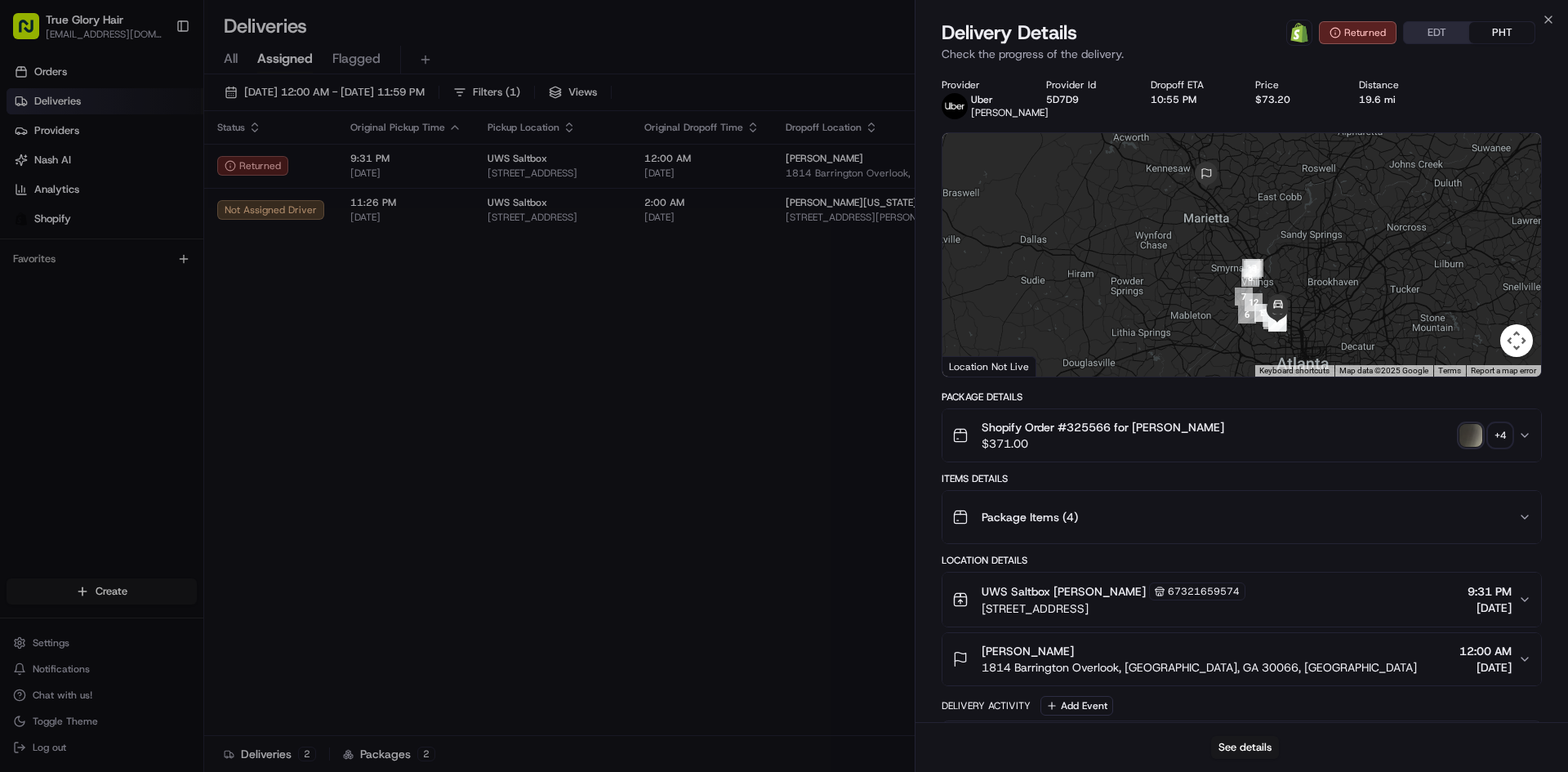
click at [1470, 446] on img "button" at bounding box center [1471, 436] width 23 height 23
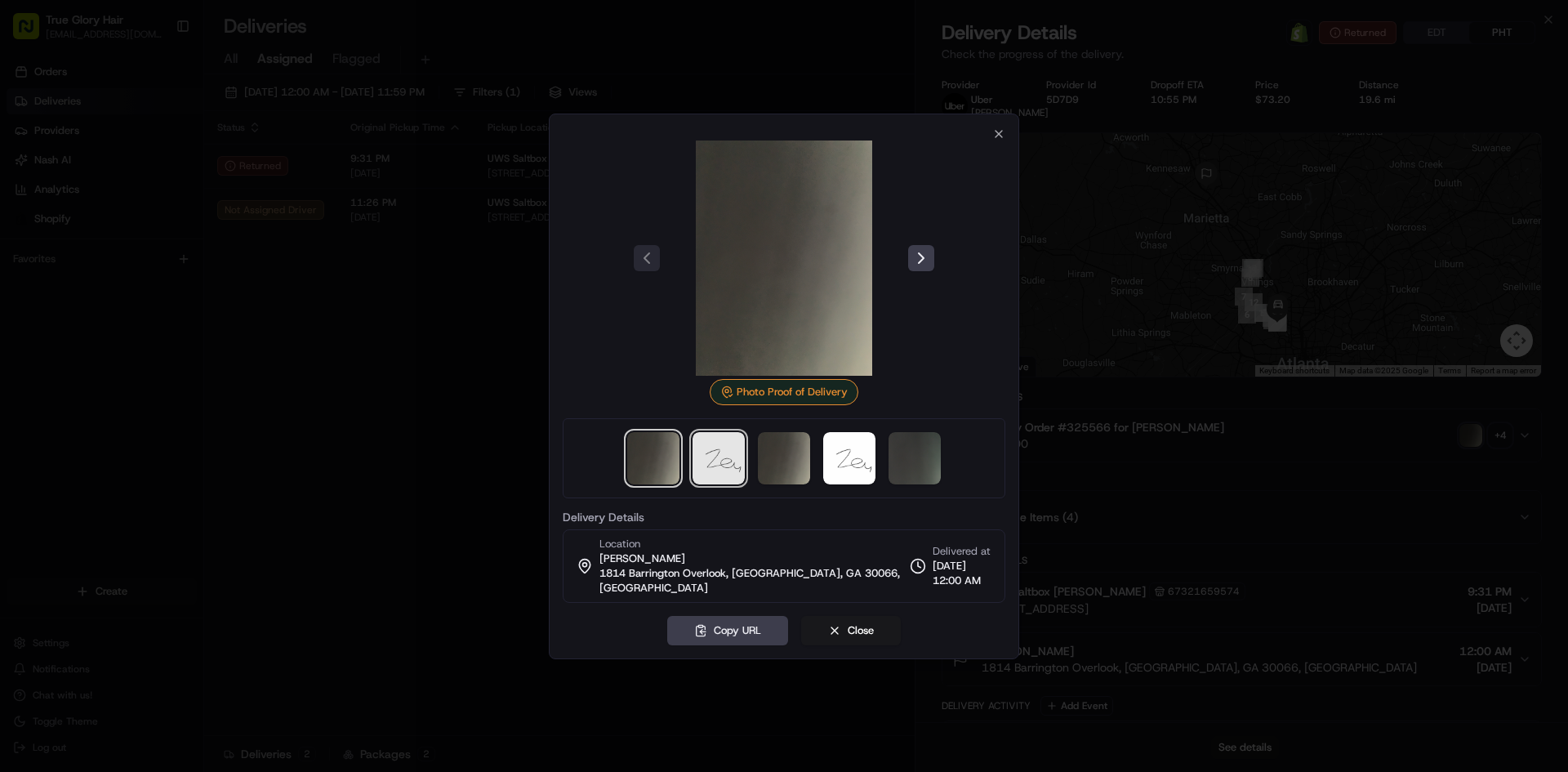
click at [729, 480] on img at bounding box center [719, 458] width 52 height 52
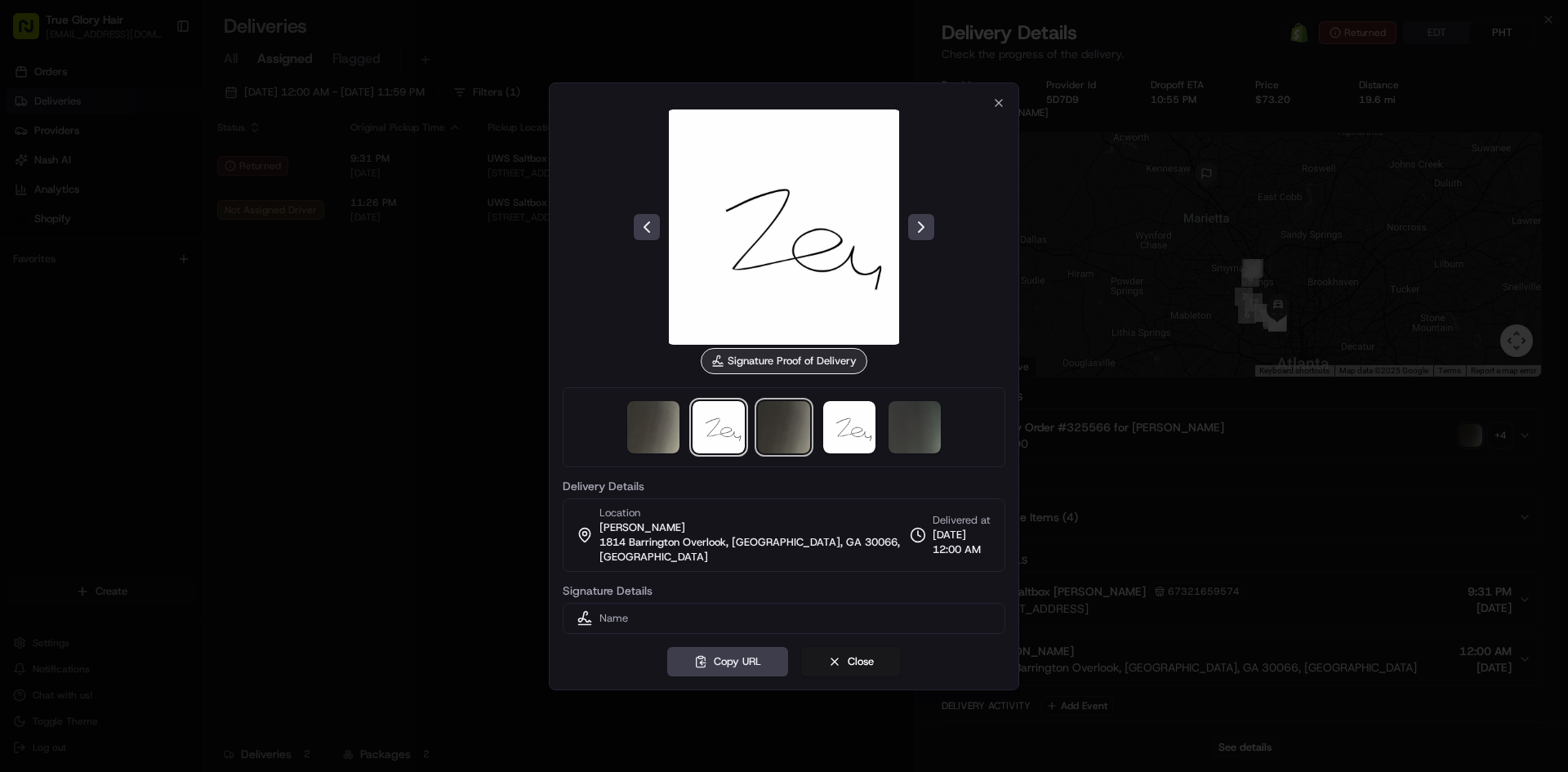
click at [773, 429] on img at bounding box center [784, 427] width 52 height 52
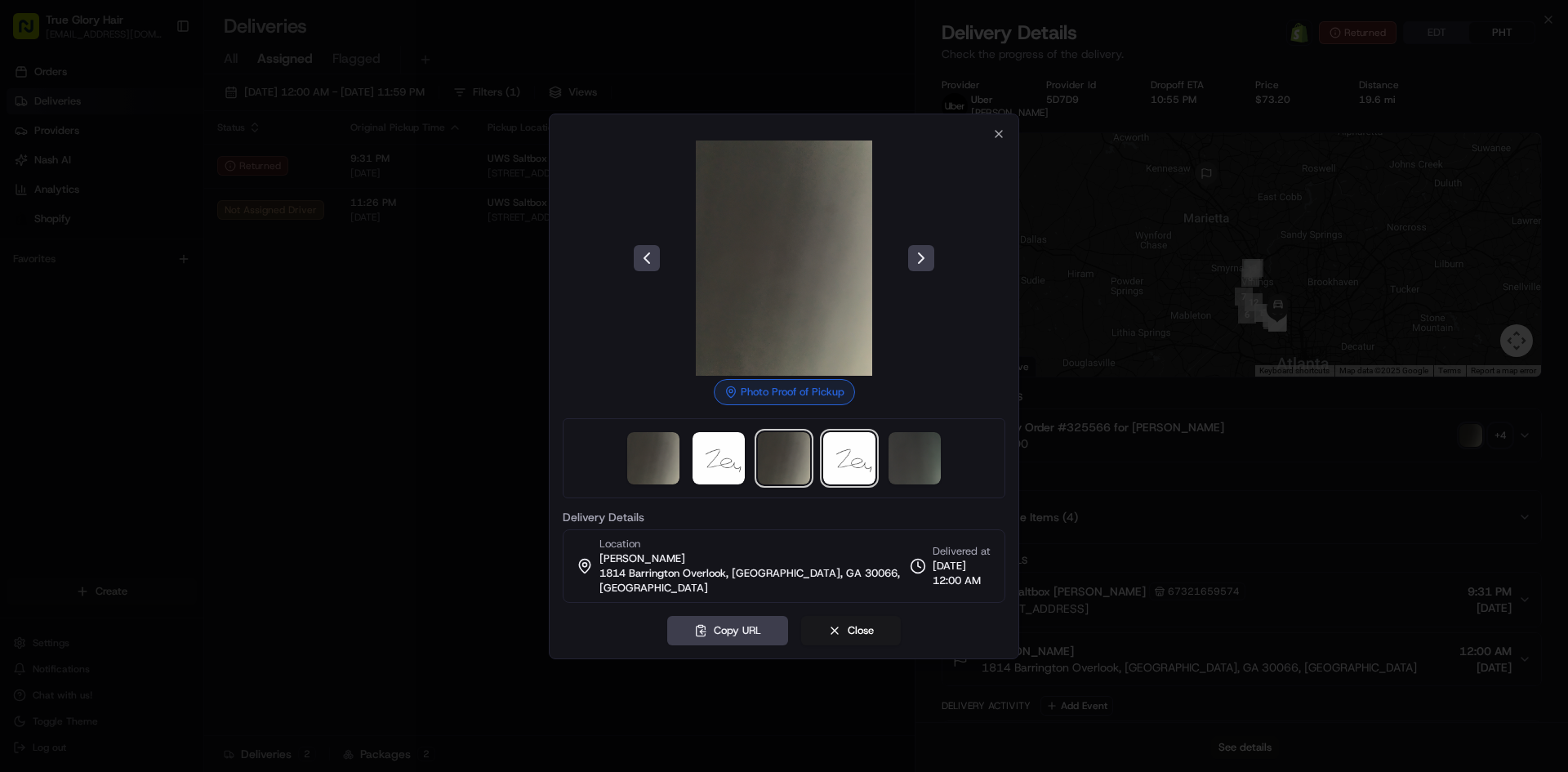
click at [852, 469] on img at bounding box center [850, 458] width 52 height 52
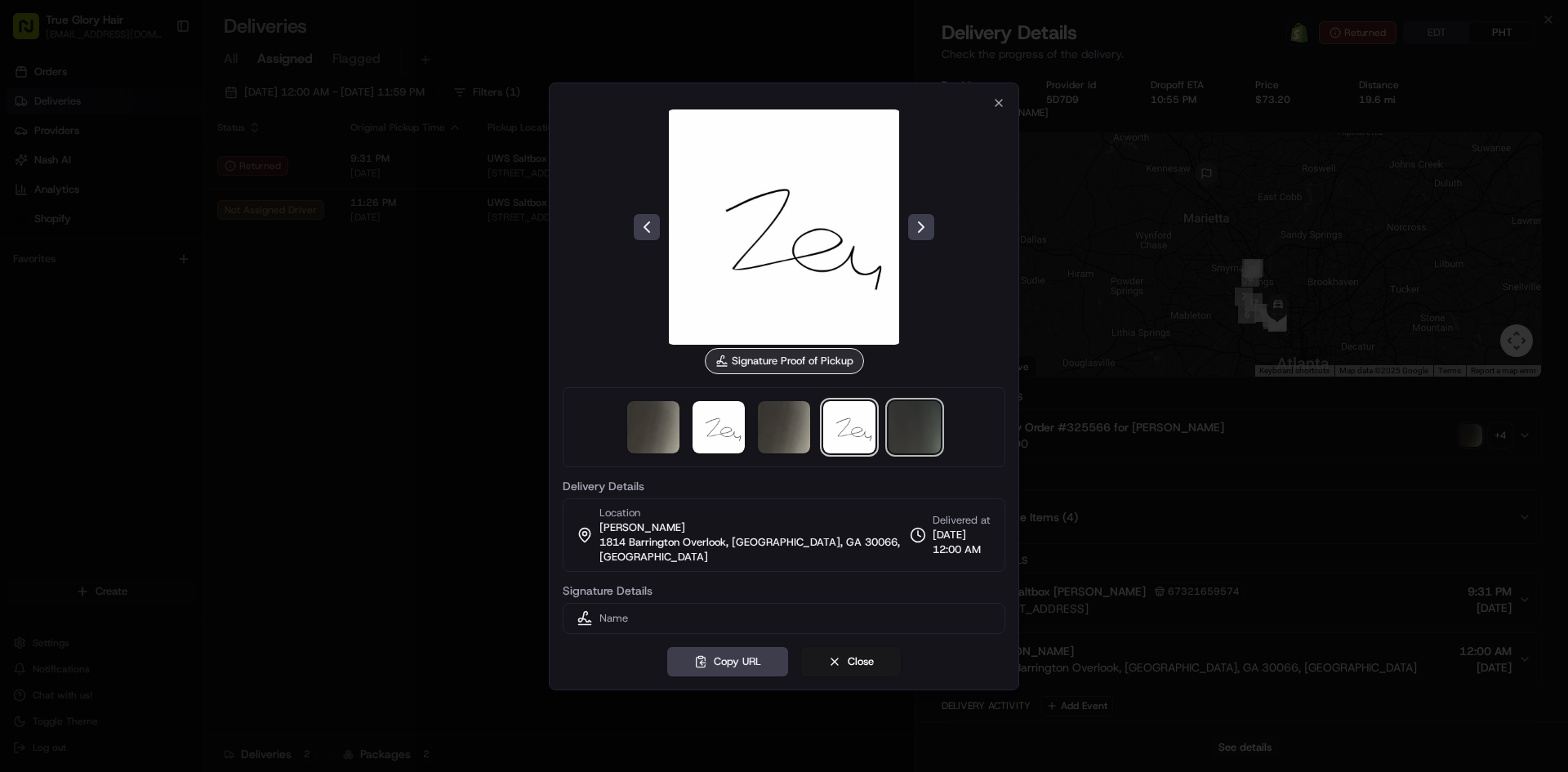
click at [914, 440] on img at bounding box center [915, 427] width 52 height 52
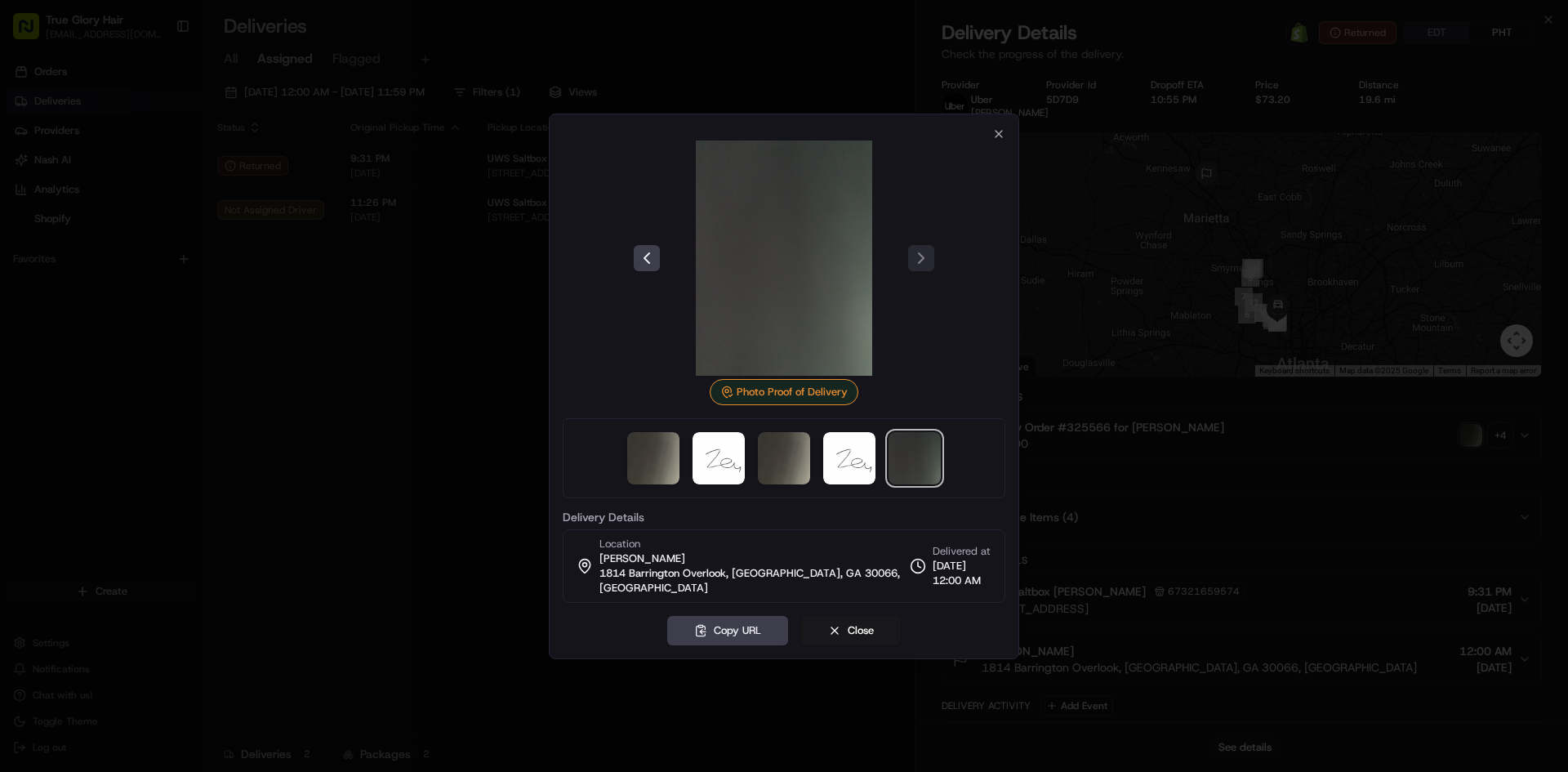
click at [918, 469] on img at bounding box center [915, 458] width 52 height 52
click at [650, 483] on img at bounding box center [653, 458] width 52 height 52
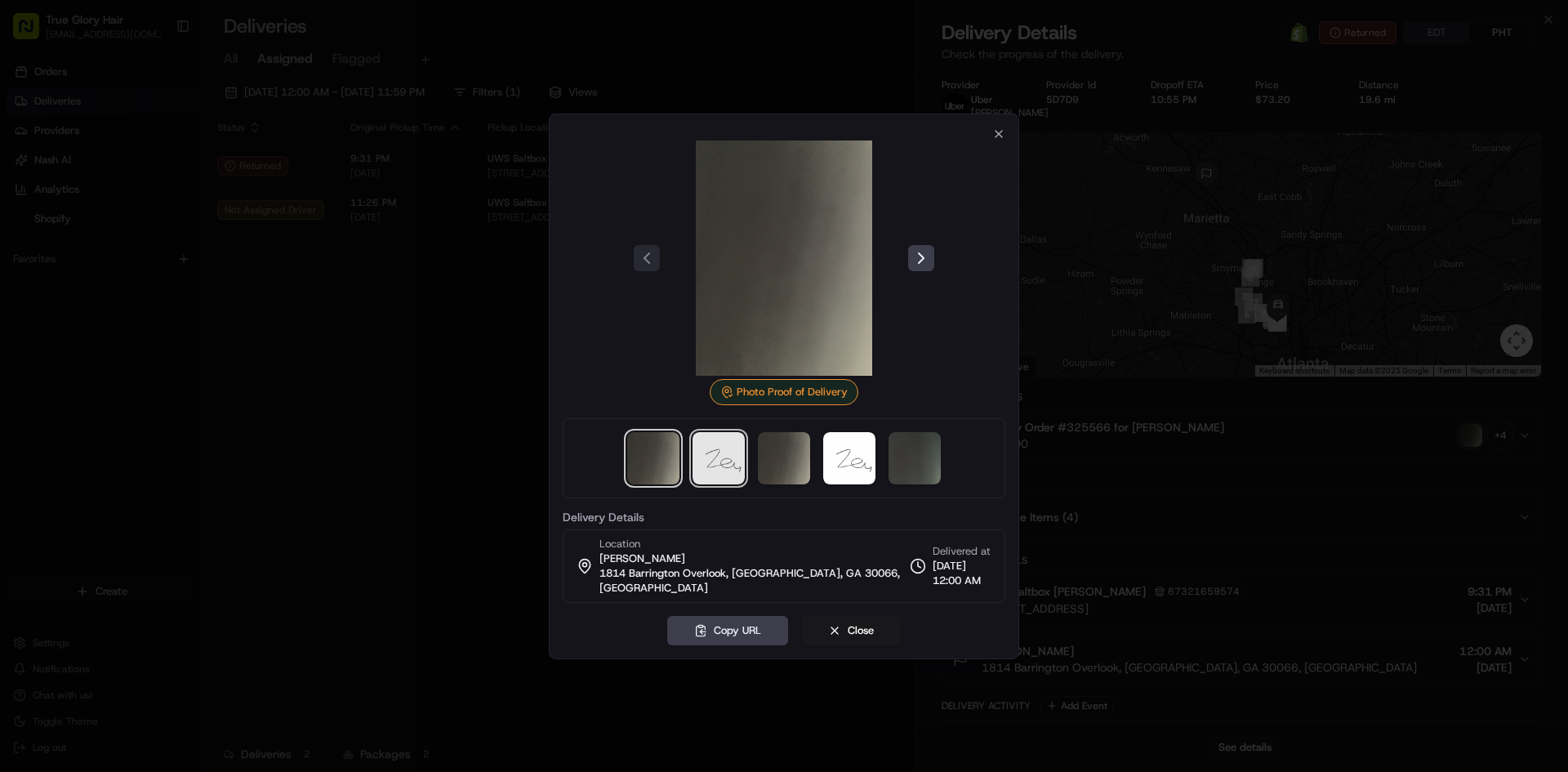
click at [718, 484] on img at bounding box center [719, 458] width 52 height 52
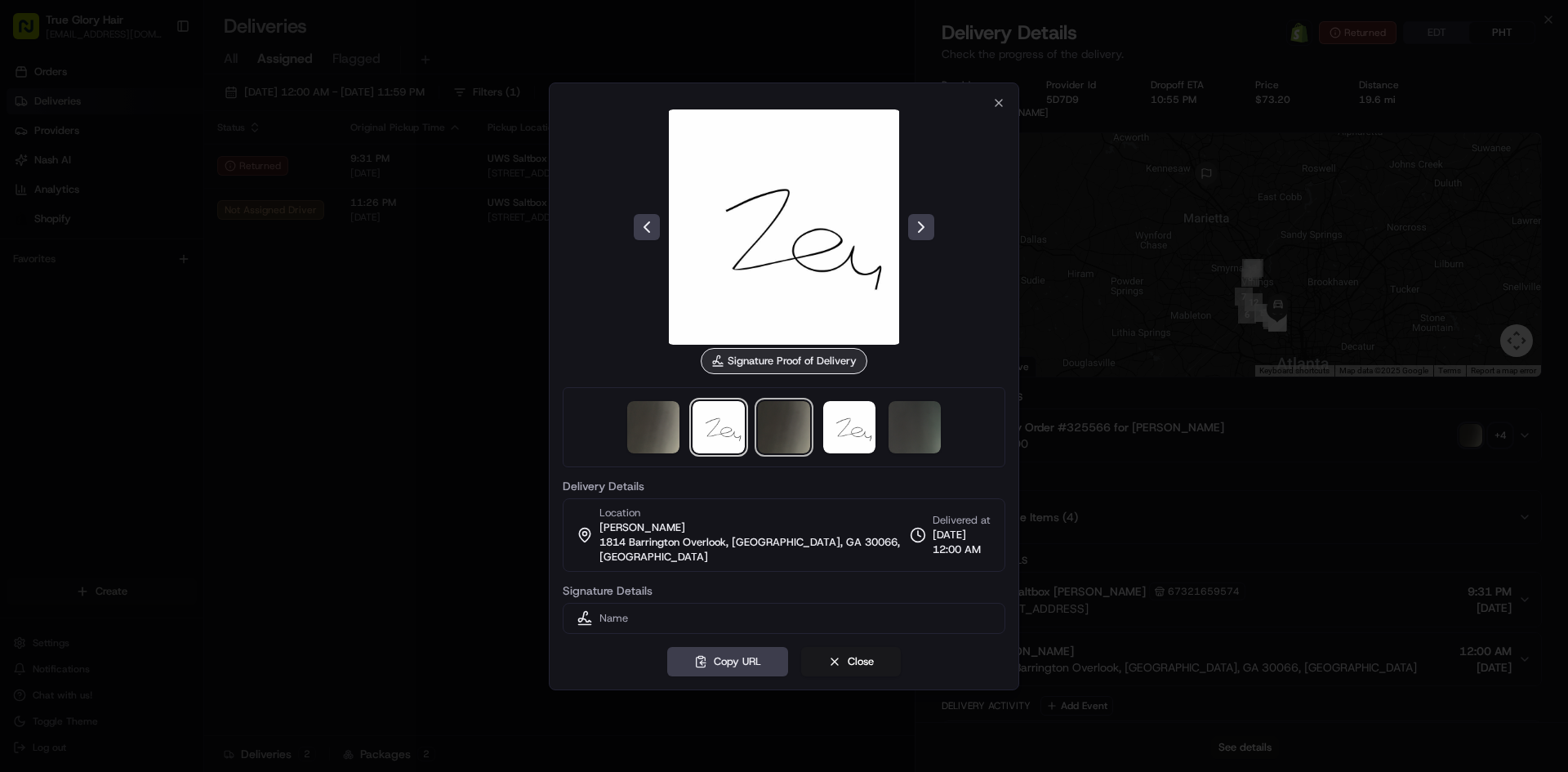
click at [782, 453] on img at bounding box center [784, 427] width 52 height 52
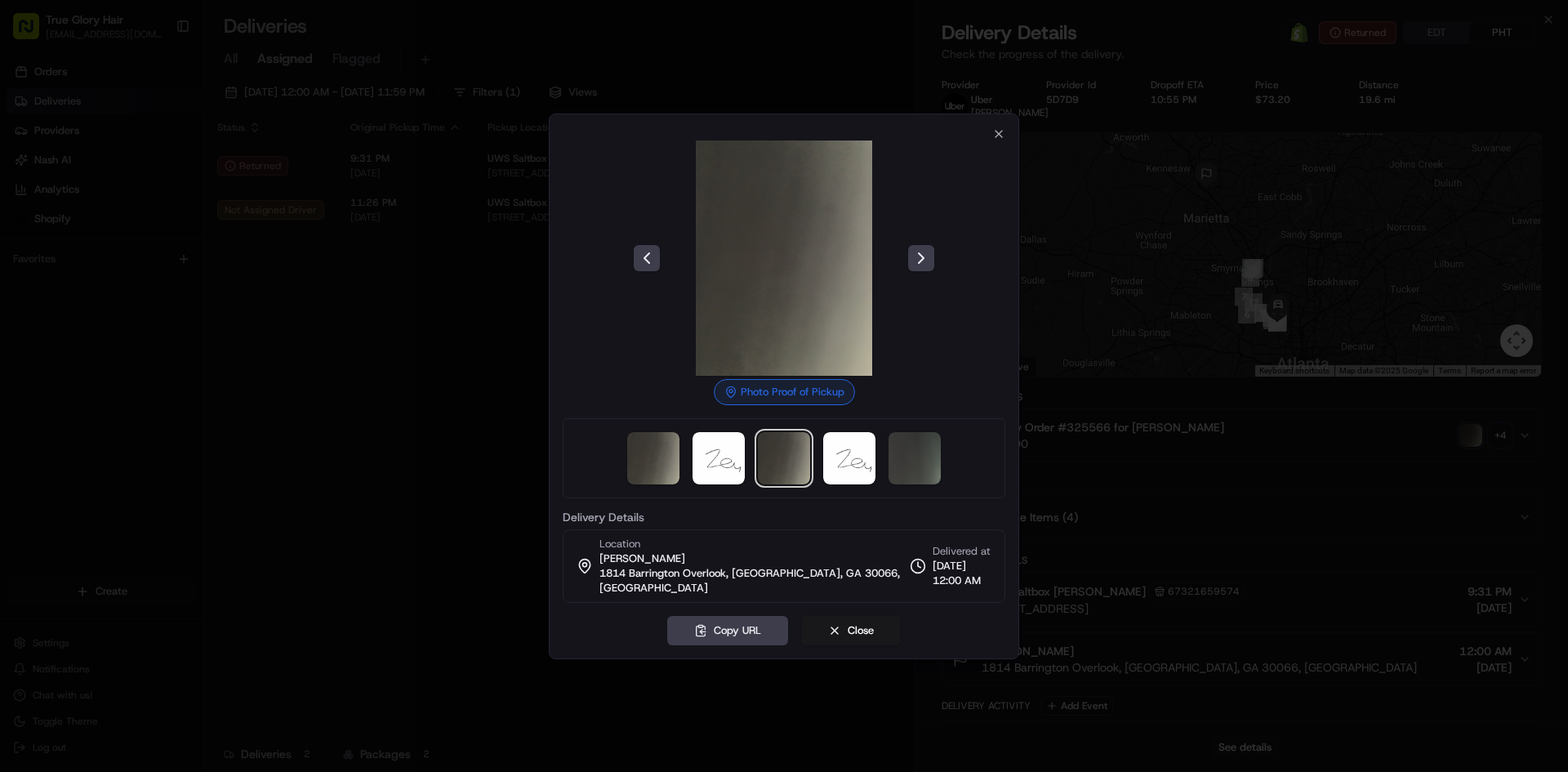
click at [1002, 133] on div "Photo Proof of Pickup Delivery Details Location [PERSON_NAME] [STREET_ADDRESS] …" at bounding box center [784, 386] width 471 height 545
click at [998, 137] on icon "button" at bounding box center [999, 133] width 7 height 7
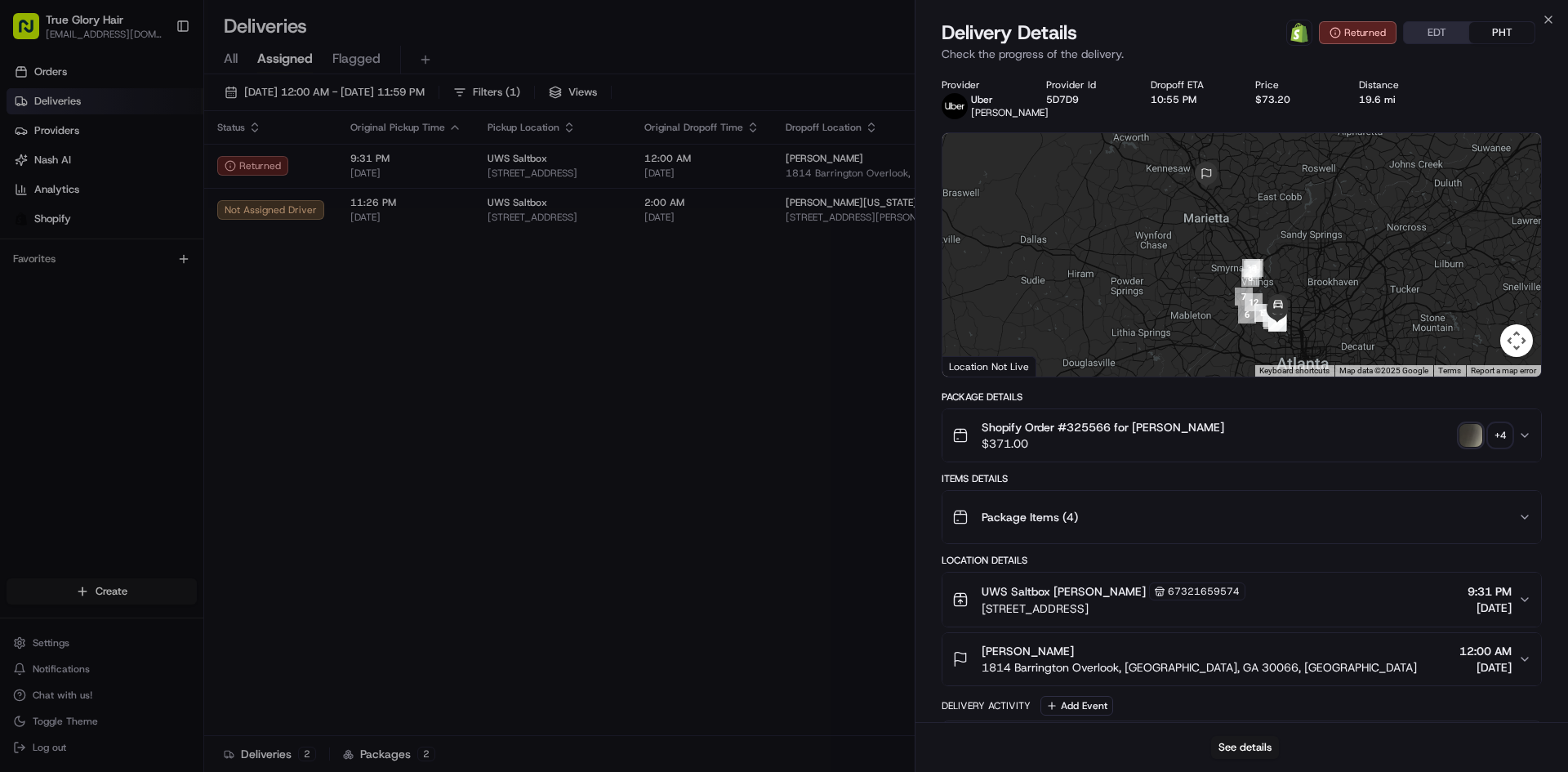
click at [1513, 531] on div "Package Items ( 4 )" at bounding box center [1235, 517] width 566 height 33
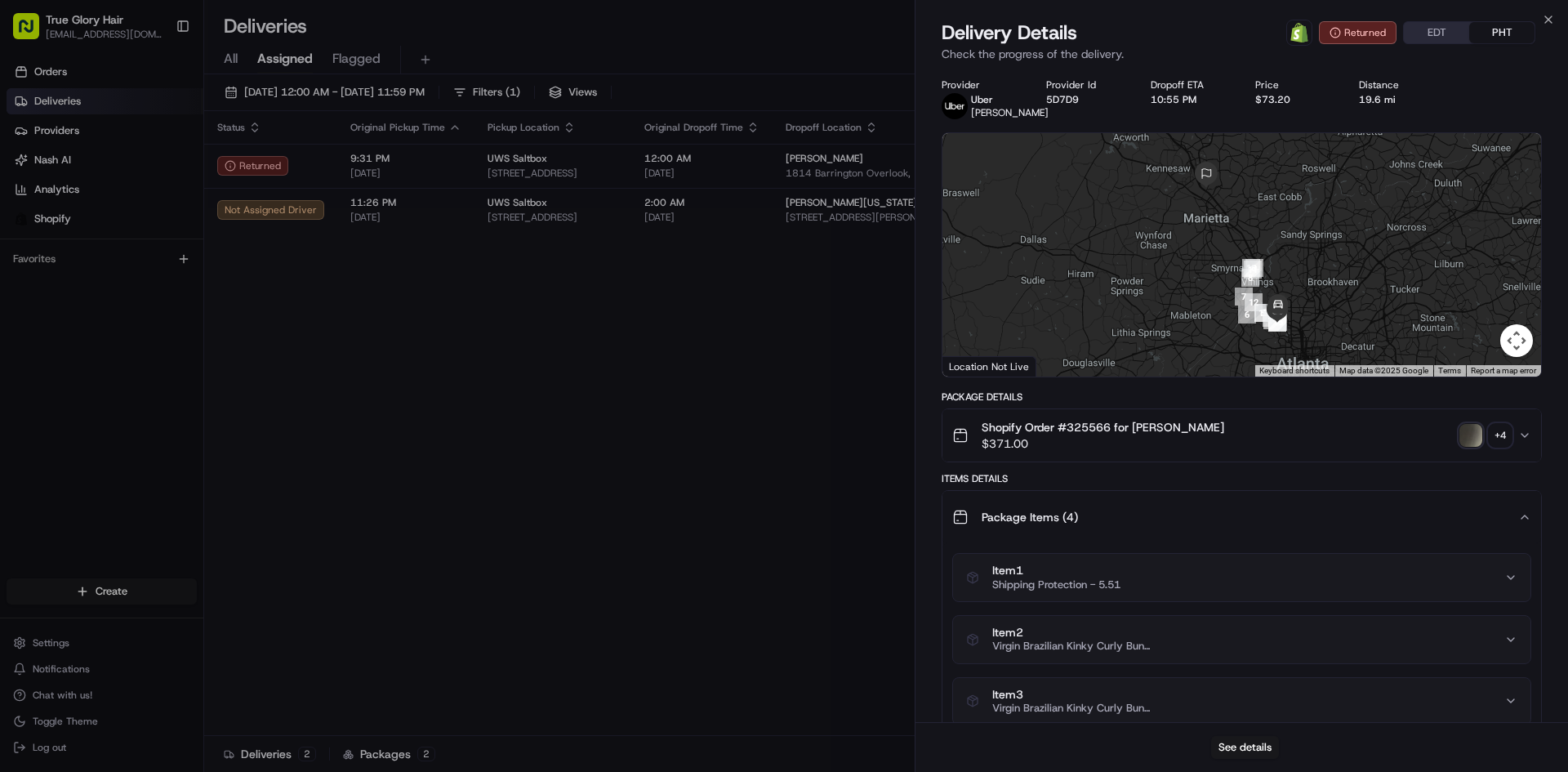
click at [1516, 448] on div "Shopify Order #325566 for [PERSON_NAME] $371.00 + 4" at bounding box center [1235, 435] width 566 height 33
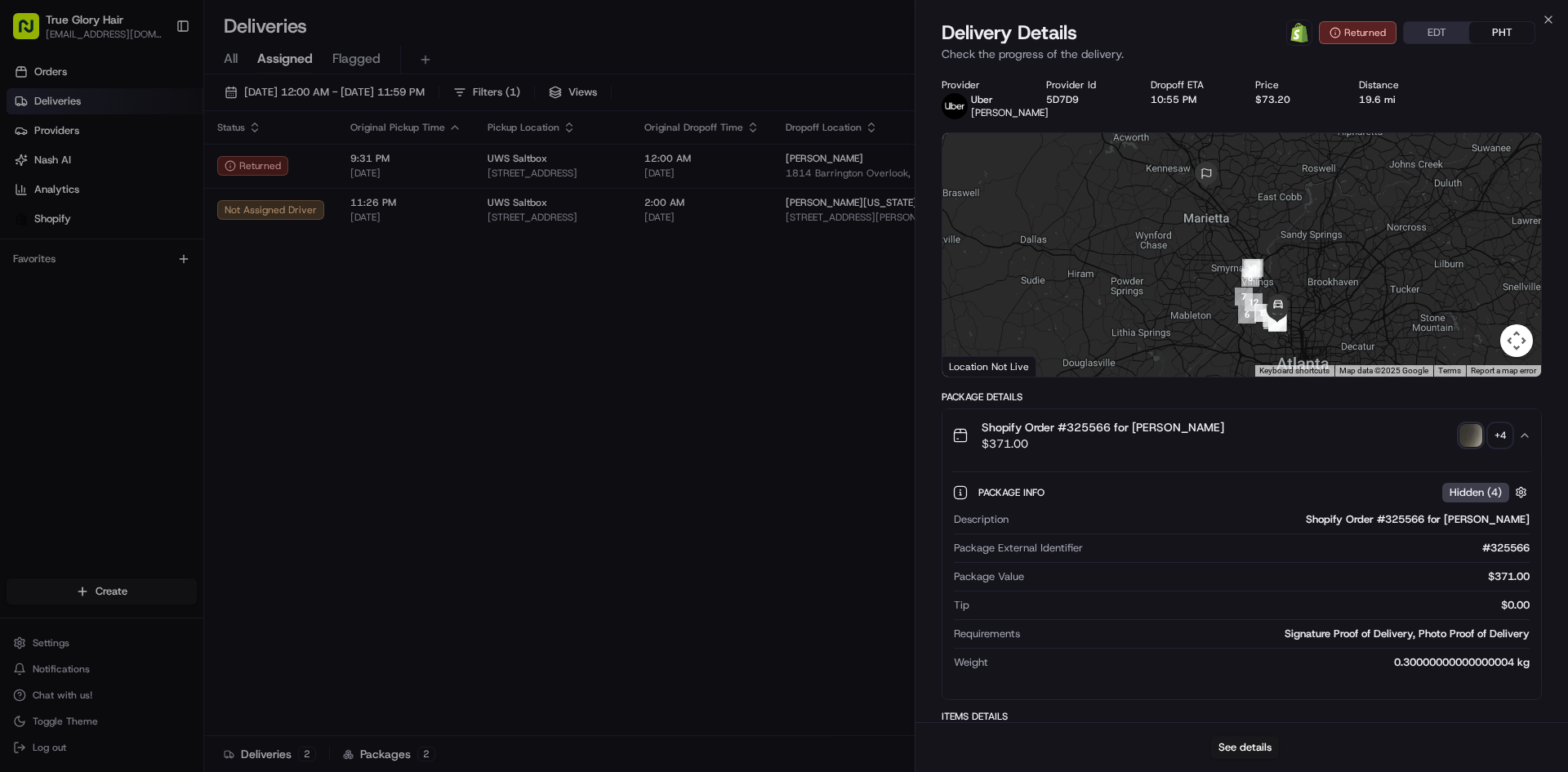
click at [1483, 446] on button "+ 4" at bounding box center [1486, 436] width 52 height 23
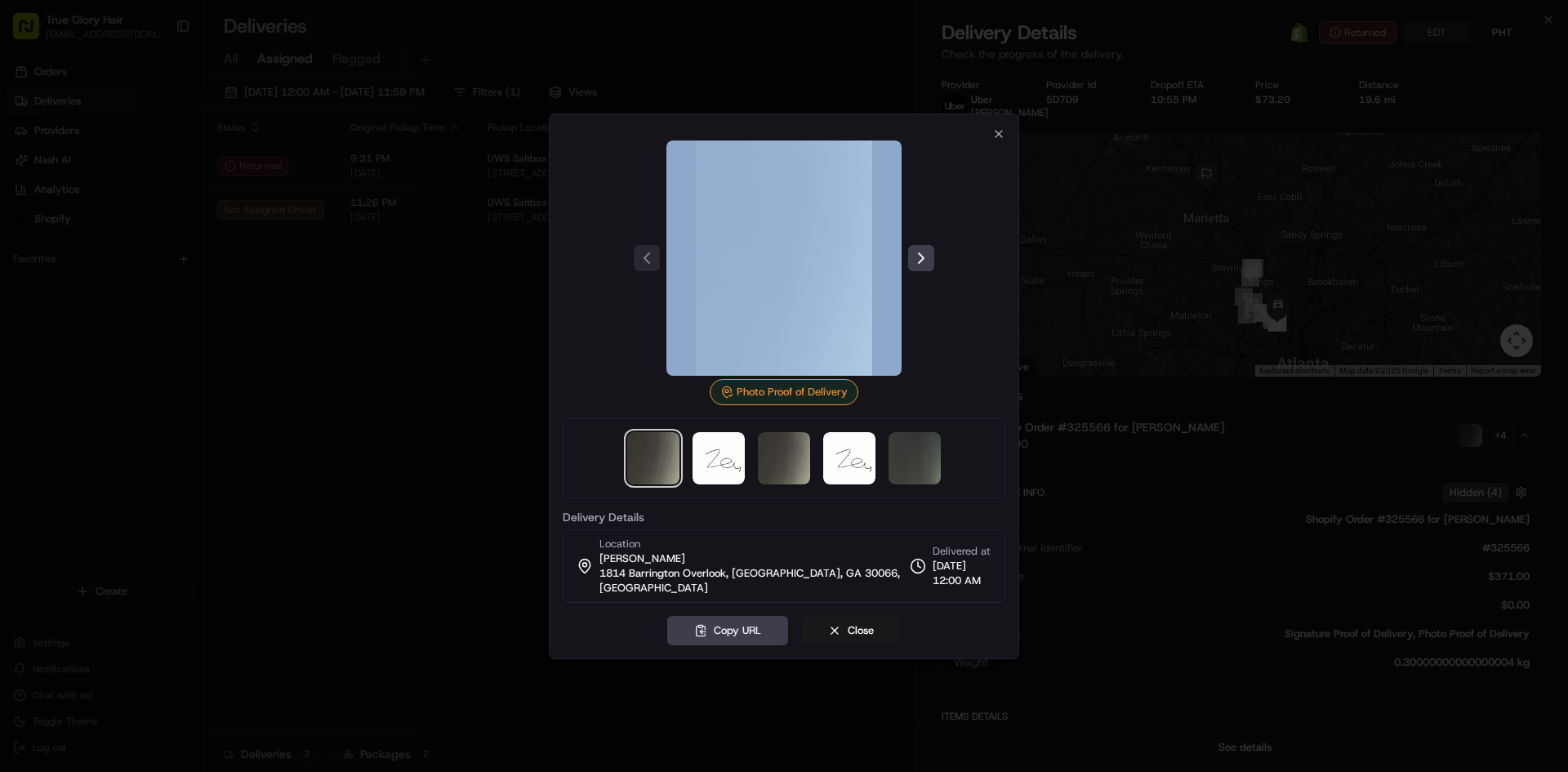
click at [1483, 452] on div at bounding box center [784, 386] width 1568 height 772
click at [911, 466] on img at bounding box center [915, 458] width 52 height 52
click at [865, 469] on img at bounding box center [850, 458] width 52 height 52
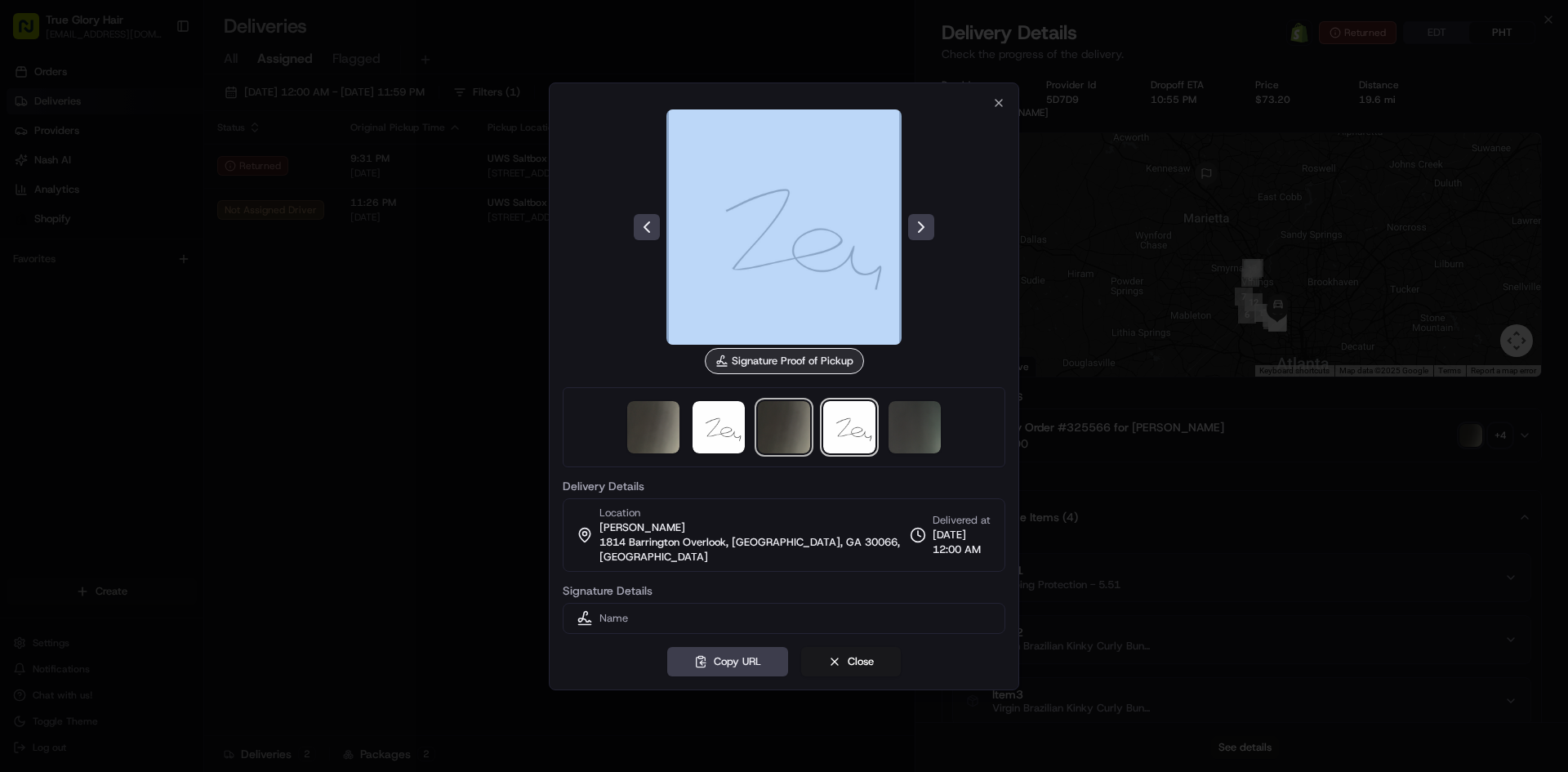
click at [774, 443] on img at bounding box center [784, 427] width 52 height 52
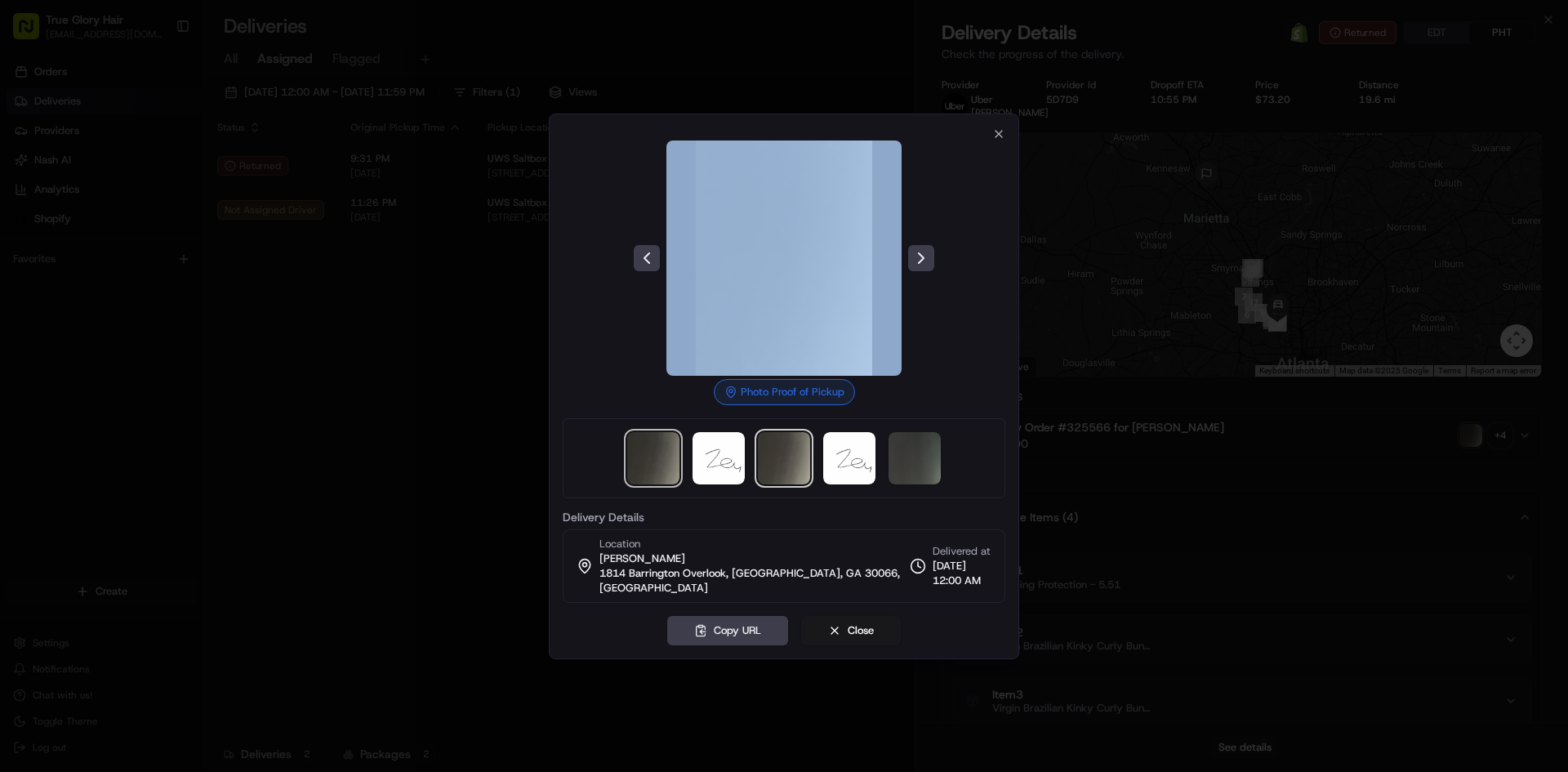
click at [647, 472] on img at bounding box center [653, 458] width 52 height 52
click at [925, 450] on img at bounding box center [915, 458] width 52 height 52
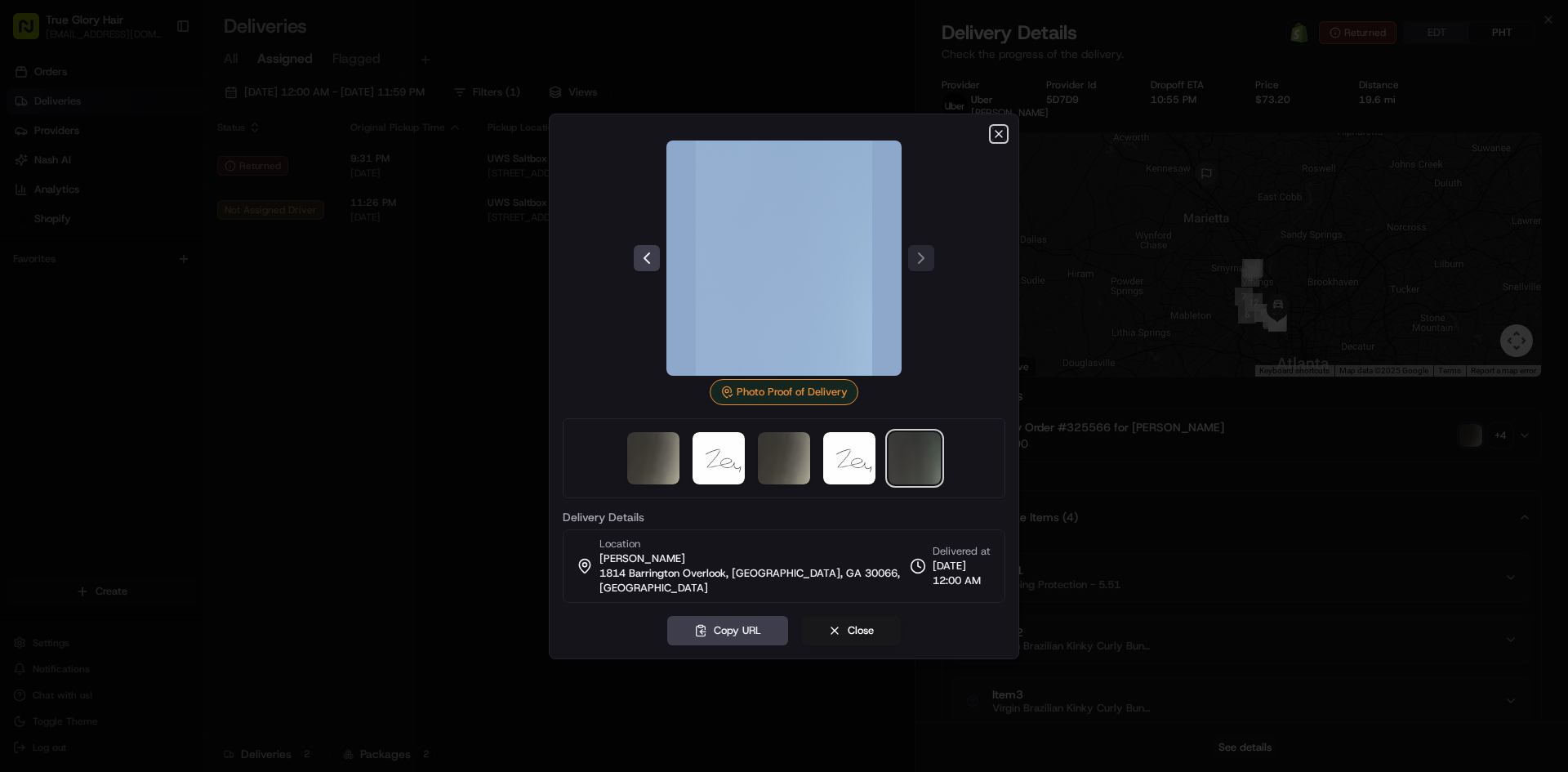
click at [1002, 137] on icon "button" at bounding box center [999, 133] width 7 height 7
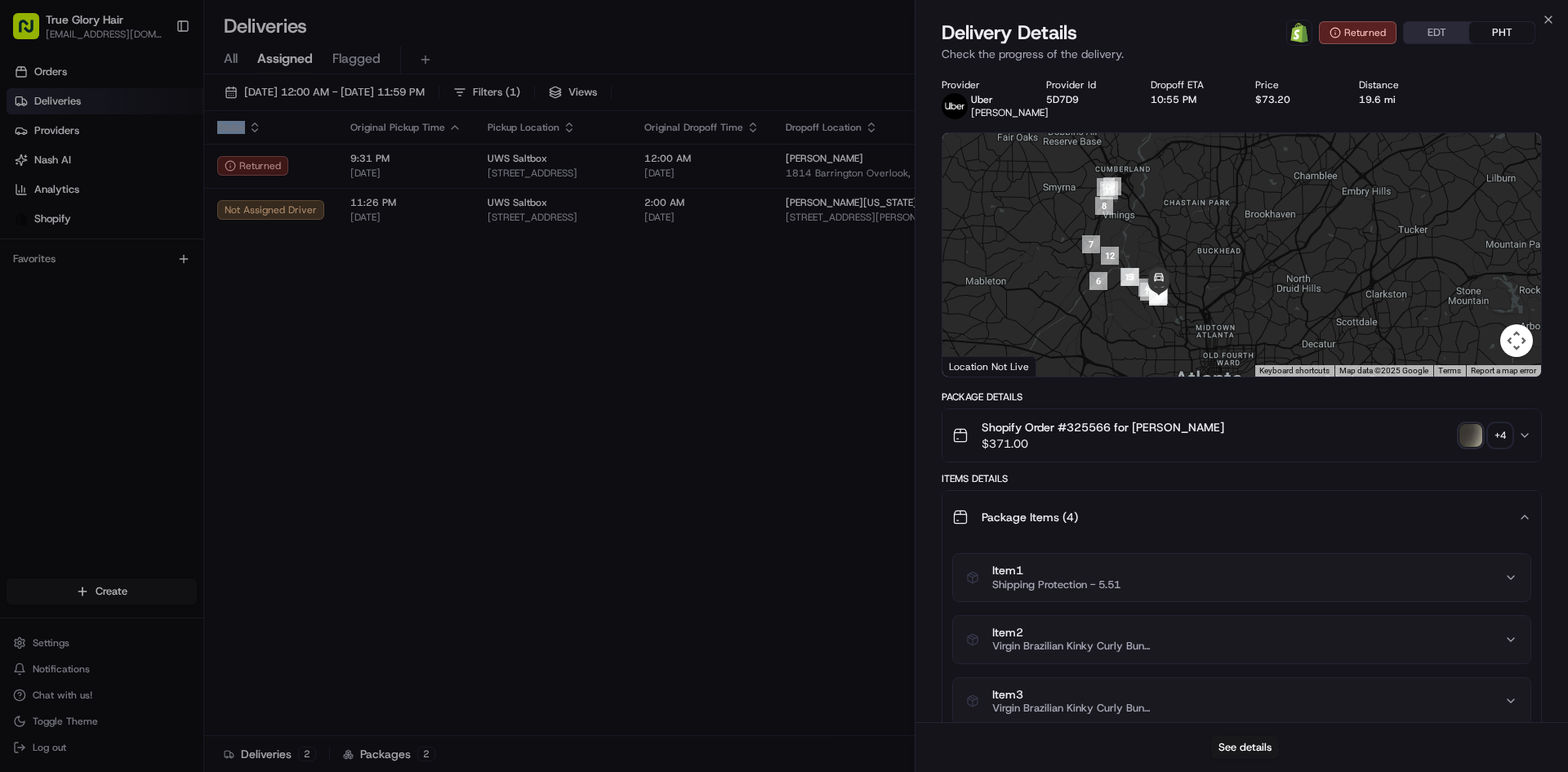
drag, startPoint x: 809, startPoint y: 424, endPoint x: 791, endPoint y: 422, distance: 18.1
click at [797, 424] on div "Status Original Pickup Time Pickup Location Original Dropoff Time Dropoff Locat…" at bounding box center [885, 423] width 1361 height 624
